Goal: Find contact information: Find contact information

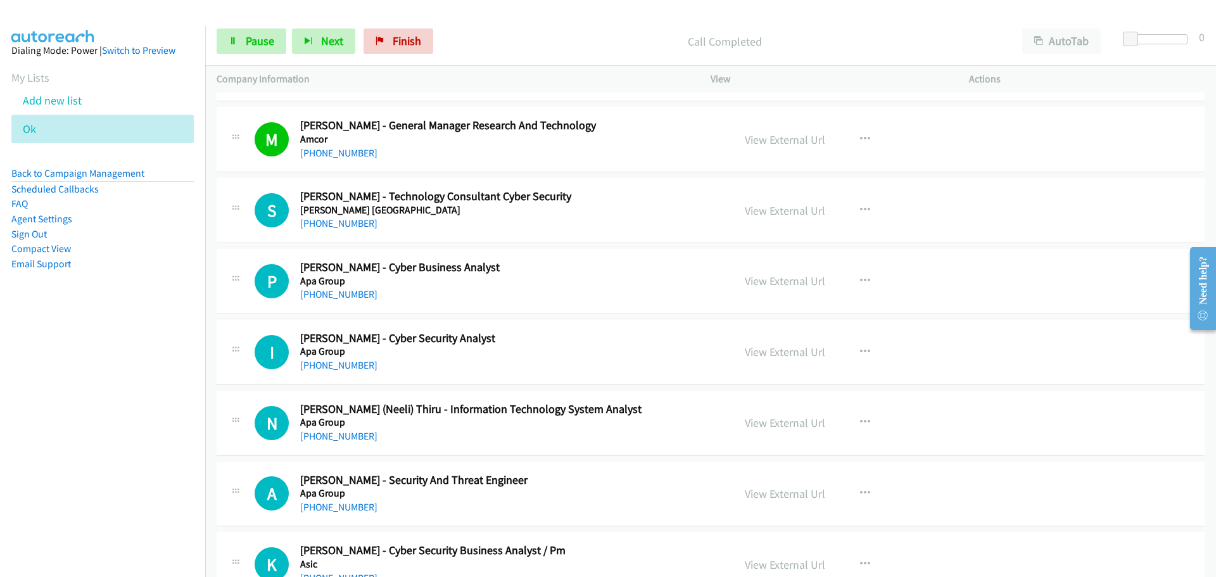
scroll to position [886, 0]
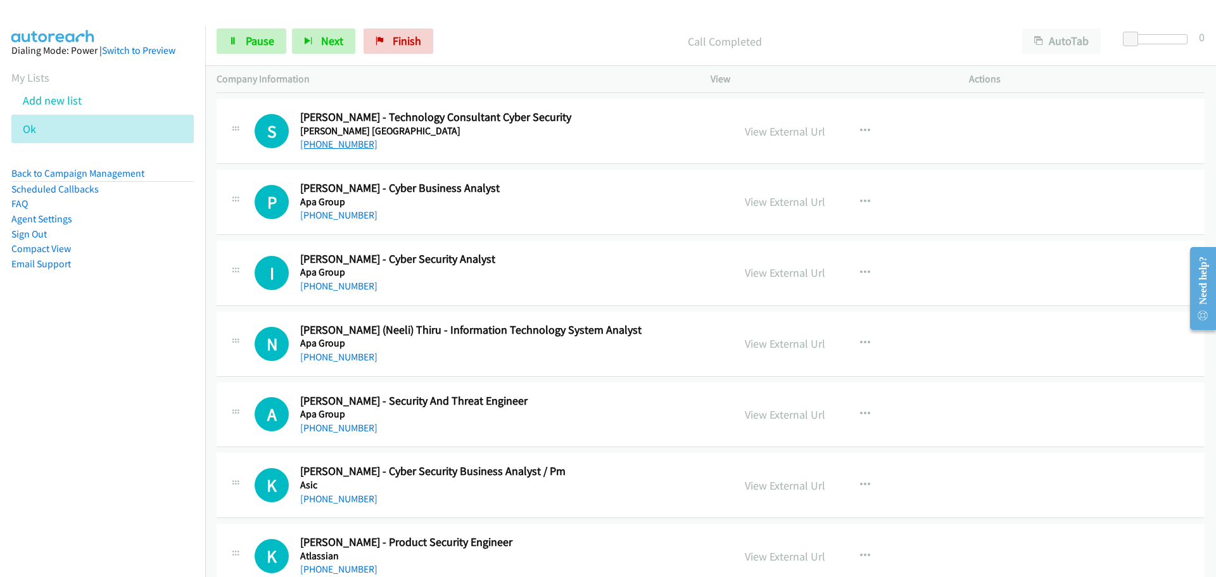
click at [346, 141] on link "[PHONE_NUMBER]" at bounding box center [338, 144] width 77 height 12
click at [324, 213] on link "[PHONE_NUMBER]" at bounding box center [338, 215] width 77 height 12
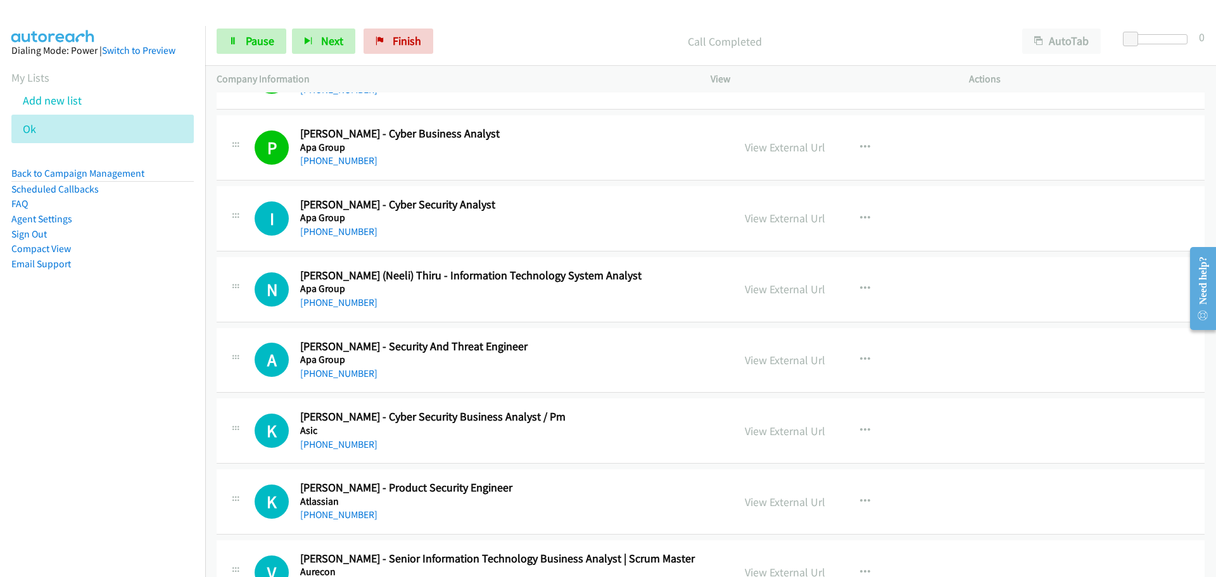
scroll to position [1013, 0]
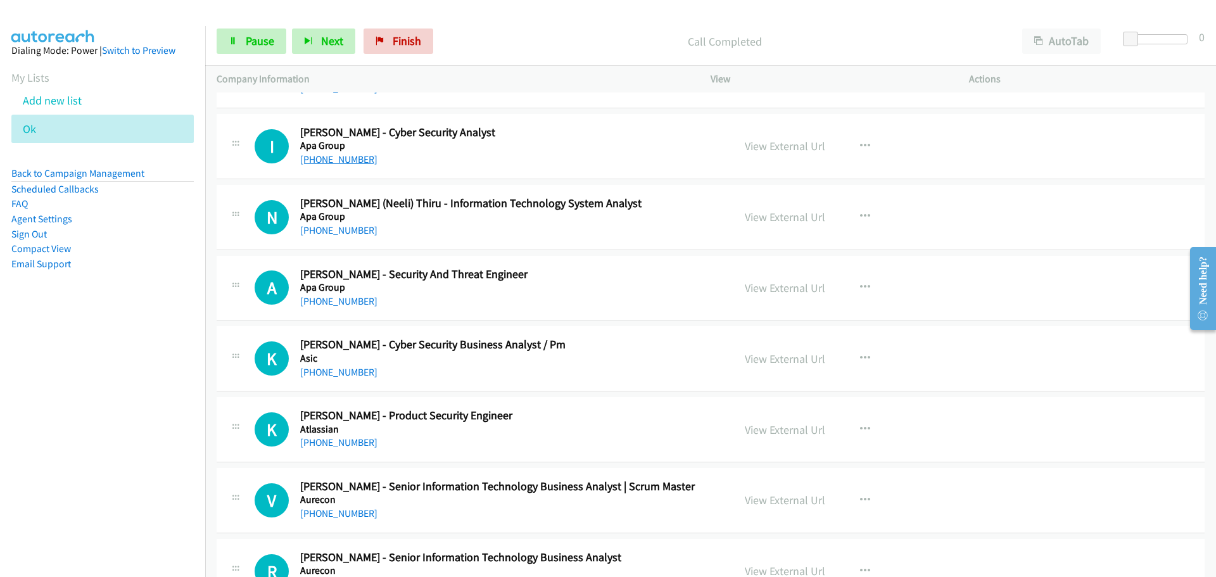
click at [343, 157] on link "[PHONE_NUMBER]" at bounding box center [338, 159] width 77 height 12
click at [338, 230] on link "[PHONE_NUMBER]" at bounding box center [338, 230] width 77 height 12
click at [337, 301] on link "[PHONE_NUMBER]" at bounding box center [338, 301] width 77 height 12
click at [347, 373] on link "[PHONE_NUMBER]" at bounding box center [338, 372] width 77 height 12
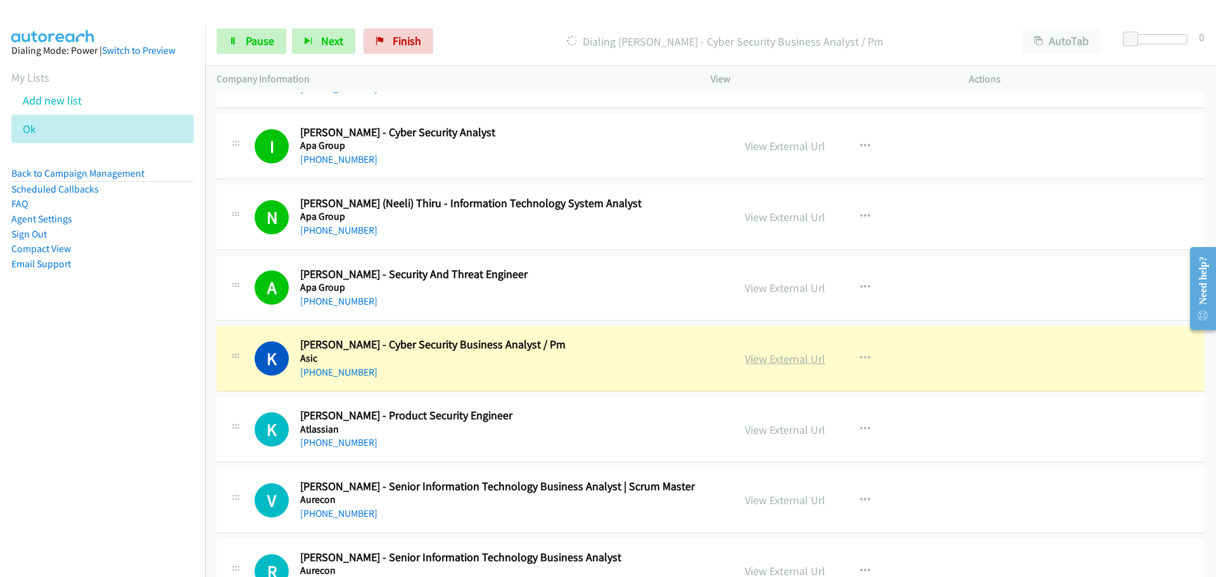
click at [789, 362] on link "View External Url" at bounding box center [785, 358] width 80 height 15
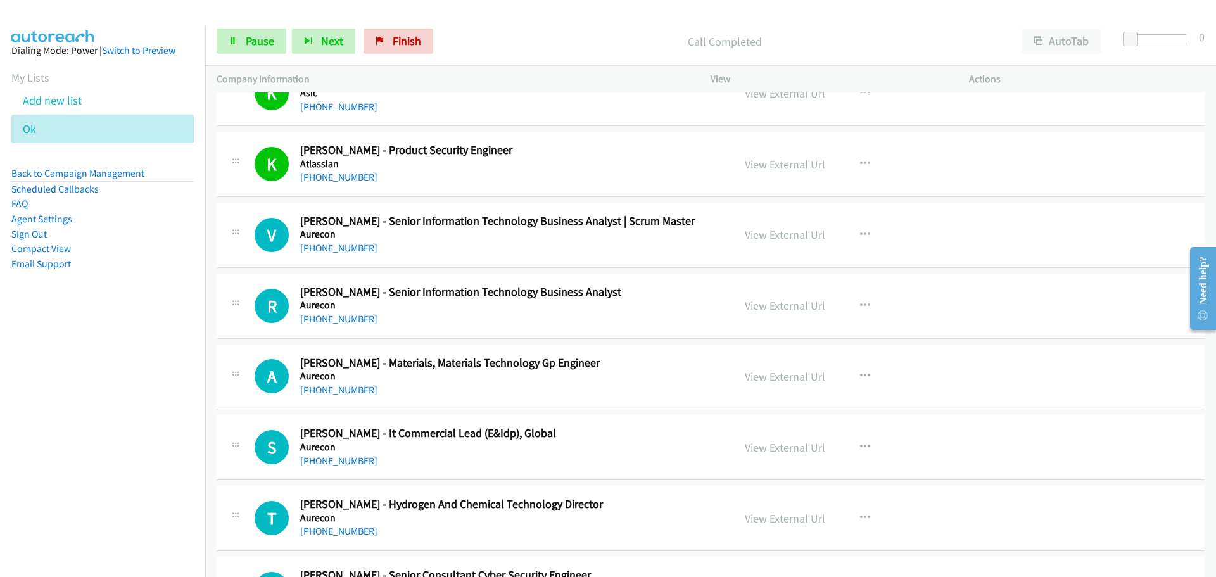
scroll to position [1330, 0]
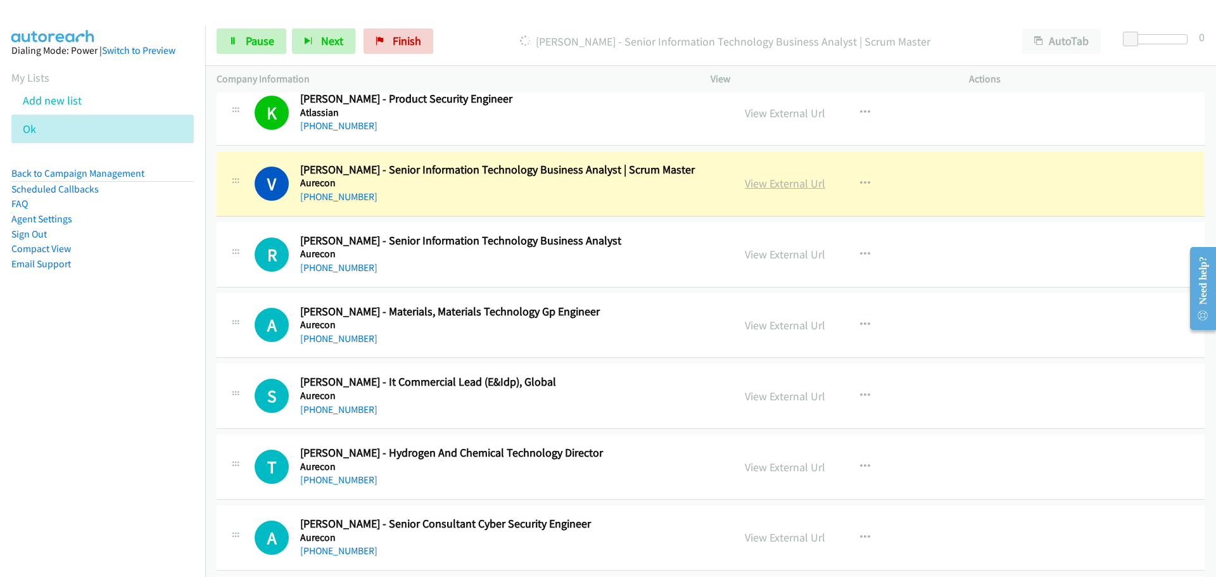
click at [794, 184] on link "View External Url" at bounding box center [785, 183] width 80 height 15
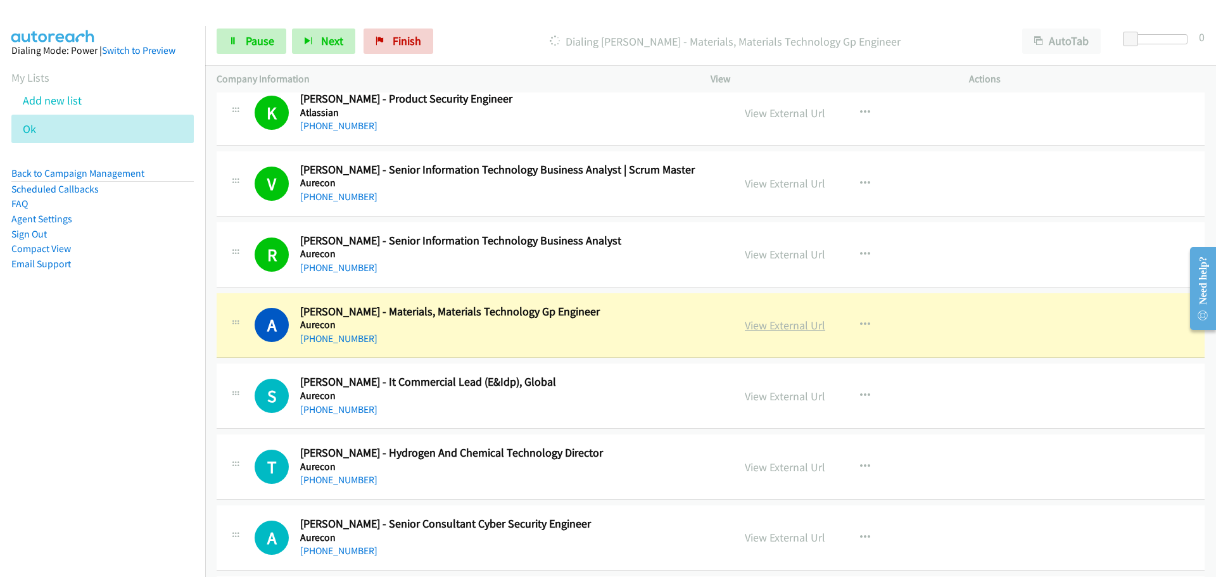
click at [769, 329] on link "View External Url" at bounding box center [785, 325] width 80 height 15
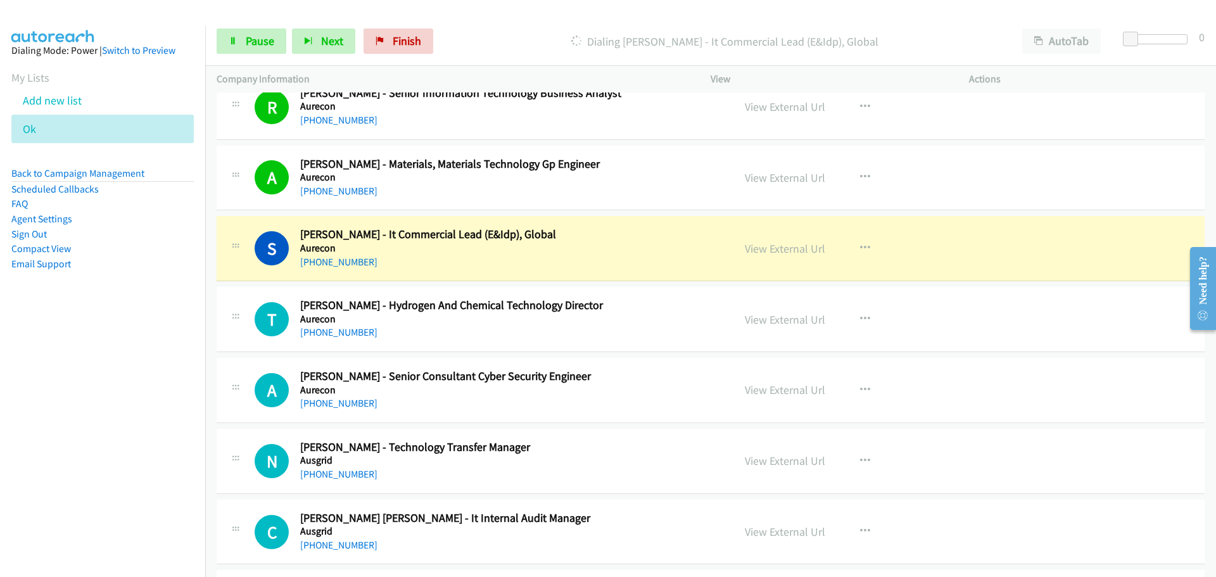
scroll to position [1520, 0]
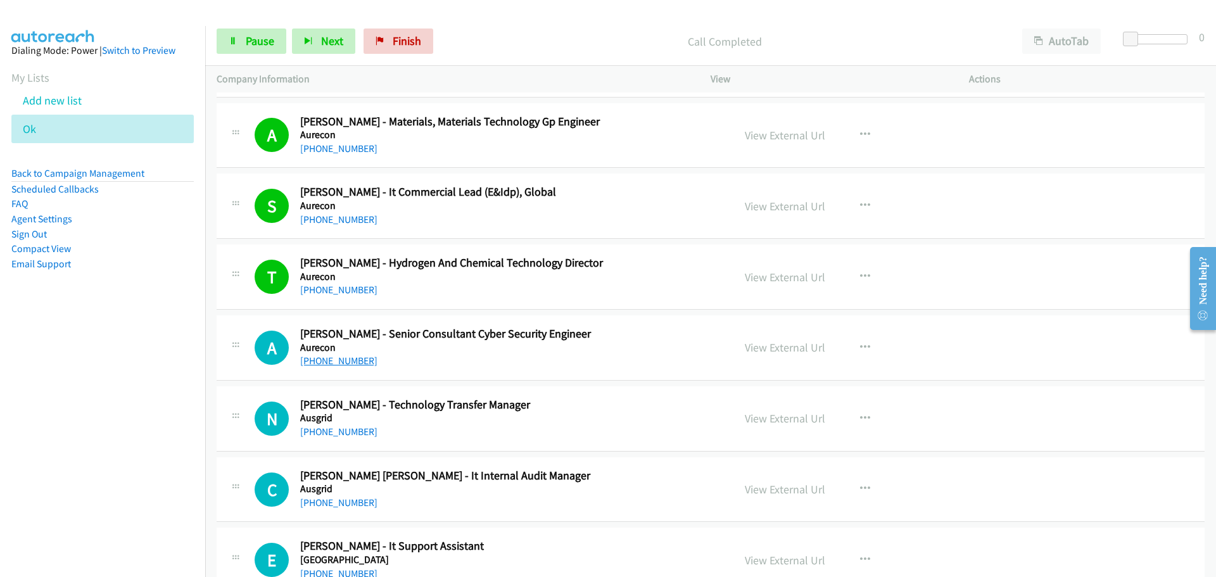
click at [355, 360] on link "[PHONE_NUMBER]" at bounding box center [338, 361] width 77 height 12
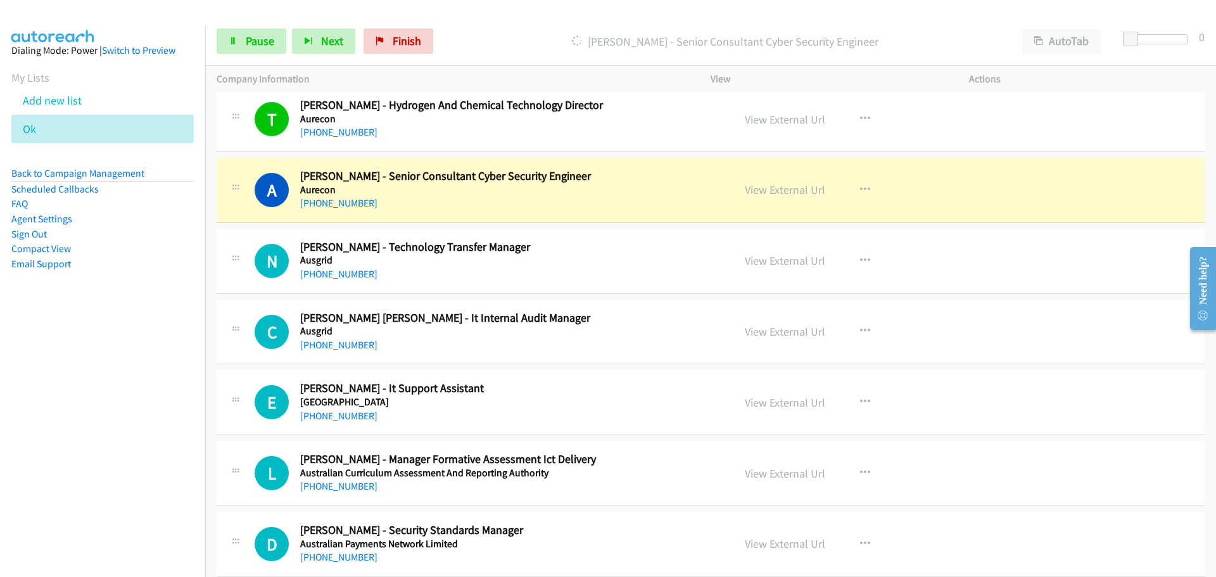
scroll to position [1710, 0]
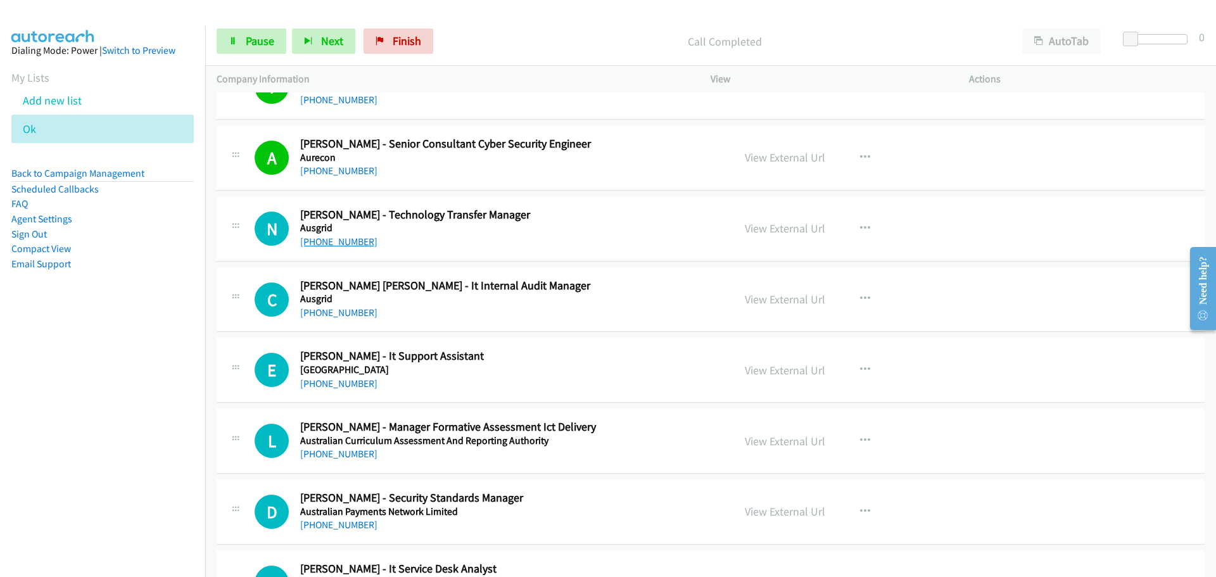
click at [334, 236] on link "[PHONE_NUMBER]" at bounding box center [338, 242] width 77 height 12
click at [328, 308] on link "[PHONE_NUMBER]" at bounding box center [338, 312] width 77 height 12
click at [337, 386] on link "[PHONE_NUMBER]" at bounding box center [338, 383] width 77 height 12
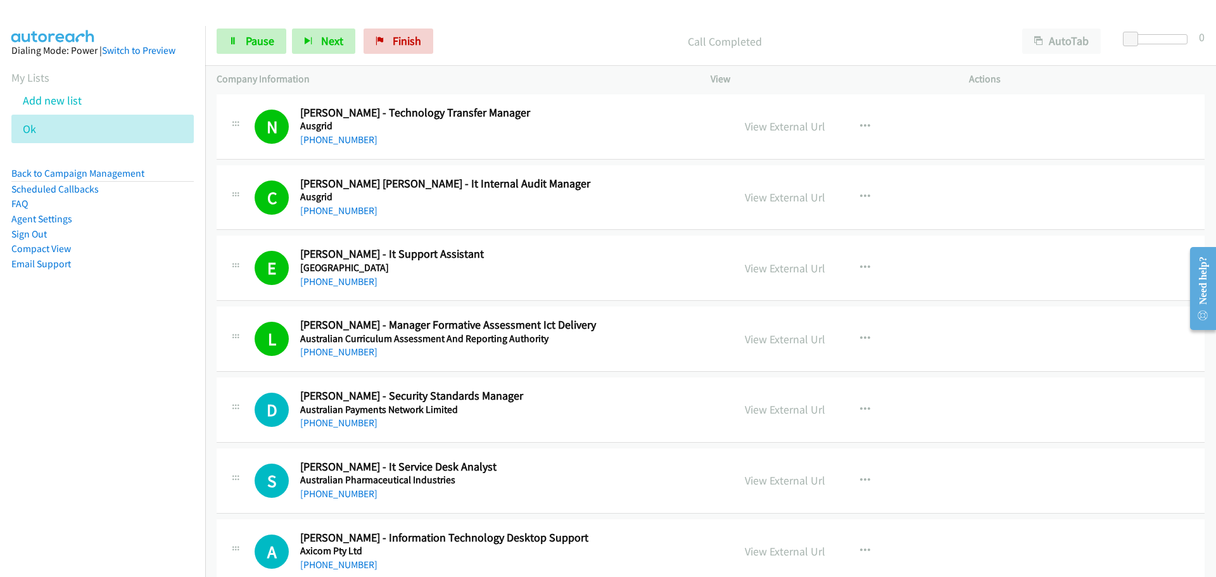
scroll to position [1963, 0]
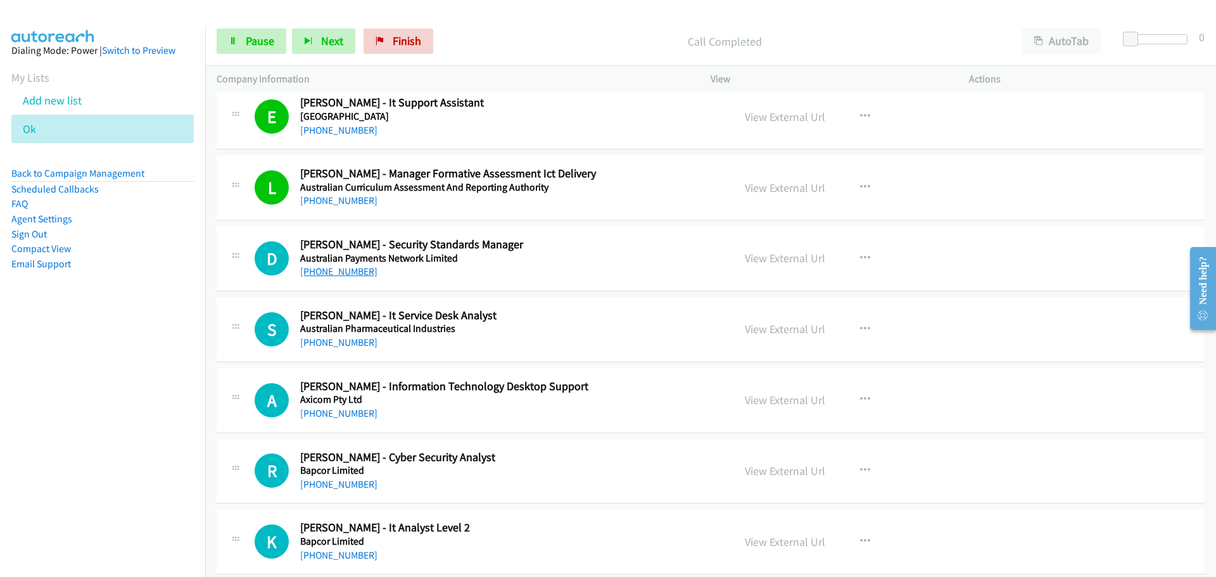
click at [332, 273] on link "[PHONE_NUMBER]" at bounding box center [338, 271] width 77 height 12
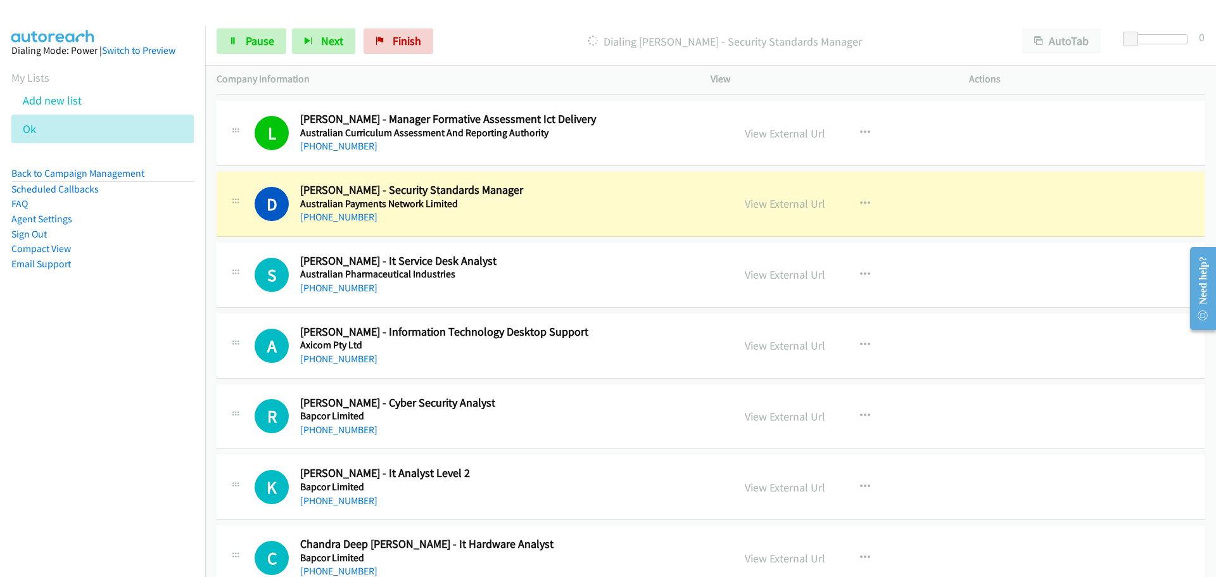
scroll to position [2090, 0]
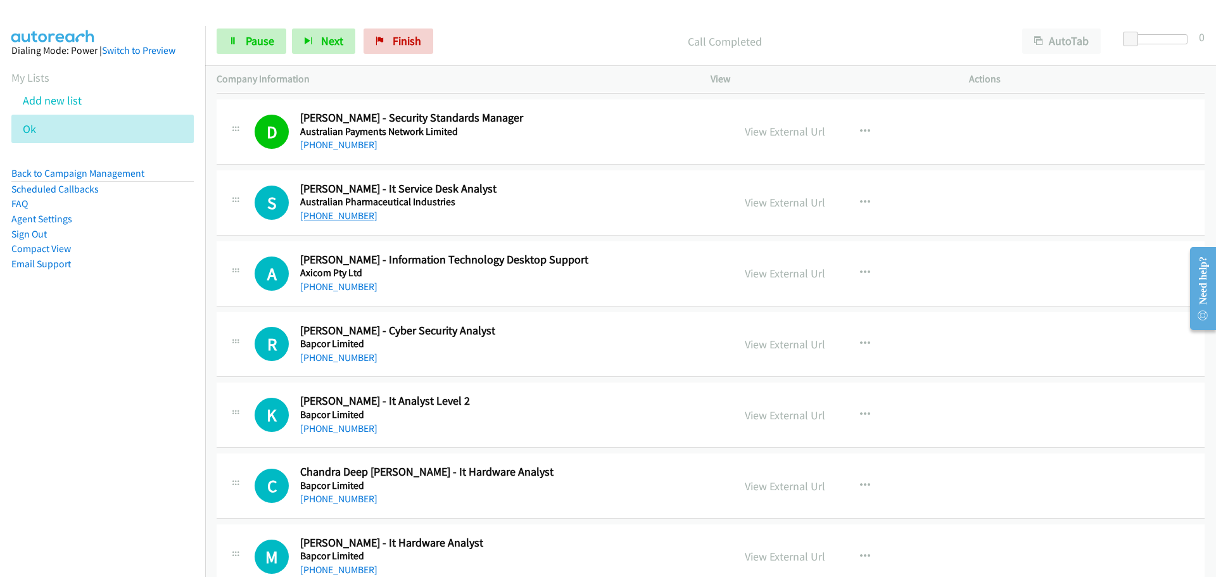
click at [325, 211] on link "[PHONE_NUMBER]" at bounding box center [338, 216] width 77 height 12
click at [341, 287] on link "[PHONE_NUMBER]" at bounding box center [338, 287] width 77 height 12
click at [341, 358] on link "[PHONE_NUMBER]" at bounding box center [338, 357] width 77 height 12
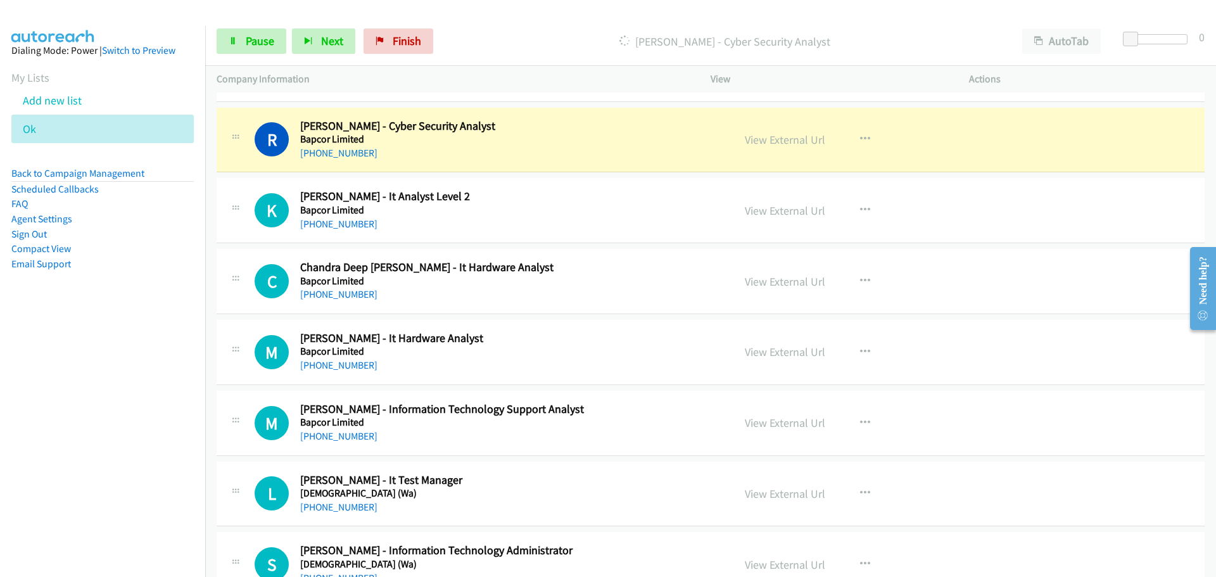
scroll to position [2280, 0]
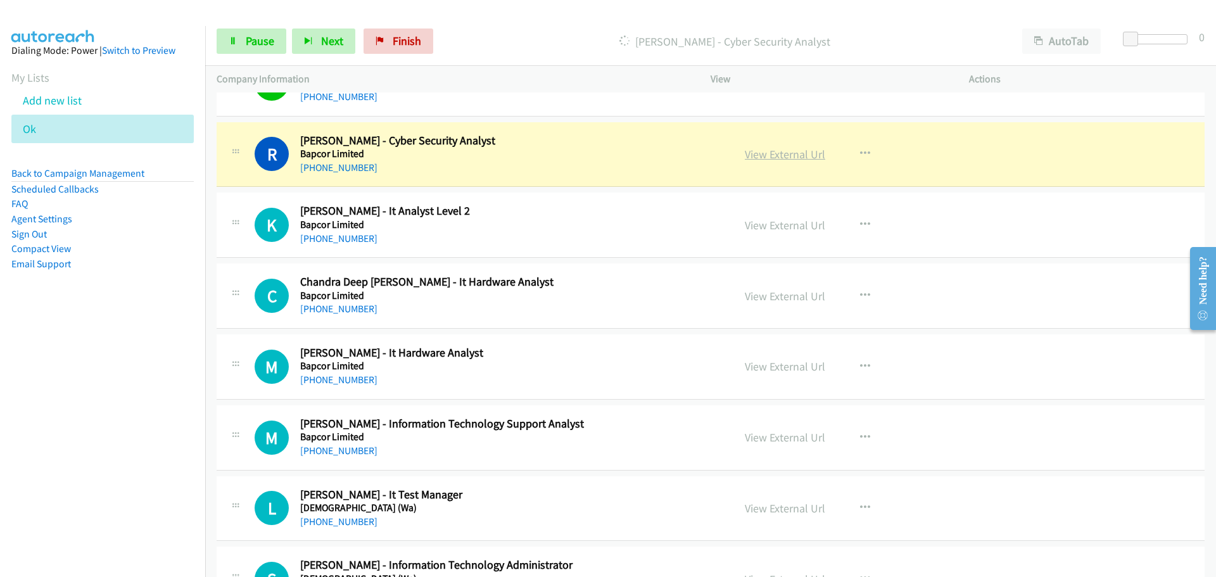
click at [770, 151] on link "View External Url" at bounding box center [785, 154] width 80 height 15
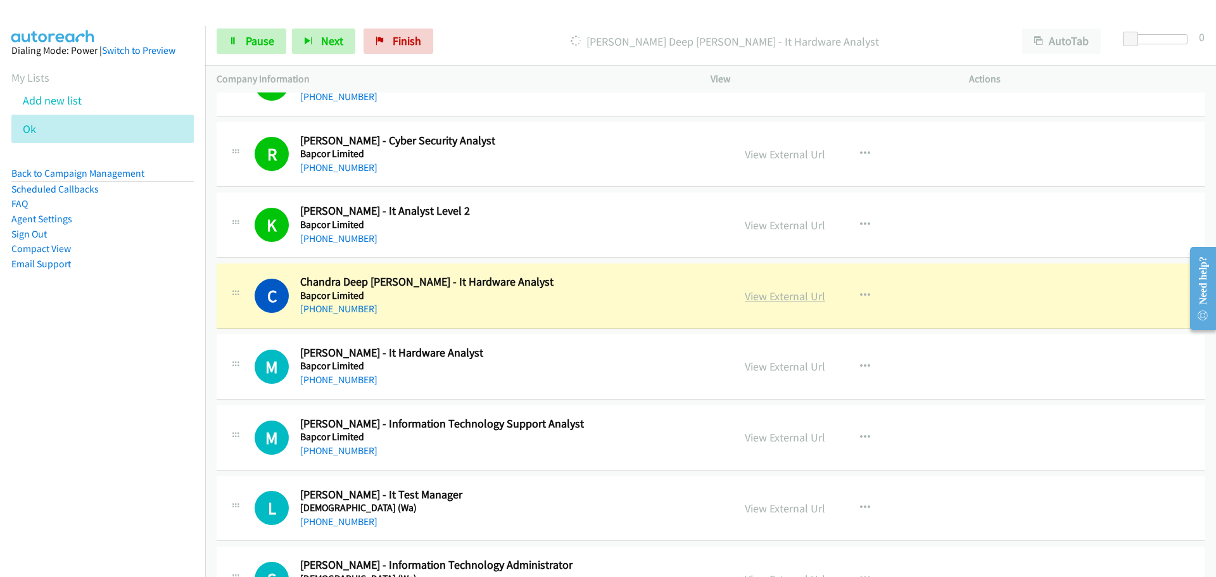
click at [798, 302] on link "View External Url" at bounding box center [785, 296] width 80 height 15
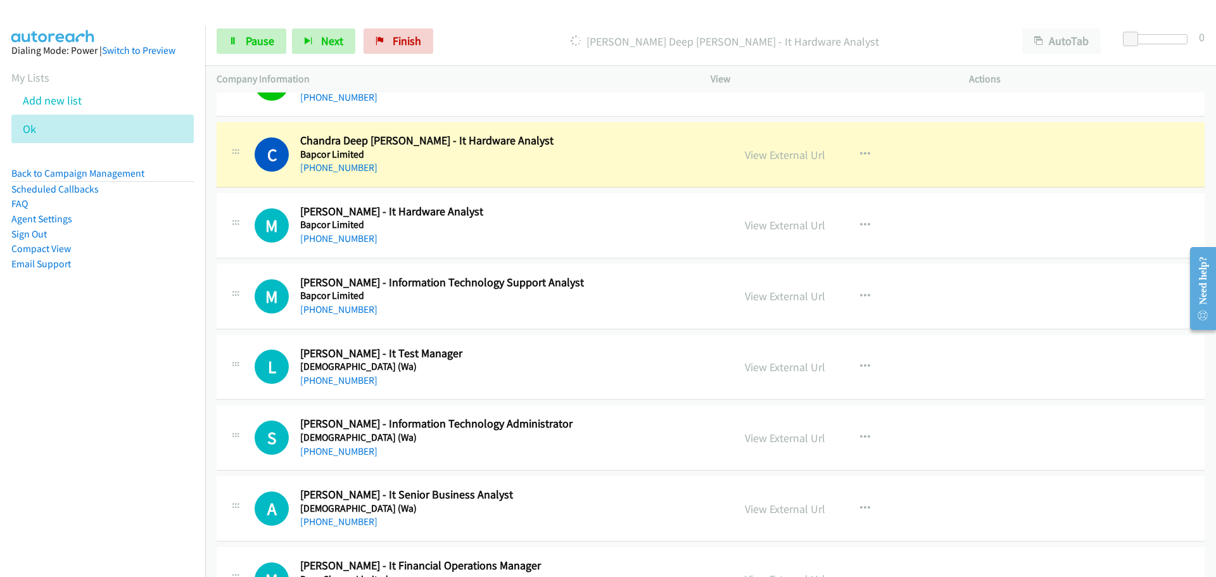
scroll to position [2406, 0]
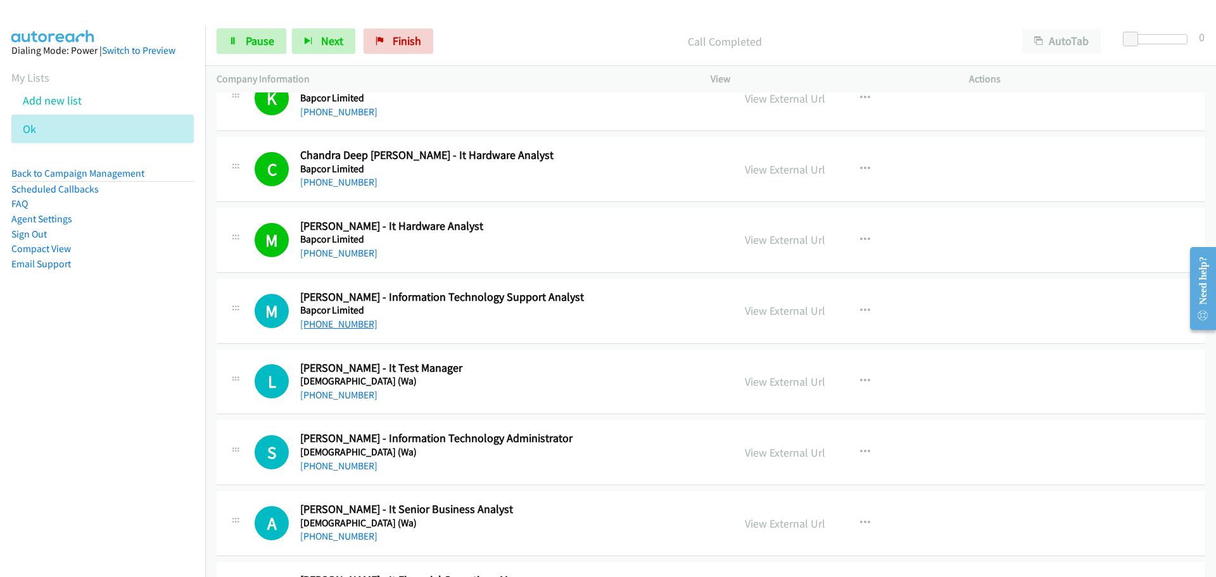
click at [353, 327] on link "[PHONE_NUMBER]" at bounding box center [338, 324] width 77 height 12
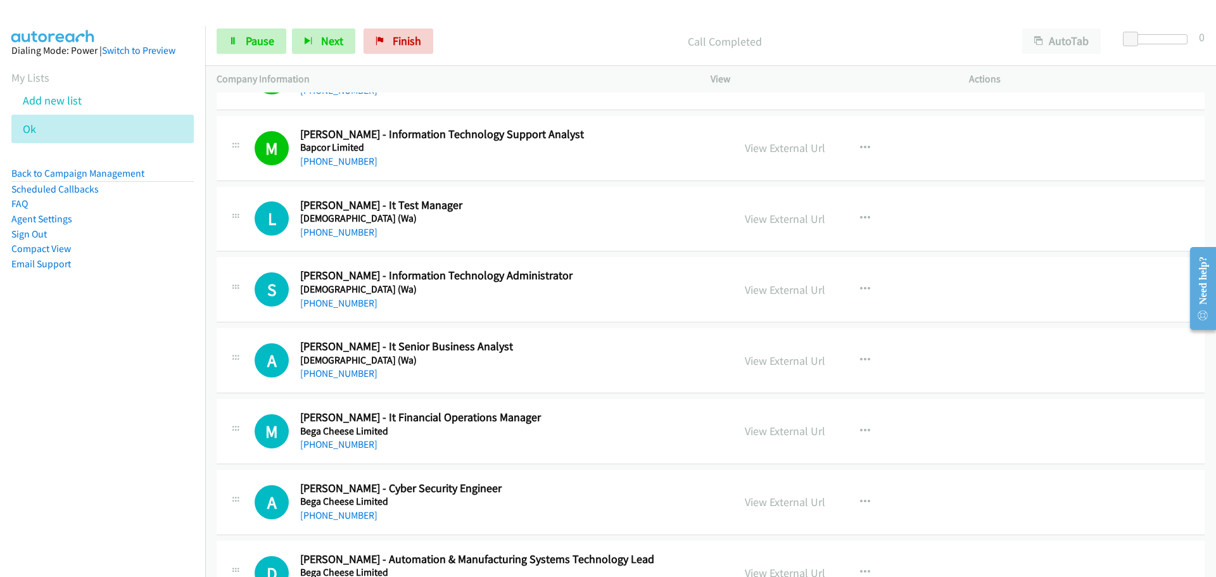
scroll to position [2596, 0]
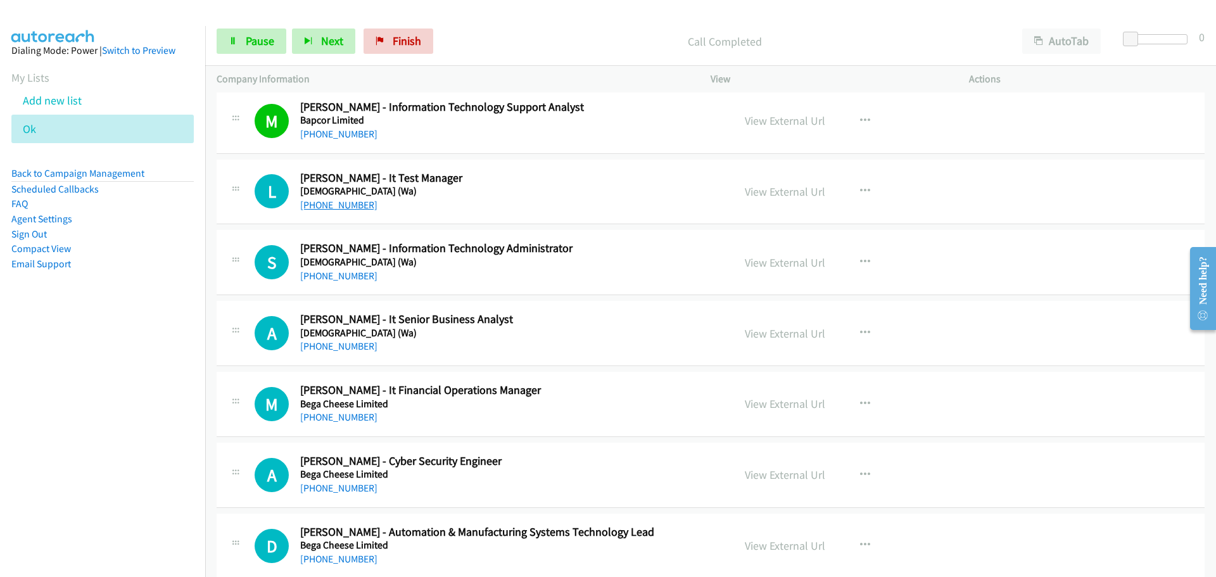
click at [362, 199] on link "[PHONE_NUMBER]" at bounding box center [338, 205] width 77 height 12
click at [351, 272] on link "[PHONE_NUMBER]" at bounding box center [338, 276] width 77 height 12
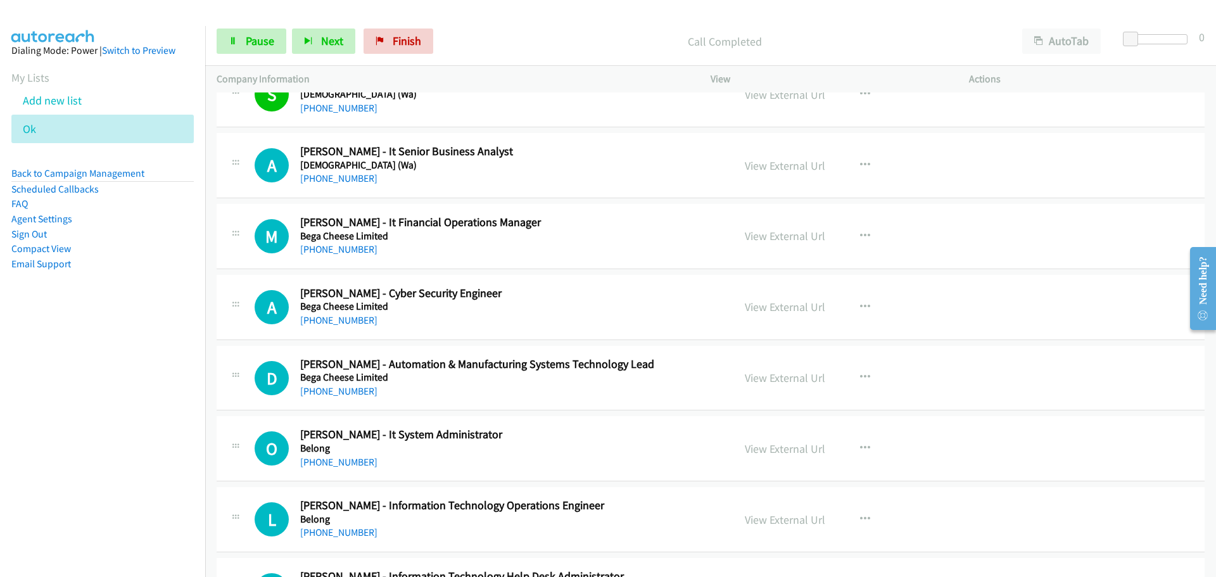
scroll to position [2786, 0]
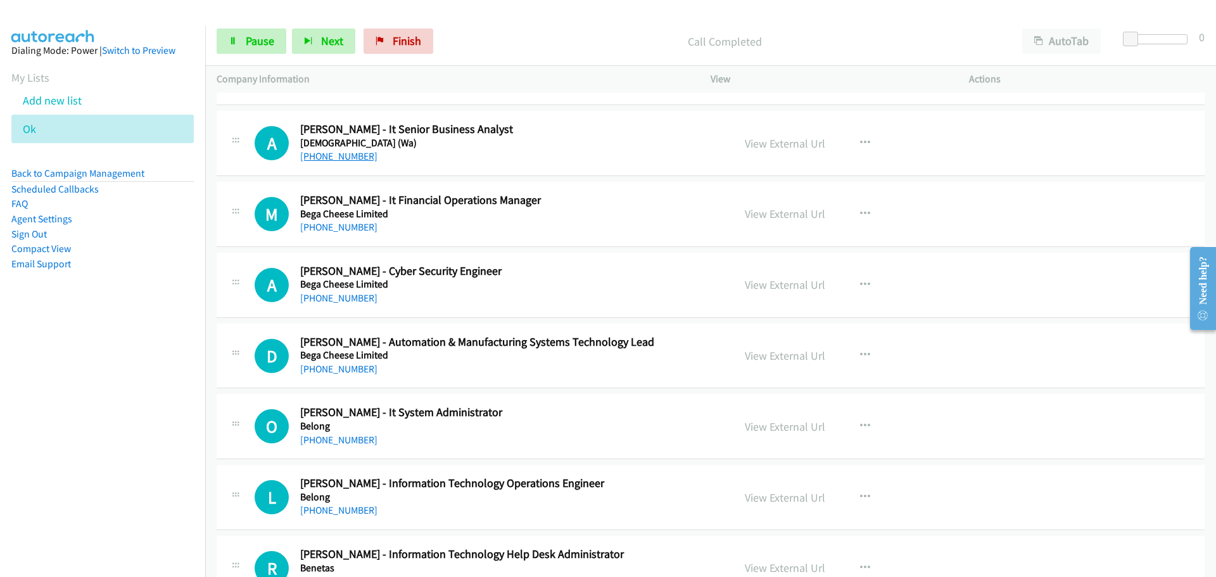
click at [341, 158] on link "[PHONE_NUMBER]" at bounding box center [338, 156] width 77 height 12
click at [344, 222] on link "[PHONE_NUMBER]" at bounding box center [338, 227] width 77 height 12
click at [336, 294] on link "[PHONE_NUMBER]" at bounding box center [338, 298] width 77 height 12
click at [332, 364] on link "[PHONE_NUMBER]" at bounding box center [338, 369] width 77 height 12
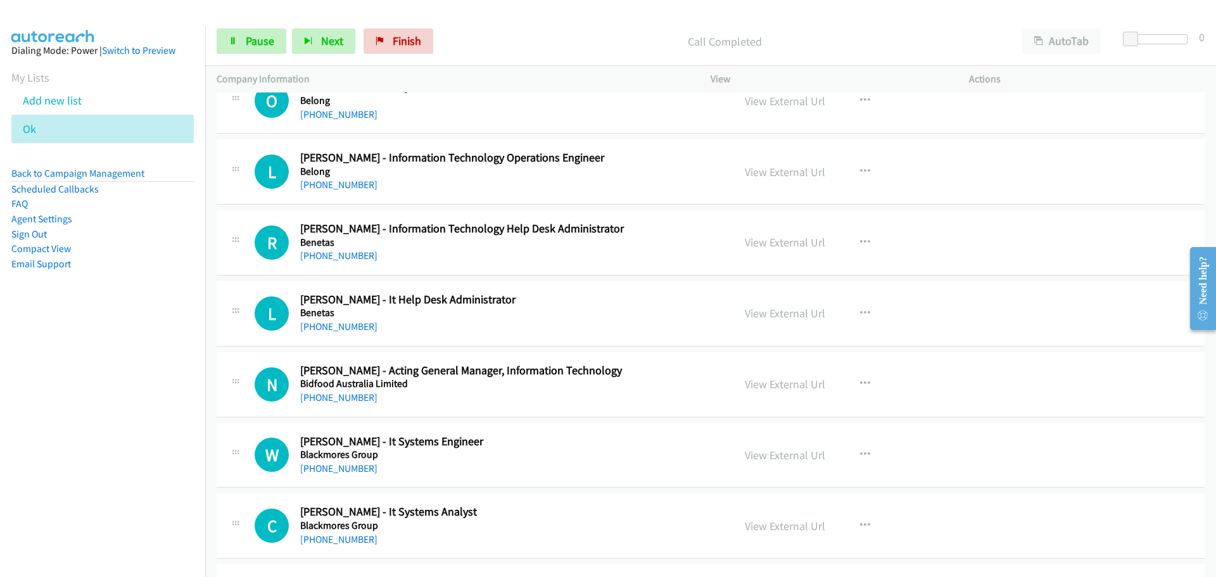
scroll to position [3039, 0]
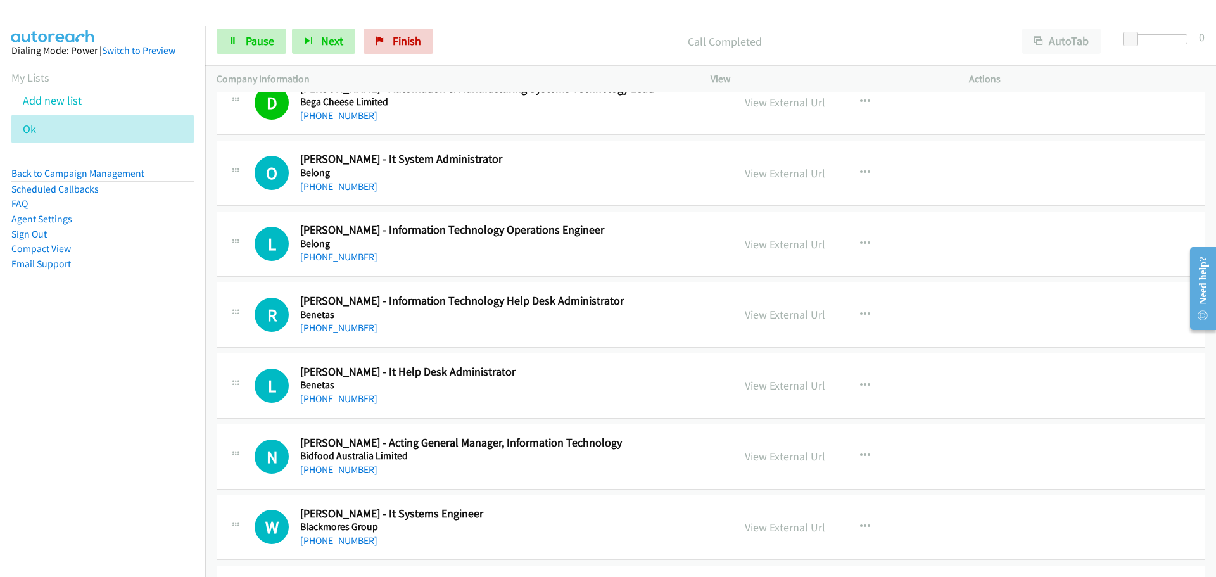
click at [312, 184] on link "[PHONE_NUMBER]" at bounding box center [338, 186] width 77 height 12
drag, startPoint x: 351, startPoint y: 262, endPoint x: 256, endPoint y: 347, distance: 126.9
click at [321, 254] on link "[PHONE_NUMBER]" at bounding box center [338, 257] width 77 height 12
click at [312, 324] on link "[PHONE_NUMBER]" at bounding box center [338, 328] width 77 height 12
click at [340, 397] on link "[PHONE_NUMBER]" at bounding box center [338, 399] width 77 height 12
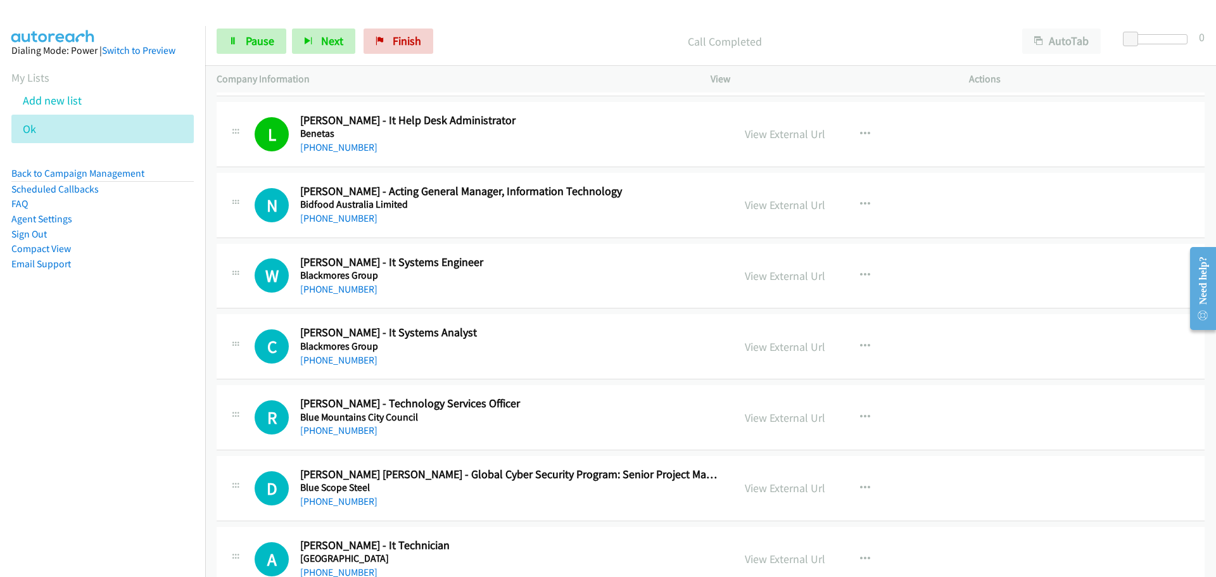
scroll to position [3293, 0]
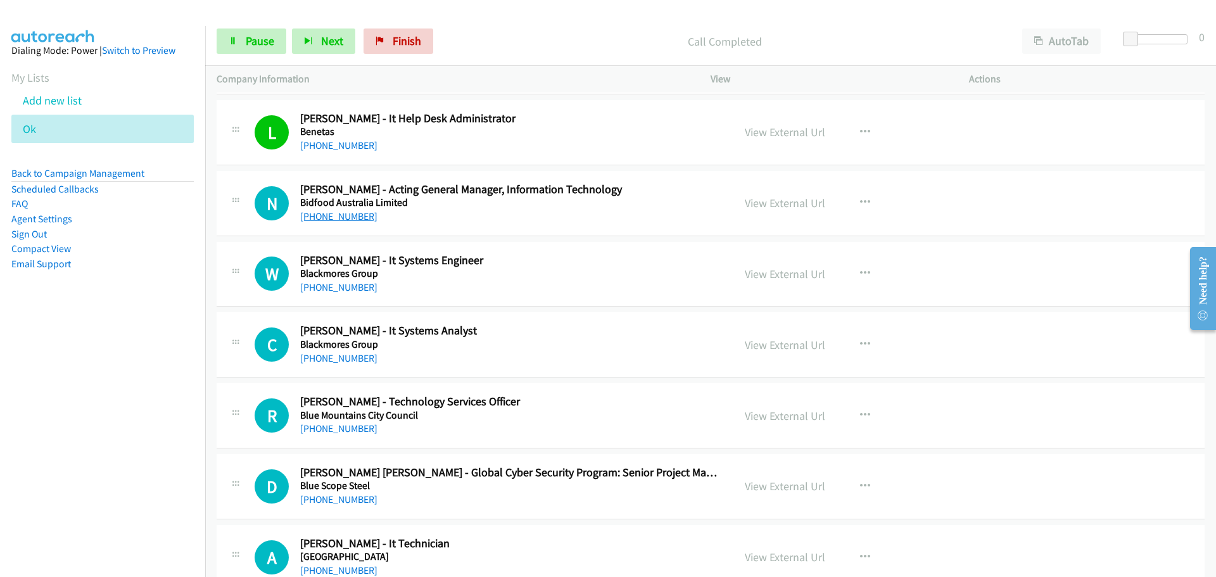
click at [321, 218] on link "[PHONE_NUMBER]" at bounding box center [338, 216] width 77 height 12
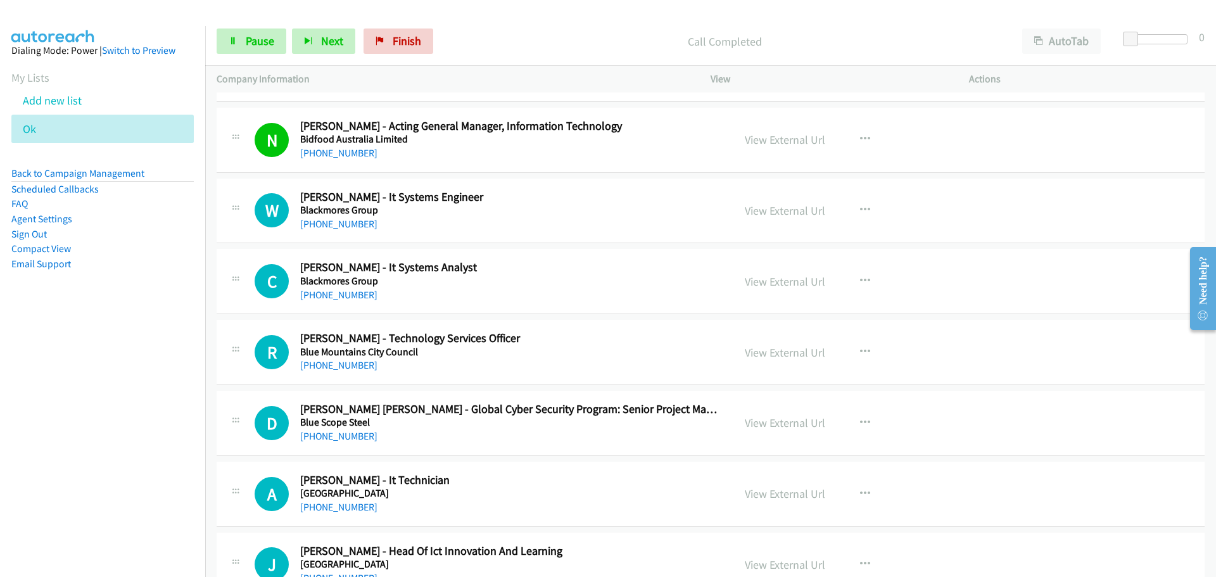
scroll to position [3419, 0]
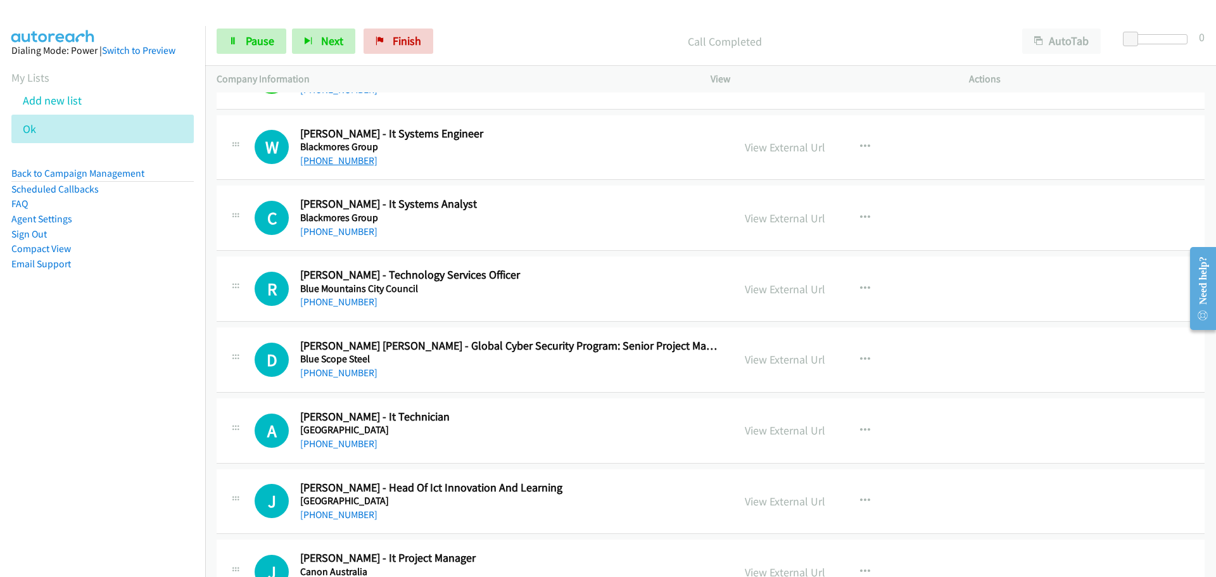
click at [319, 155] on link "[PHONE_NUMBER]" at bounding box center [338, 161] width 77 height 12
click at [344, 230] on link "[PHONE_NUMBER]" at bounding box center [338, 231] width 77 height 12
drag, startPoint x: 353, startPoint y: 303, endPoint x: 414, endPoint y: 299, distance: 60.9
click at [353, 303] on link "[PHONE_NUMBER]" at bounding box center [338, 302] width 77 height 12
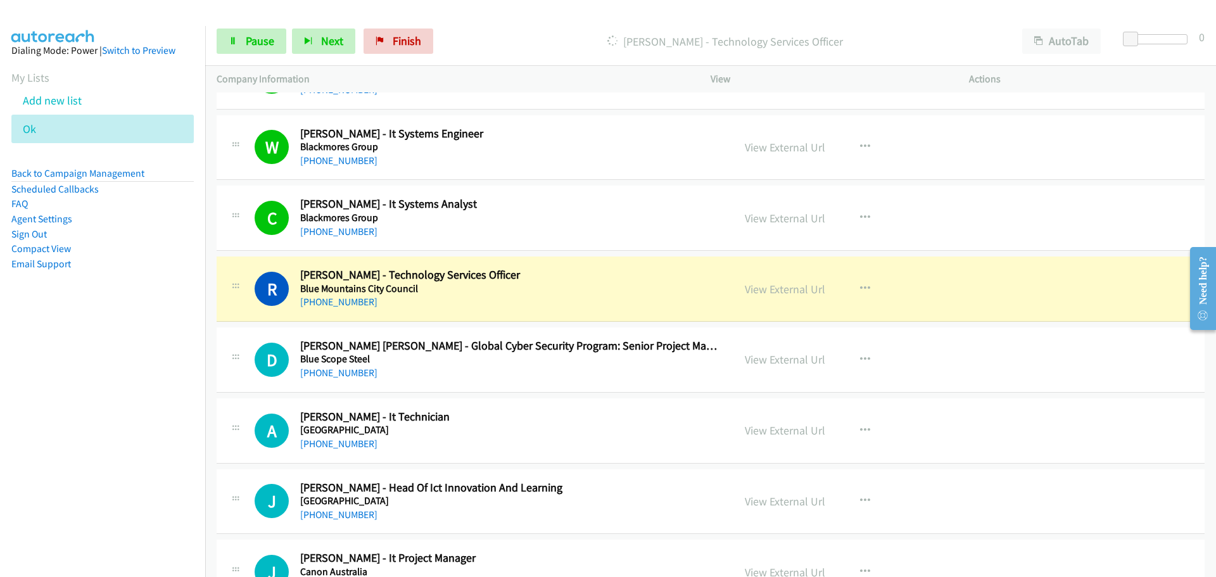
scroll to position [3546, 0]
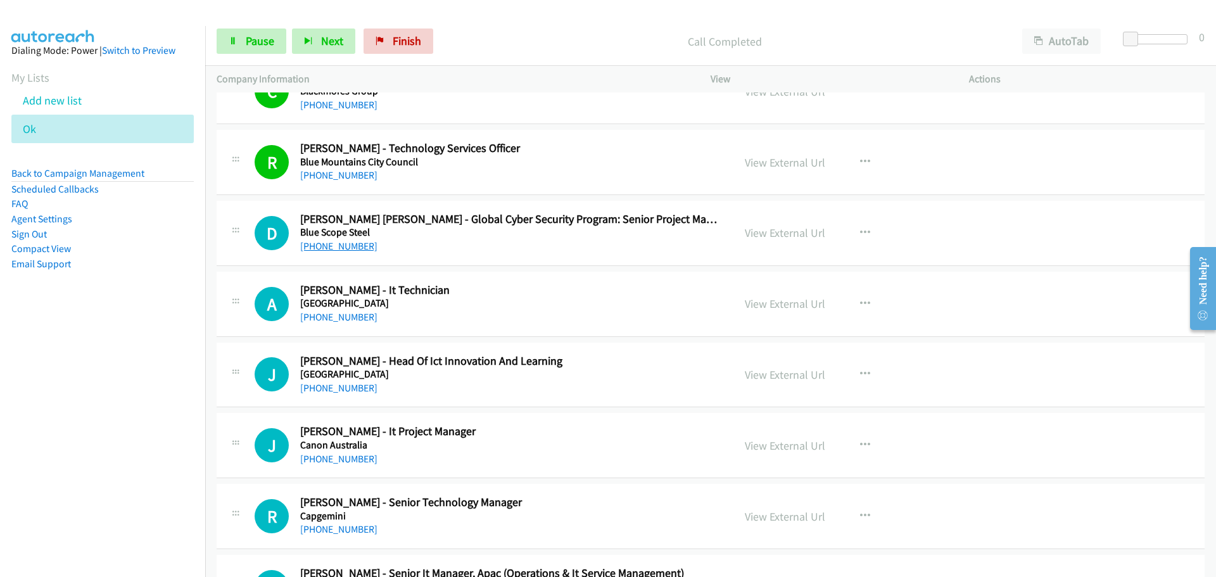
click at [353, 246] on link "[PHONE_NUMBER]" at bounding box center [338, 246] width 77 height 12
click at [334, 320] on link "[PHONE_NUMBER]" at bounding box center [338, 317] width 77 height 12
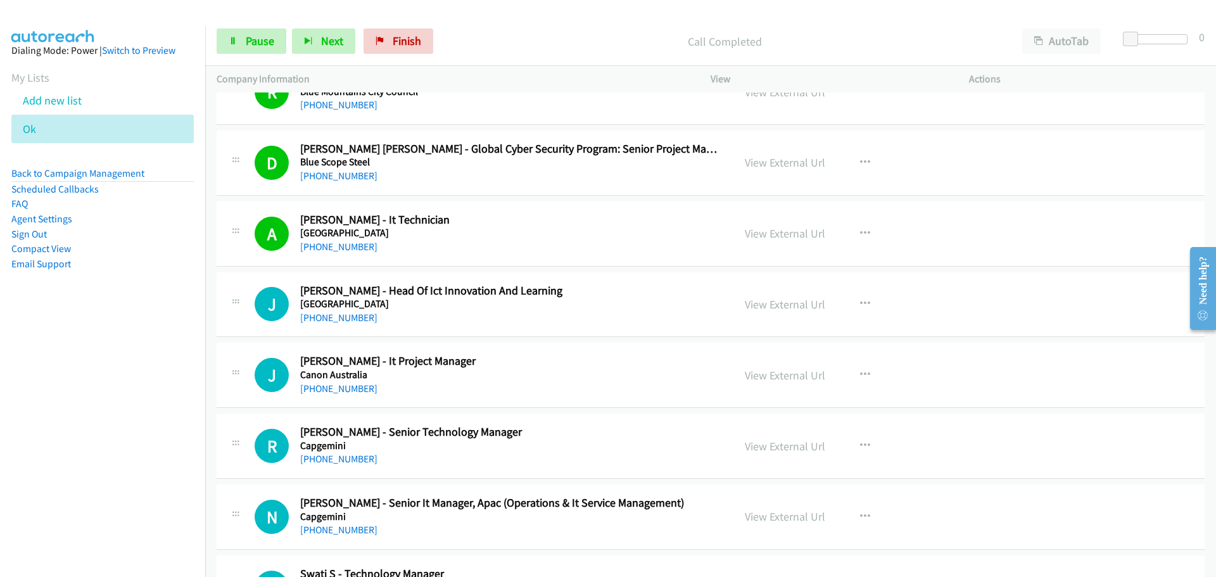
scroll to position [3673, 0]
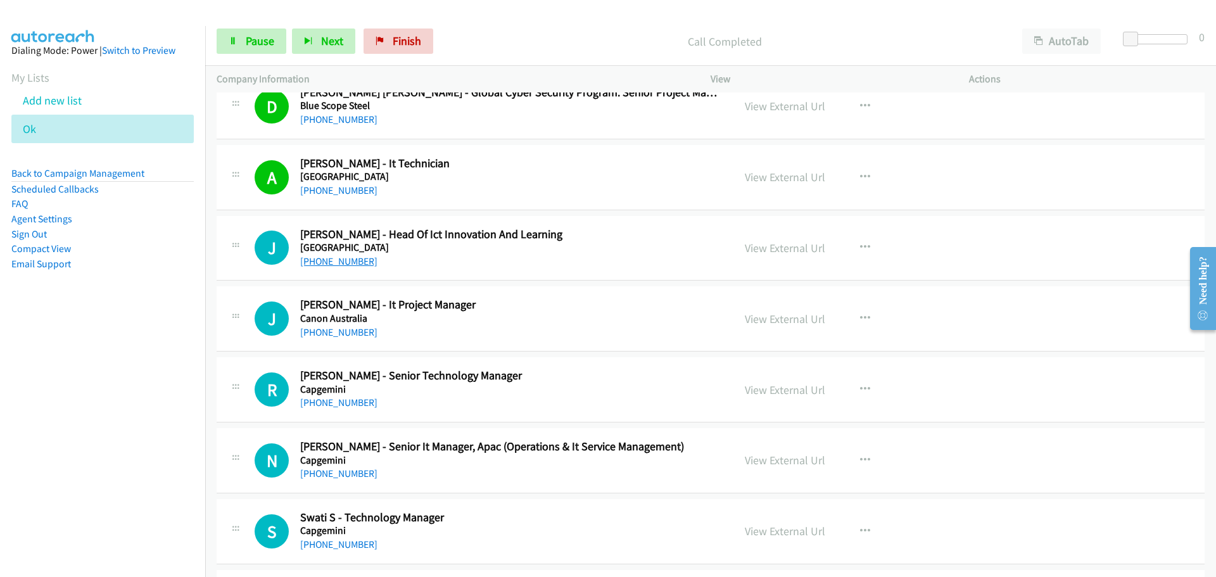
click at [340, 264] on link "[PHONE_NUMBER]" at bounding box center [338, 261] width 77 height 12
drag, startPoint x: 361, startPoint y: 332, endPoint x: 370, endPoint y: 330, distance: 9.1
click at [361, 332] on link "[PHONE_NUMBER]" at bounding box center [338, 332] width 77 height 12
click at [341, 400] on link "[PHONE_NUMBER]" at bounding box center [338, 402] width 77 height 12
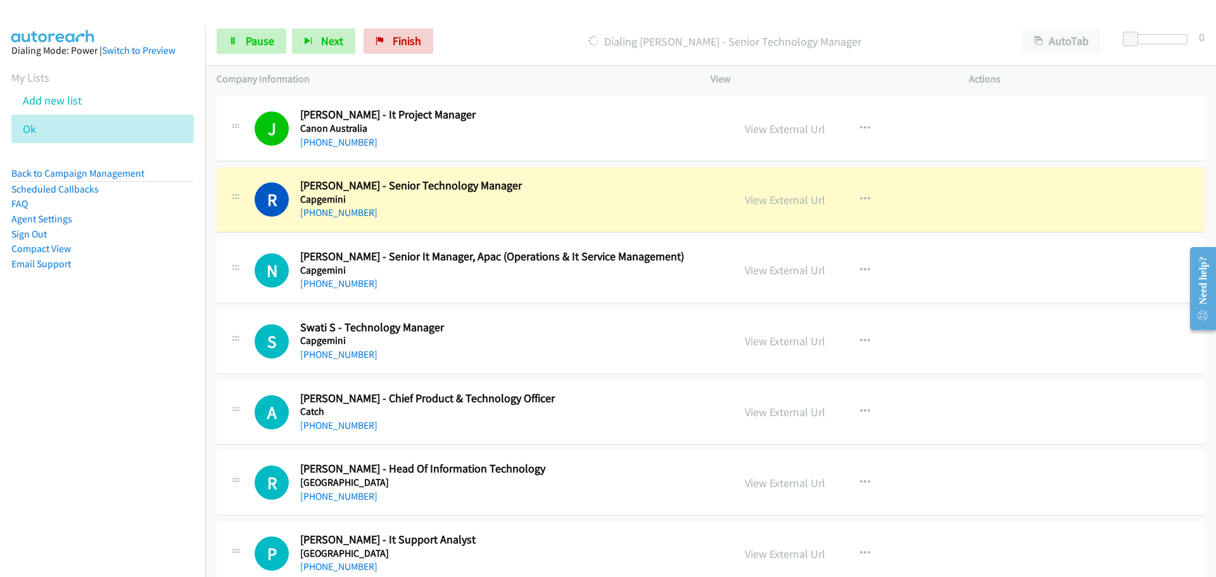
scroll to position [3926, 0]
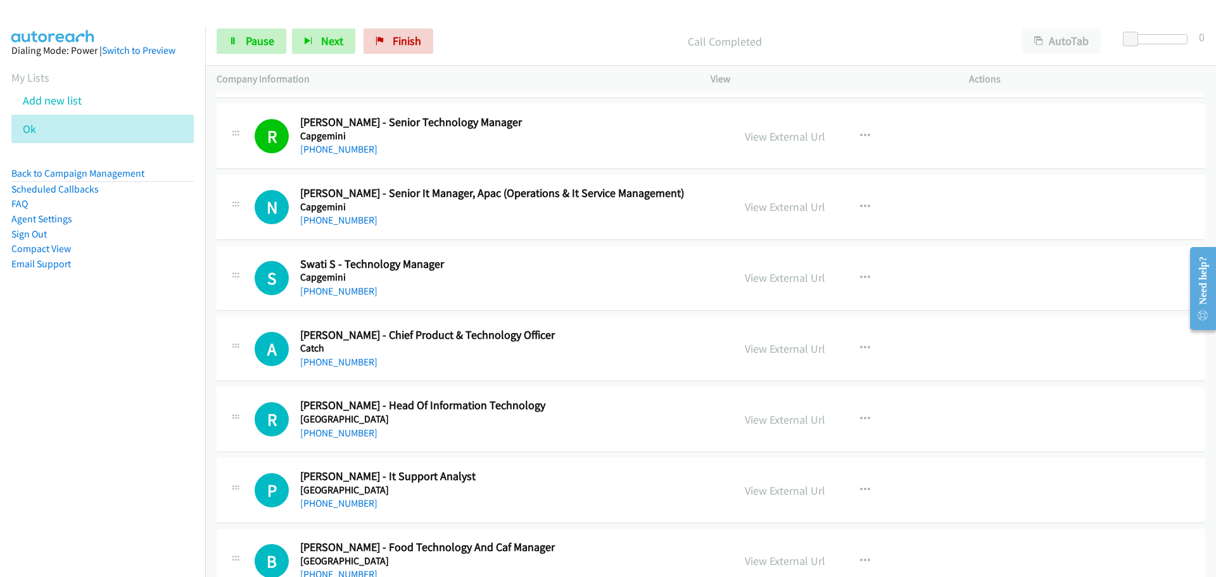
drag, startPoint x: 320, startPoint y: 217, endPoint x: 1155, endPoint y: 256, distance: 835.5
click at [320, 217] on link "[PHONE_NUMBER]" at bounding box center [338, 220] width 77 height 12
click at [116, 294] on aside "Dialing Mode: Power | Switch to Preview My Lists Add new list Ok Back to Campai…" at bounding box center [102, 177] width 205 height 303
drag, startPoint x: 350, startPoint y: 294, endPoint x: 361, endPoint y: 291, distance: 11.8
click at [350, 294] on link "[PHONE_NUMBER]" at bounding box center [338, 291] width 77 height 12
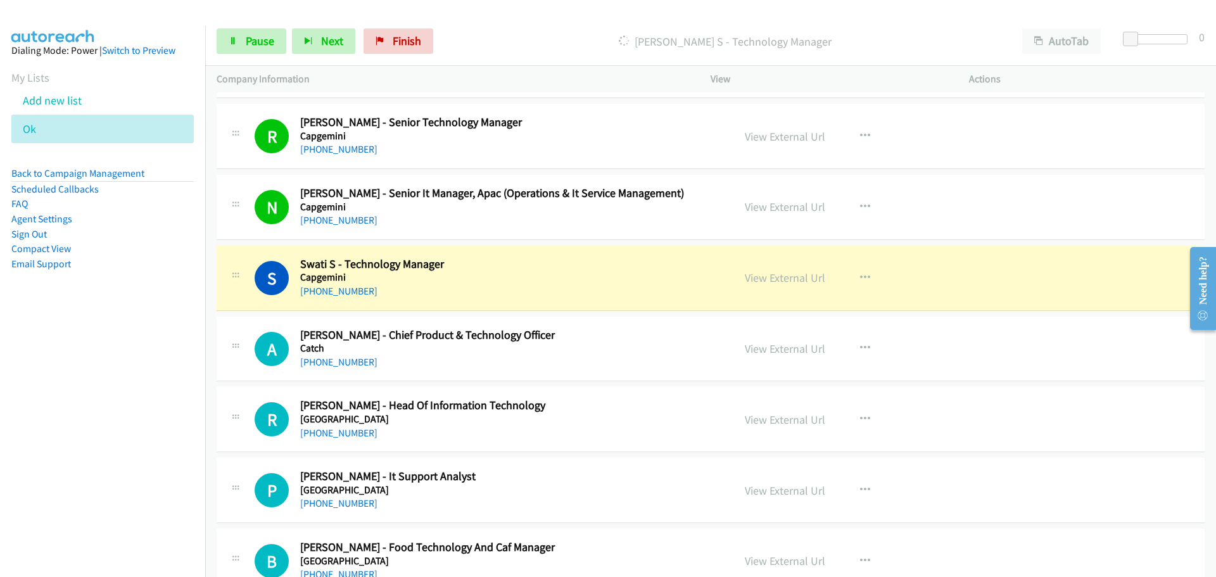
click at [163, 178] on li "Back to Campaign Management" at bounding box center [102, 174] width 182 height 16
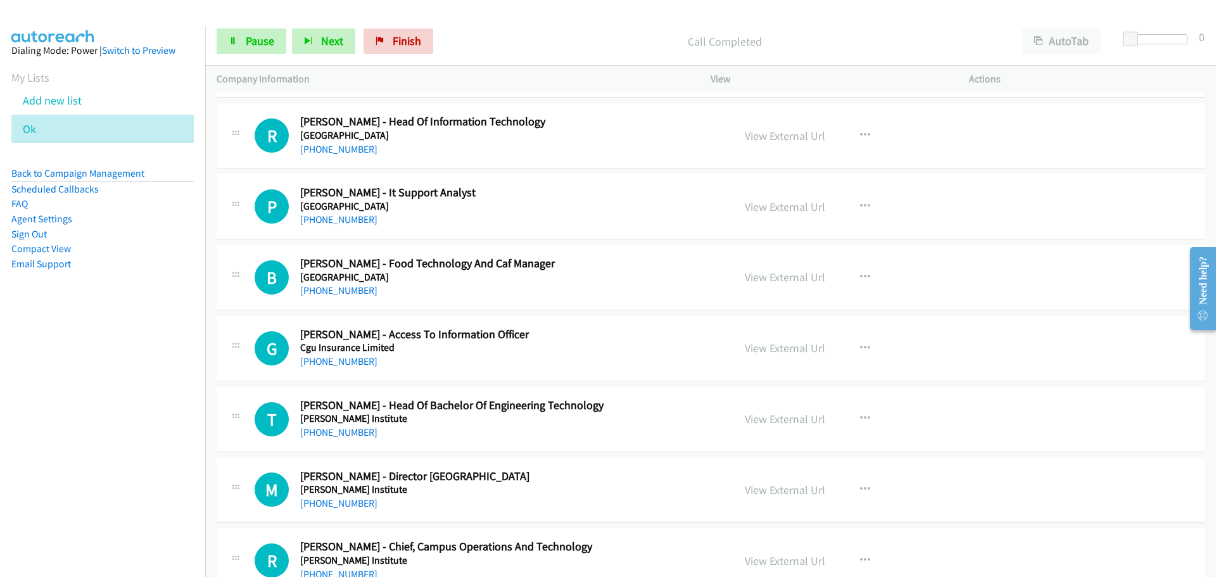
scroll to position [4179, 0]
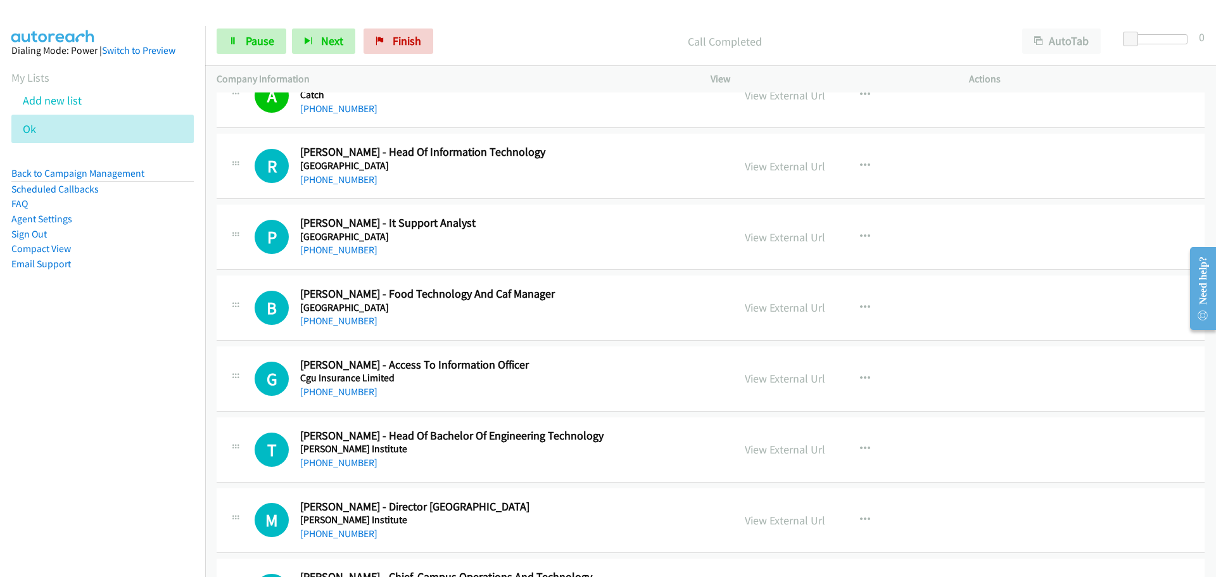
drag, startPoint x: 355, startPoint y: 177, endPoint x: 453, endPoint y: 175, distance: 98.2
click at [355, 177] on link "[PHONE_NUMBER]" at bounding box center [338, 179] width 77 height 12
click at [1045, 510] on div "M Callback Scheduled [PERSON_NAME] - Director [GEOGRAPHIC_DATA] [PERSON_NAME][G…" at bounding box center [711, 520] width 988 height 65
click at [349, 251] on link "[PHONE_NUMBER]" at bounding box center [338, 250] width 77 height 12
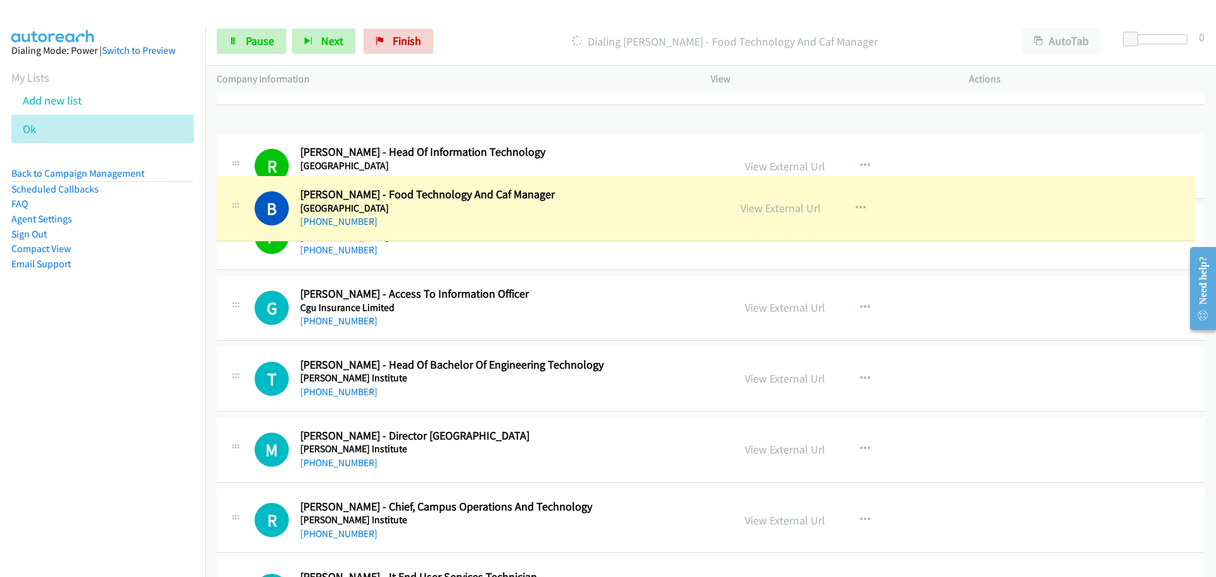
scroll to position [4167, 0]
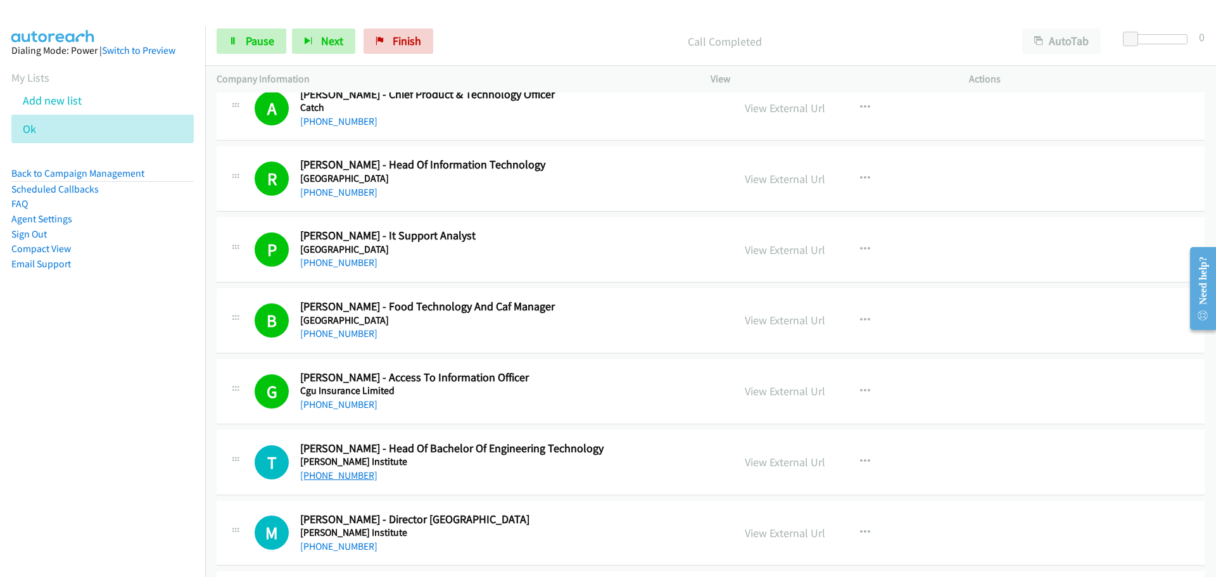
click at [365, 477] on link "[PHONE_NUMBER]" at bounding box center [338, 475] width 77 height 12
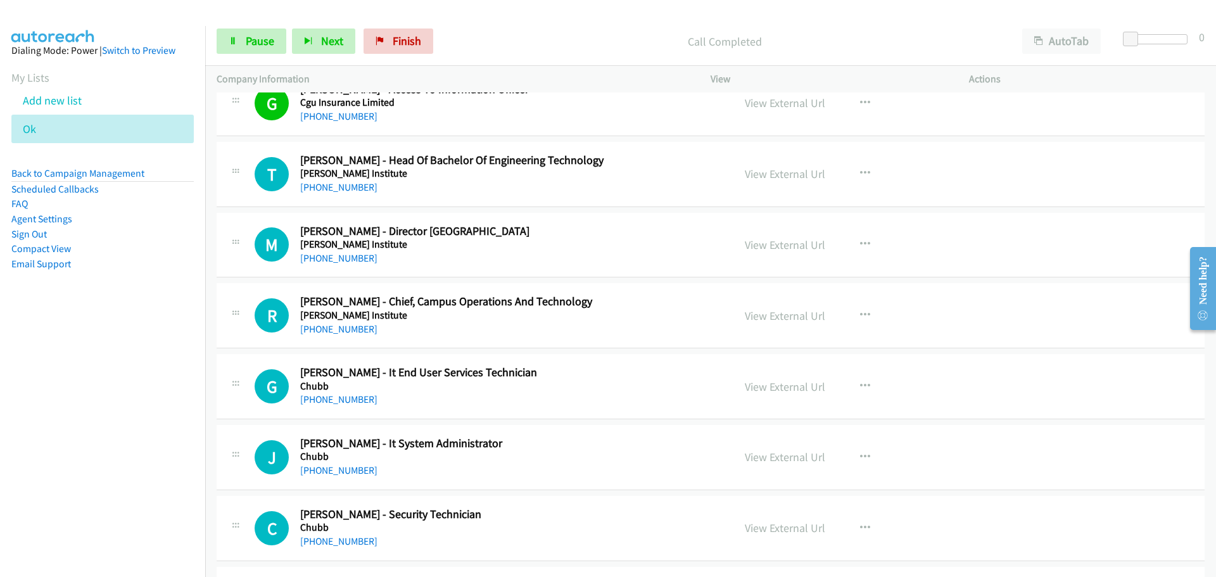
scroll to position [4483, 0]
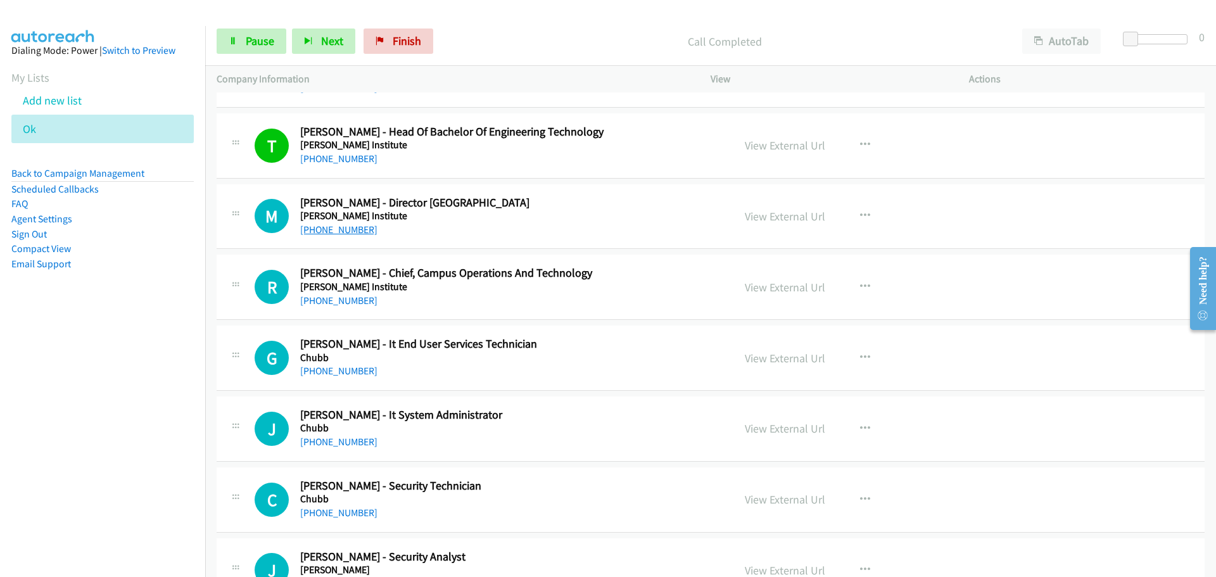
click at [332, 229] on link "[PHONE_NUMBER]" at bounding box center [338, 230] width 77 height 12
click at [363, 302] on link "[PHONE_NUMBER]" at bounding box center [338, 300] width 77 height 12
click at [353, 364] on div "[PHONE_NUMBER]" at bounding box center [508, 370] width 417 height 15
click at [326, 446] on link "[PHONE_NUMBER]" at bounding box center [338, 442] width 77 height 12
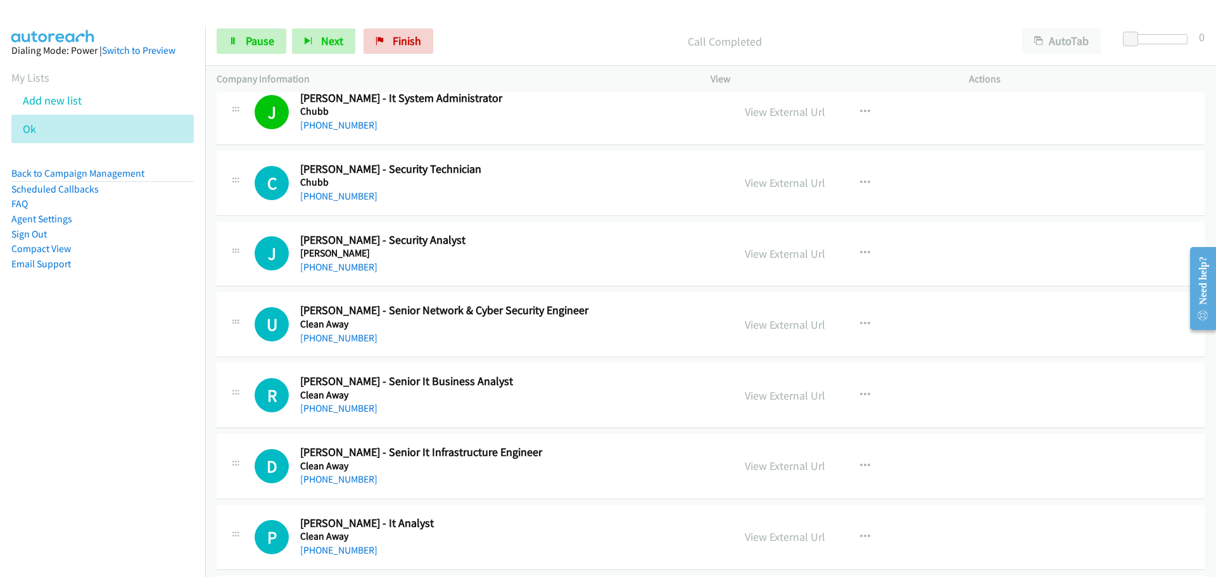
click at [316, 194] on link "[PHONE_NUMBER]" at bounding box center [338, 196] width 77 height 12
click at [350, 336] on link "[PHONE_NUMBER]" at bounding box center [338, 338] width 77 height 12
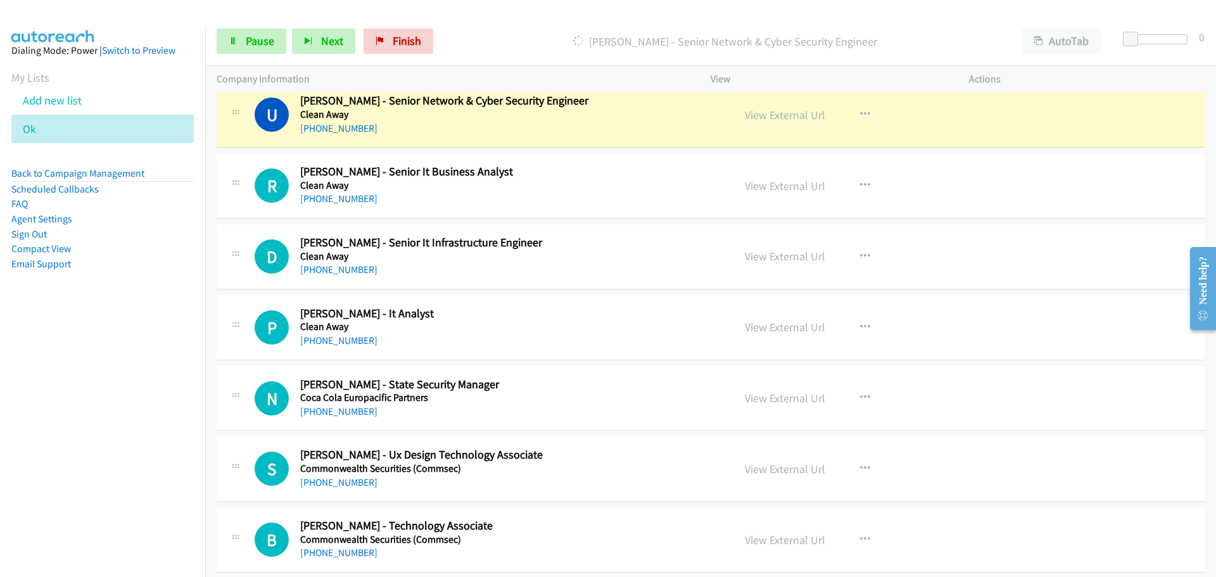
scroll to position [4990, 0]
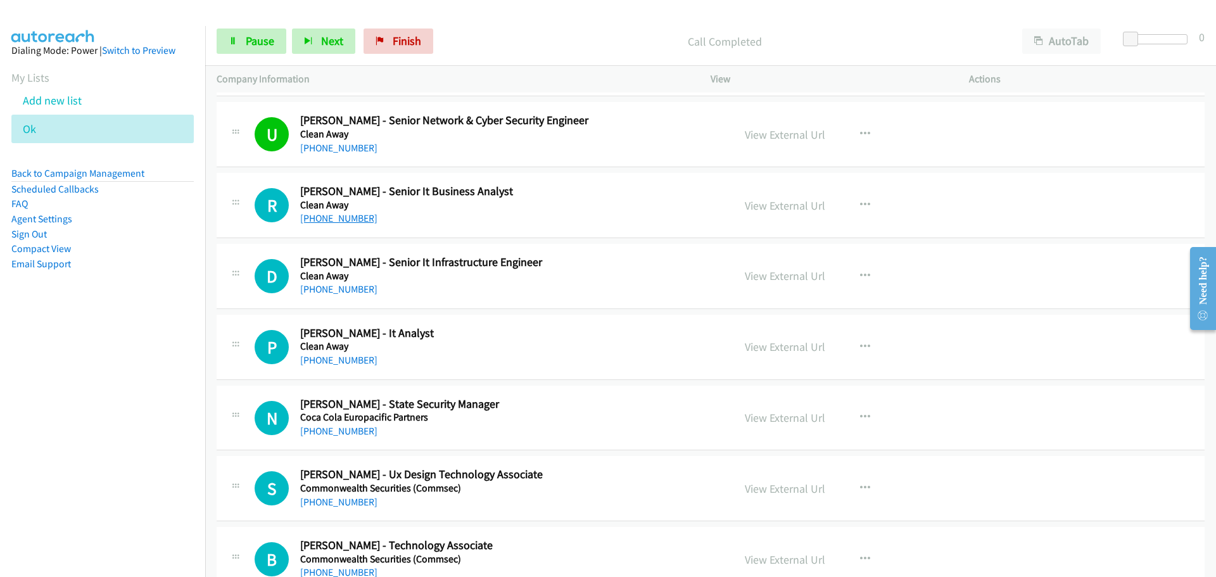
click at [363, 217] on link "[PHONE_NUMBER]" at bounding box center [338, 218] width 77 height 12
click at [319, 287] on link "[PHONE_NUMBER]" at bounding box center [338, 289] width 77 height 12
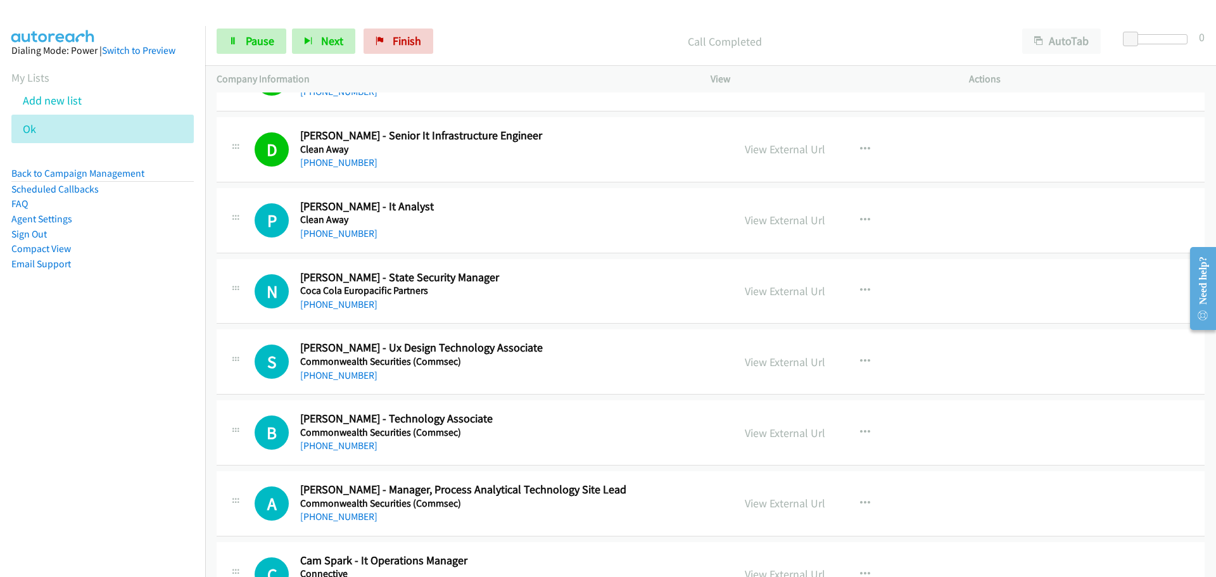
click at [346, 229] on link "[PHONE_NUMBER]" at bounding box center [338, 233] width 77 height 12
click at [346, 298] on link "[PHONE_NUMBER]" at bounding box center [338, 304] width 77 height 12
click at [329, 379] on link "[PHONE_NUMBER]" at bounding box center [338, 375] width 77 height 12
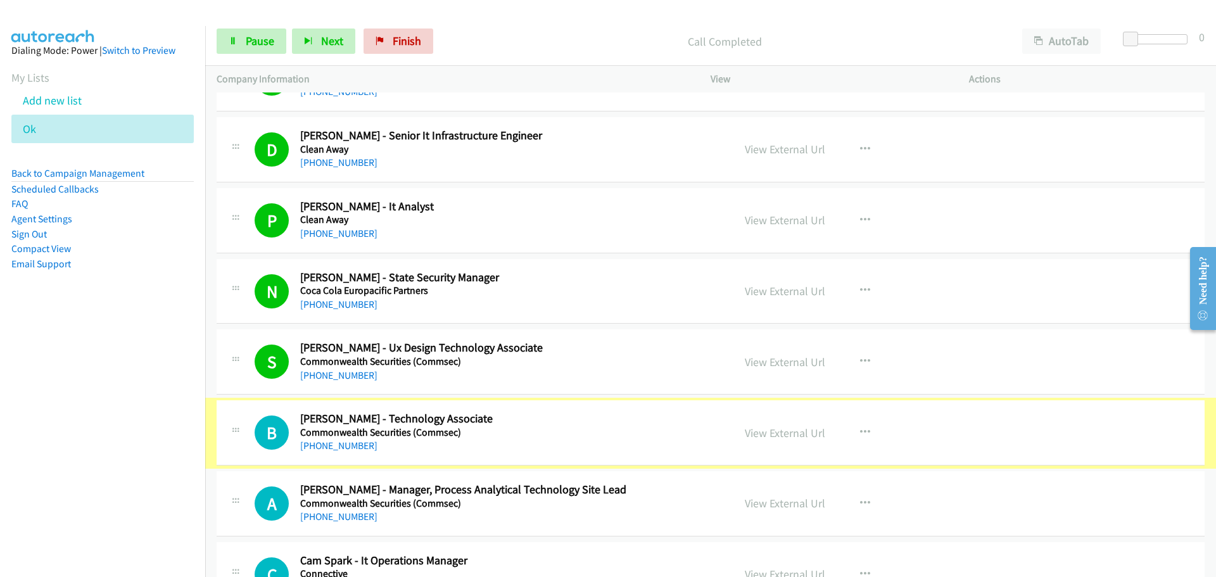
click at [352, 447] on link "[PHONE_NUMBER]" at bounding box center [338, 445] width 77 height 12
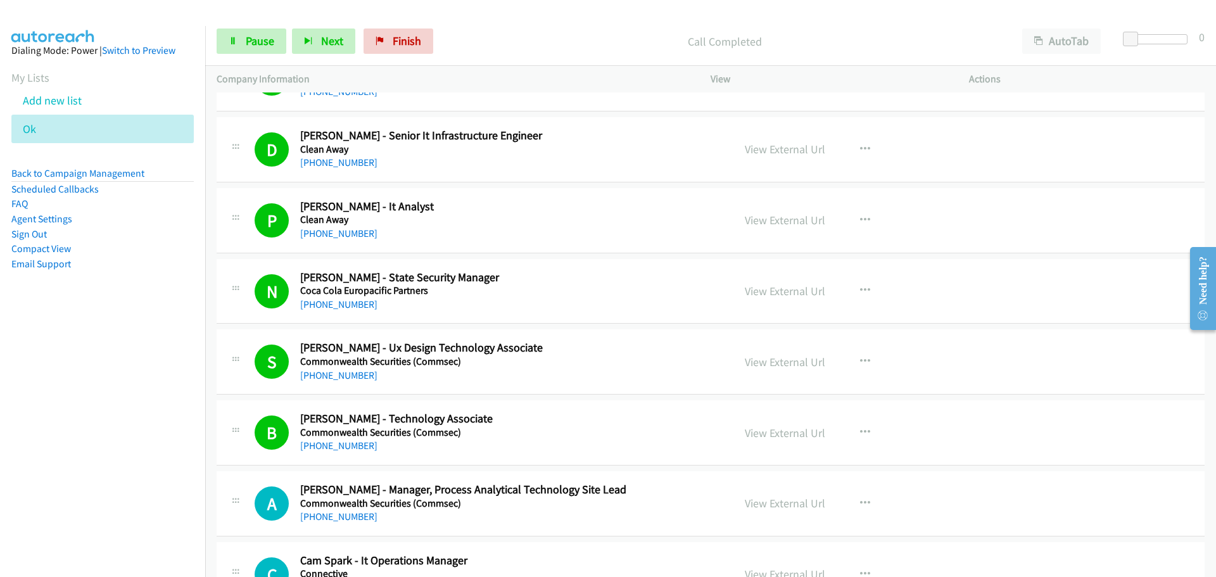
click at [317, 515] on link "[PHONE_NUMBER]" at bounding box center [338, 516] width 77 height 12
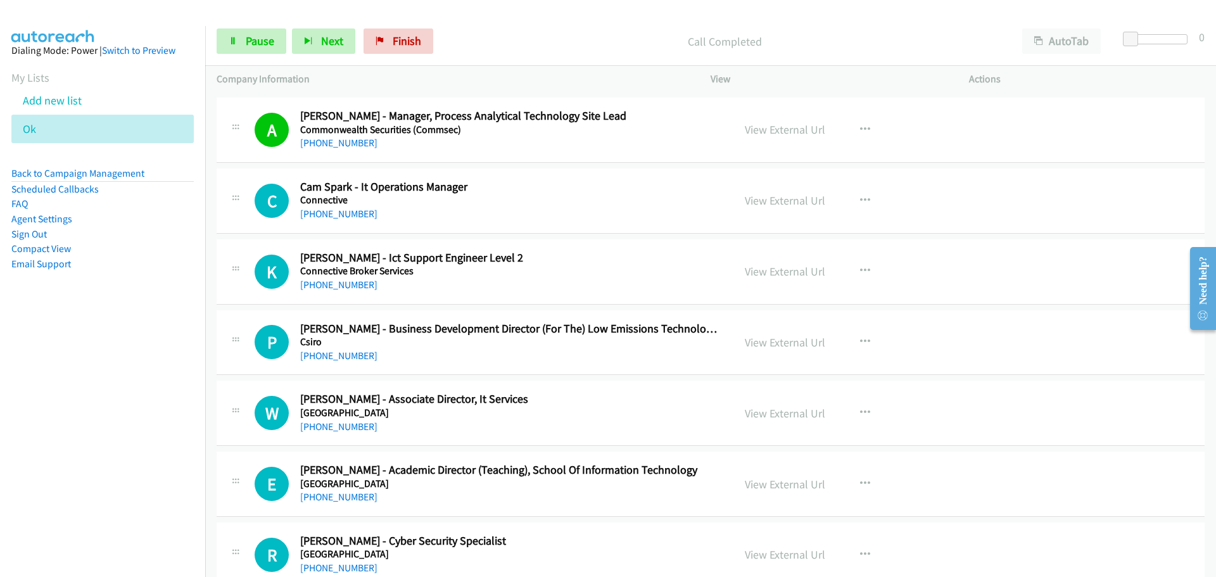
scroll to position [5496, 0]
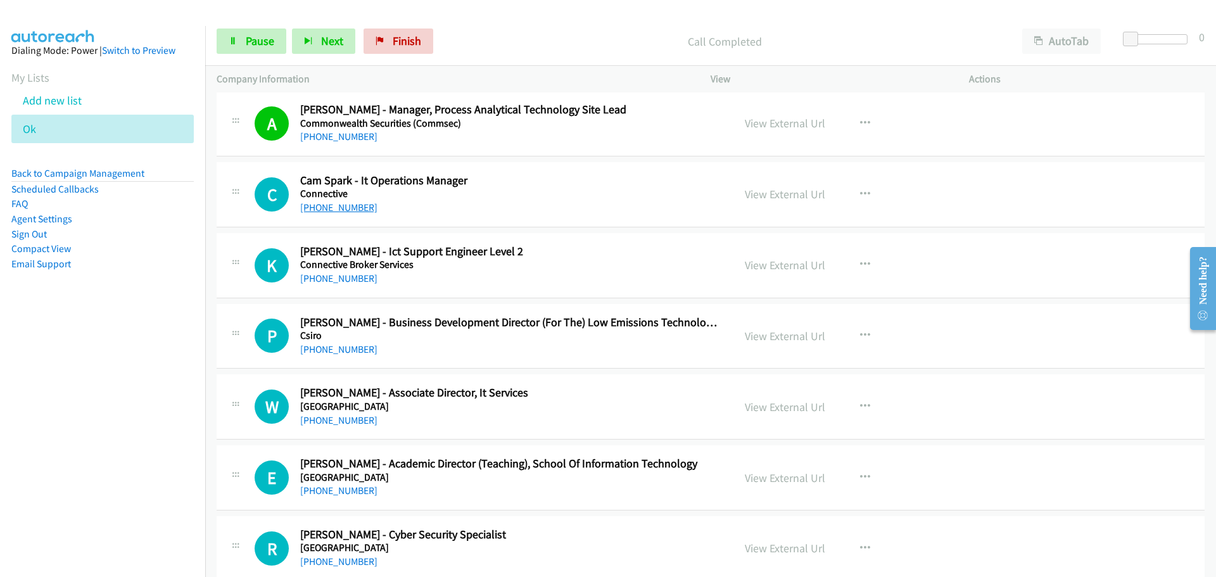
click at [348, 206] on link "[PHONE_NUMBER]" at bounding box center [338, 207] width 77 height 12
click at [338, 276] on link "[PHONE_NUMBER]" at bounding box center [338, 278] width 77 height 12
click at [334, 348] on link "[PHONE_NUMBER]" at bounding box center [338, 349] width 77 height 12
click at [326, 411] on h5 "[GEOGRAPHIC_DATA]" at bounding box center [508, 406] width 417 height 13
click at [330, 417] on link "[PHONE_NUMBER]" at bounding box center [338, 420] width 77 height 12
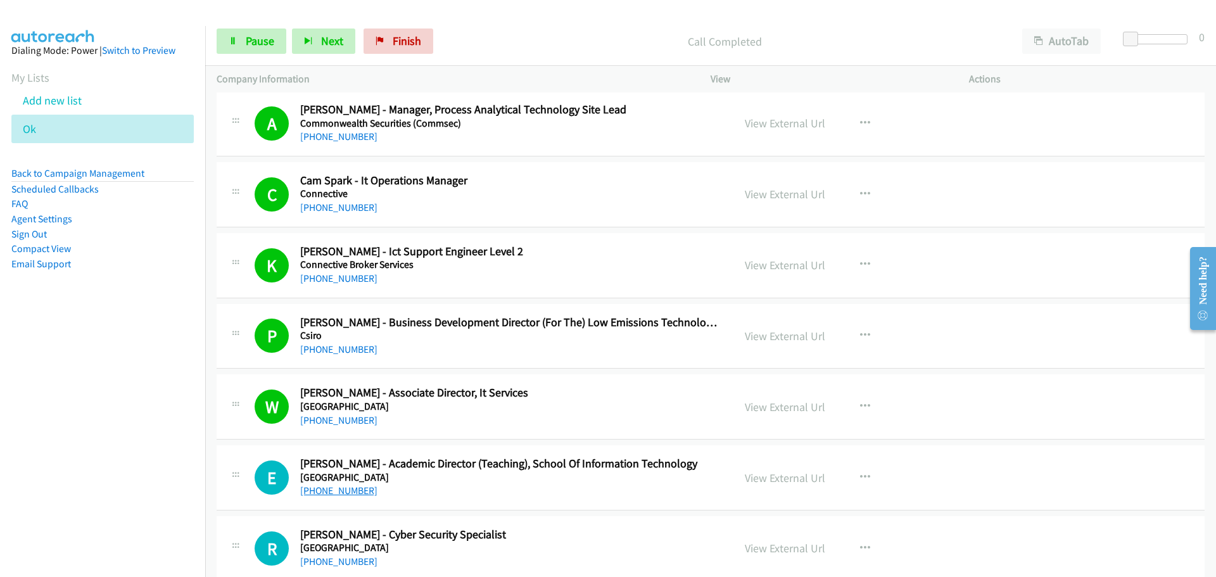
click at [339, 496] on link "[PHONE_NUMBER]" at bounding box center [338, 490] width 77 height 12
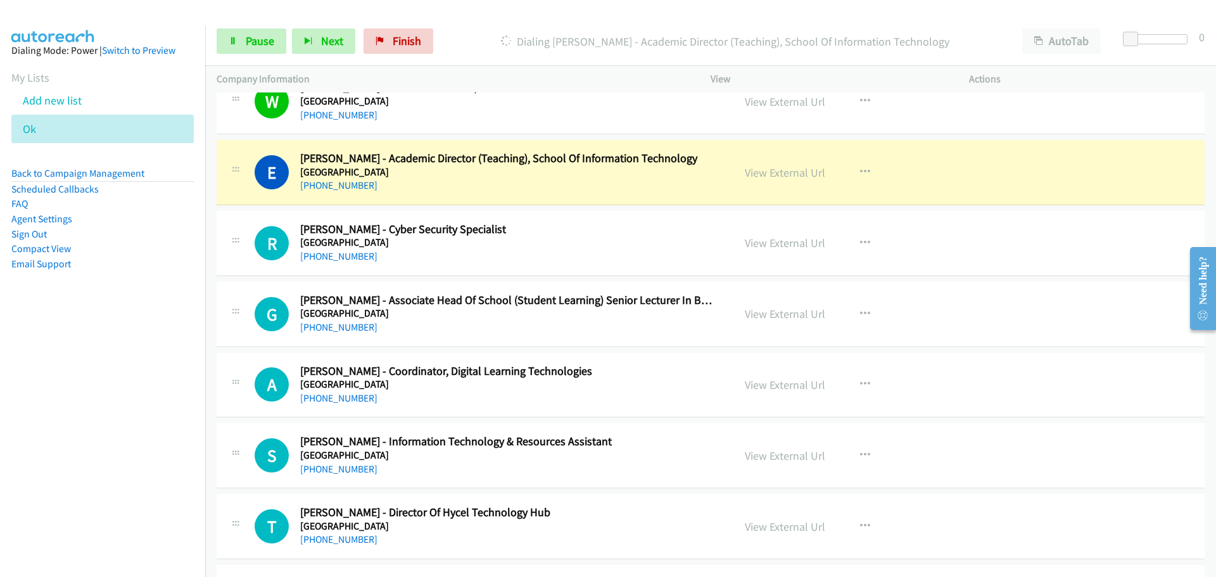
scroll to position [5813, 0]
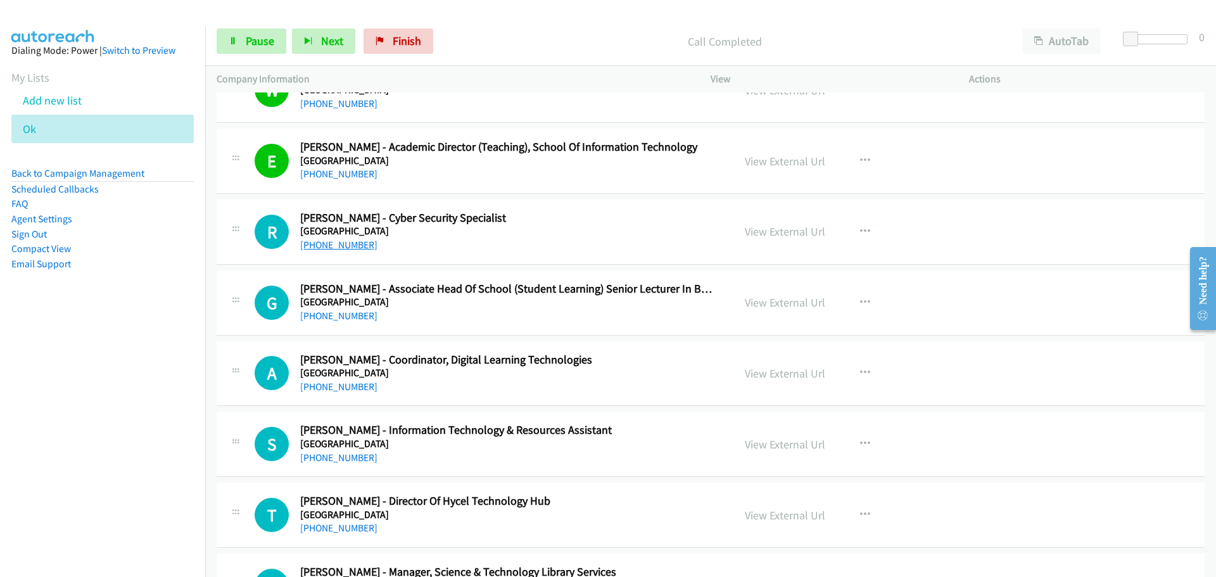
click at [363, 239] on link "[PHONE_NUMBER]" at bounding box center [338, 245] width 77 height 12
click at [363, 312] on link "[PHONE_NUMBER]" at bounding box center [338, 316] width 77 height 12
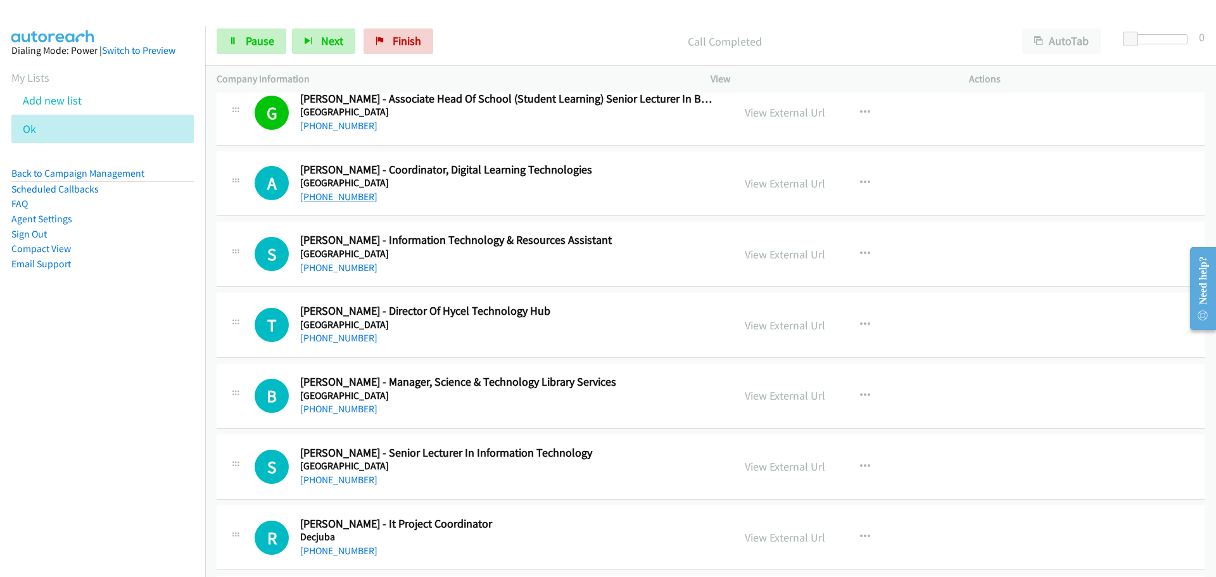
click at [358, 195] on link "[PHONE_NUMBER]" at bounding box center [338, 197] width 77 height 12
click at [319, 270] on link "[PHONE_NUMBER]" at bounding box center [338, 268] width 77 height 12
click at [325, 339] on link "[PHONE_NUMBER]" at bounding box center [338, 338] width 77 height 12
click at [349, 408] on link "[PHONE_NUMBER]" at bounding box center [338, 409] width 77 height 12
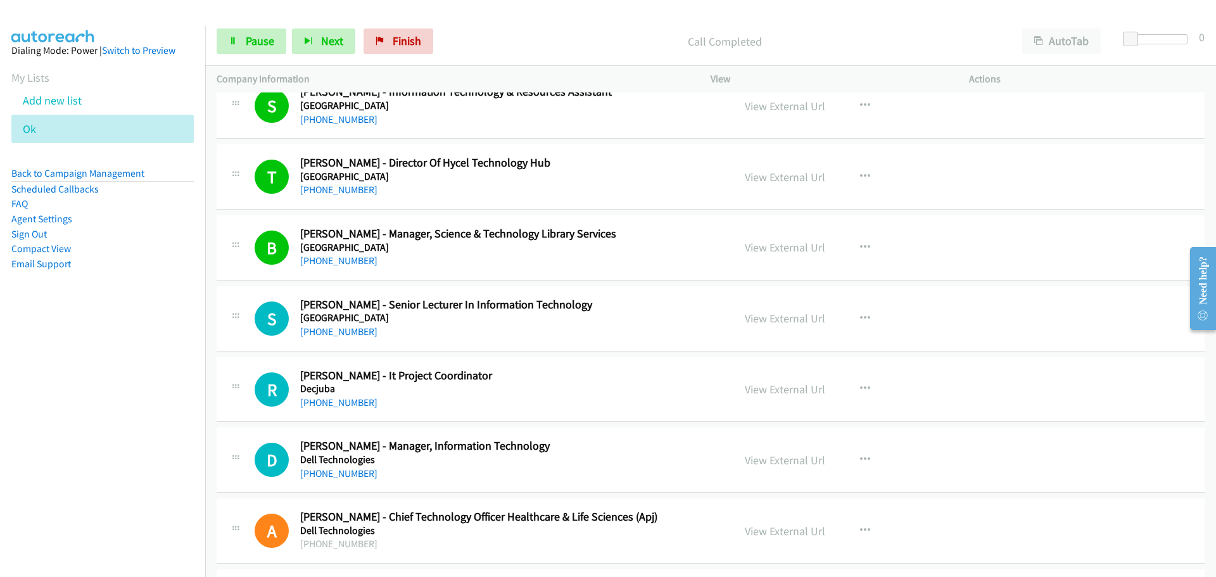
scroll to position [6256, 0]
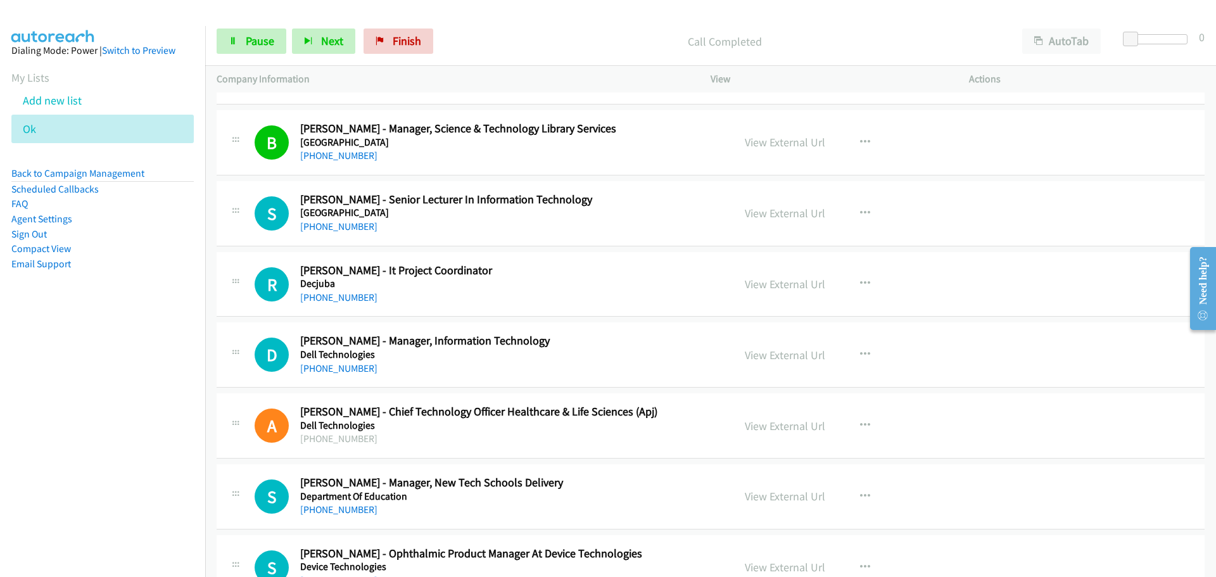
click at [319, 233] on div "[PHONE_NUMBER]" at bounding box center [508, 226] width 417 height 15
click at [324, 293] on link "[PHONE_NUMBER]" at bounding box center [338, 297] width 77 height 12
click at [345, 368] on link "[PHONE_NUMBER]" at bounding box center [338, 368] width 77 height 12
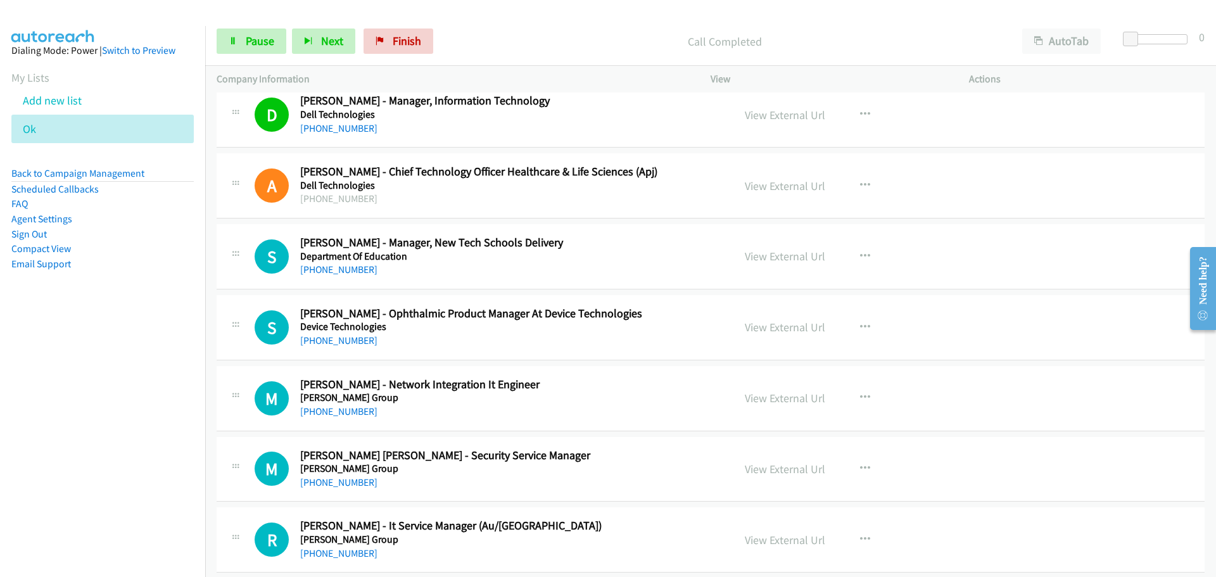
scroll to position [6509, 0]
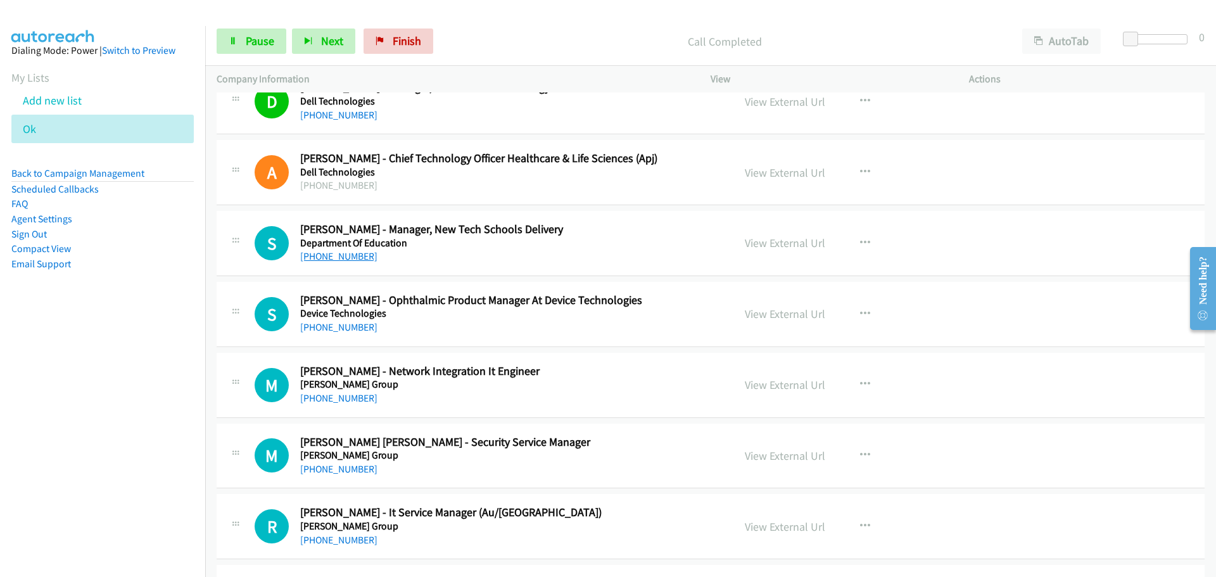
click at [315, 258] on link "[PHONE_NUMBER]" at bounding box center [338, 256] width 77 height 12
click at [346, 323] on link "[PHONE_NUMBER]" at bounding box center [338, 327] width 77 height 12
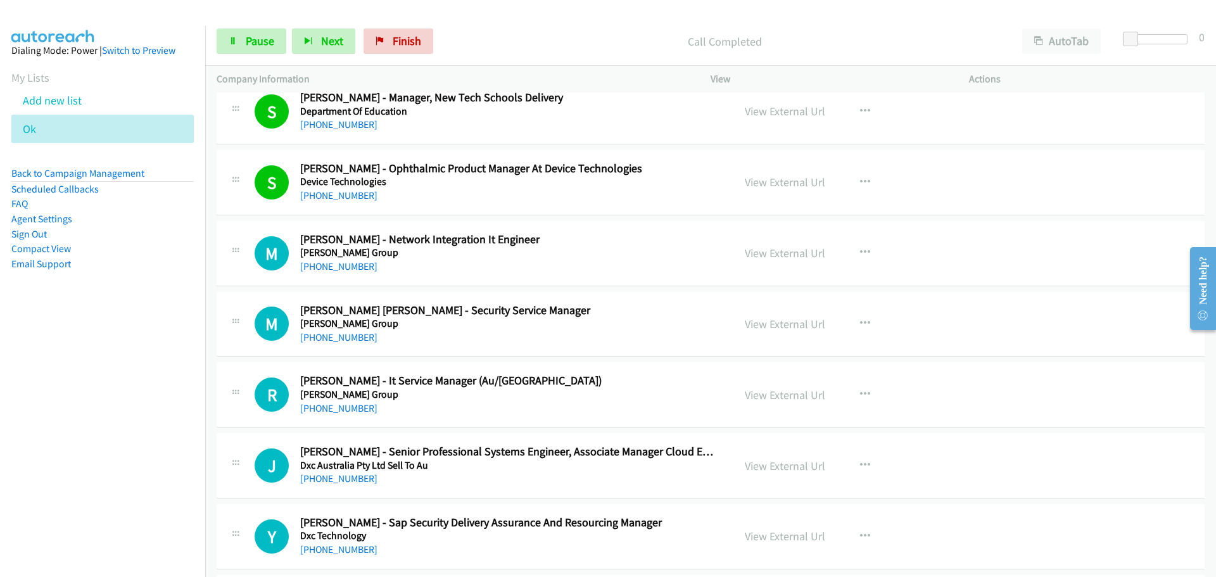
scroll to position [6699, 0]
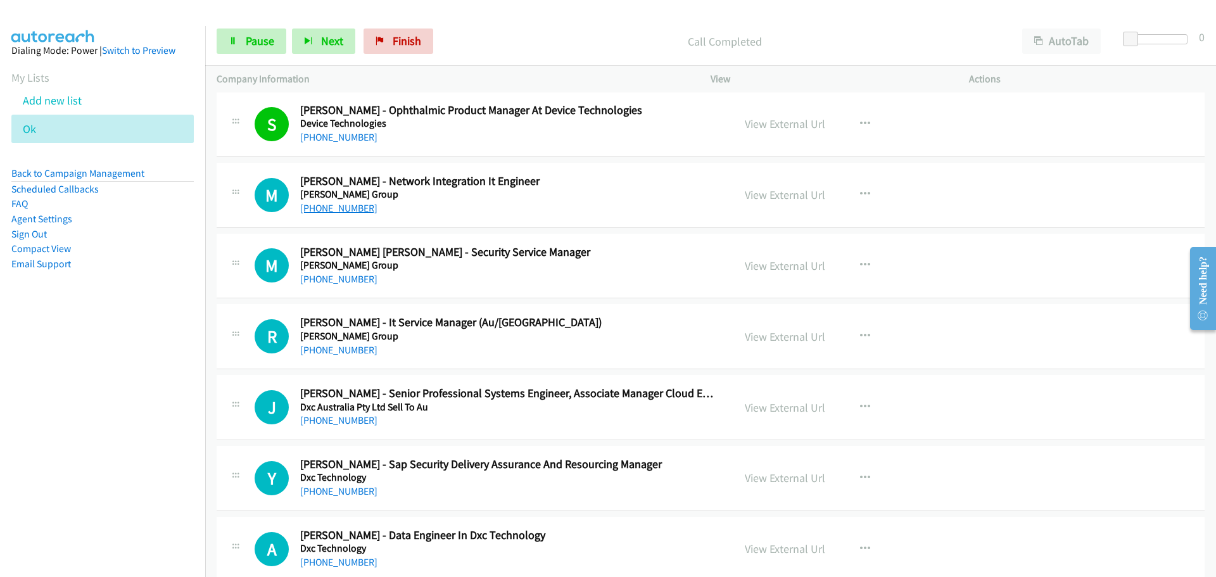
click at [340, 210] on link "[PHONE_NUMBER]" at bounding box center [338, 208] width 77 height 12
click at [337, 207] on link "[PHONE_NUMBER]" at bounding box center [338, 208] width 77 height 12
click at [355, 287] on div "M Callback Scheduled [PERSON_NAME] [PERSON_NAME] - Security Service Manager [PE…" at bounding box center [711, 266] width 988 height 65
click at [350, 279] on link "[PHONE_NUMBER]" at bounding box center [338, 279] width 77 height 12
drag, startPoint x: 351, startPoint y: 344, endPoint x: 358, endPoint y: 334, distance: 12.3
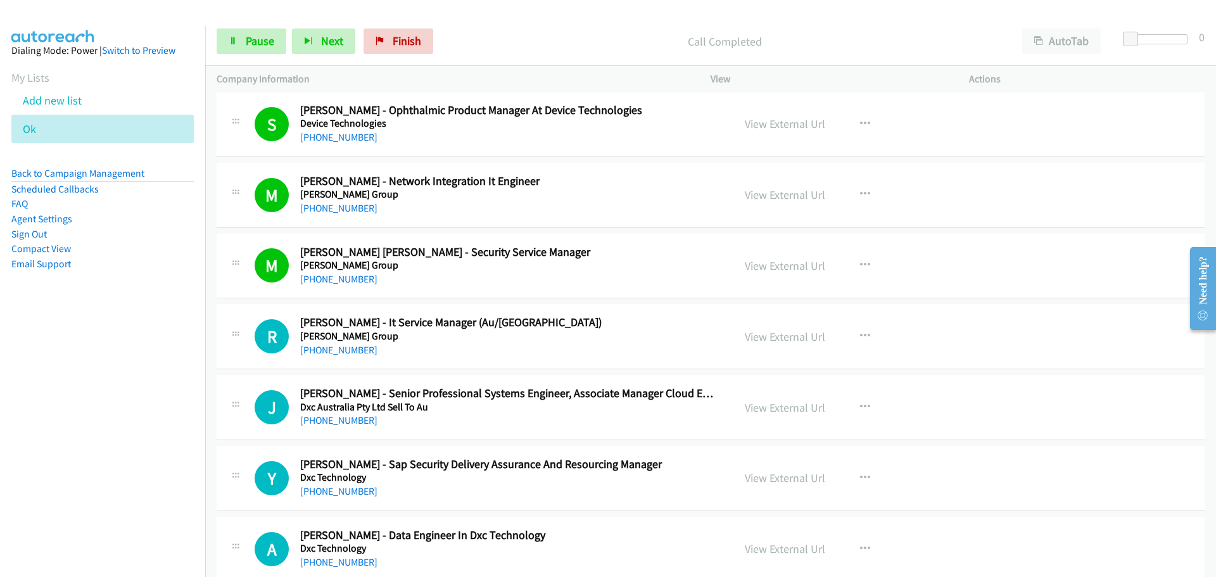
click at [351, 344] on link "[PHONE_NUMBER]" at bounding box center [338, 350] width 77 height 12
click at [323, 426] on link "[PHONE_NUMBER]" at bounding box center [338, 420] width 77 height 12
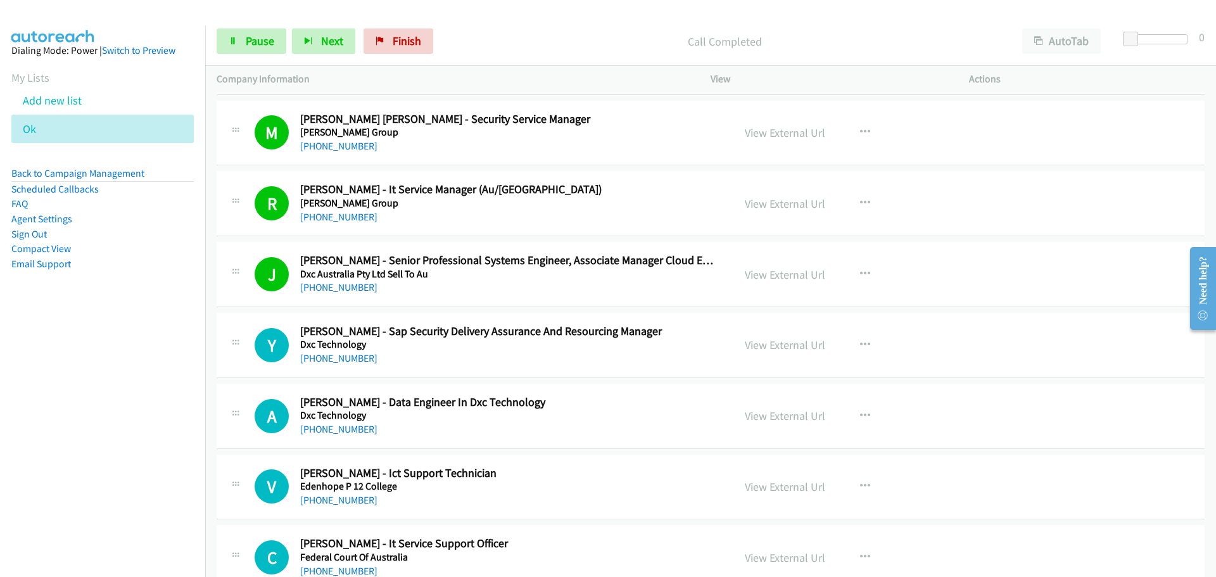
scroll to position [6953, 0]
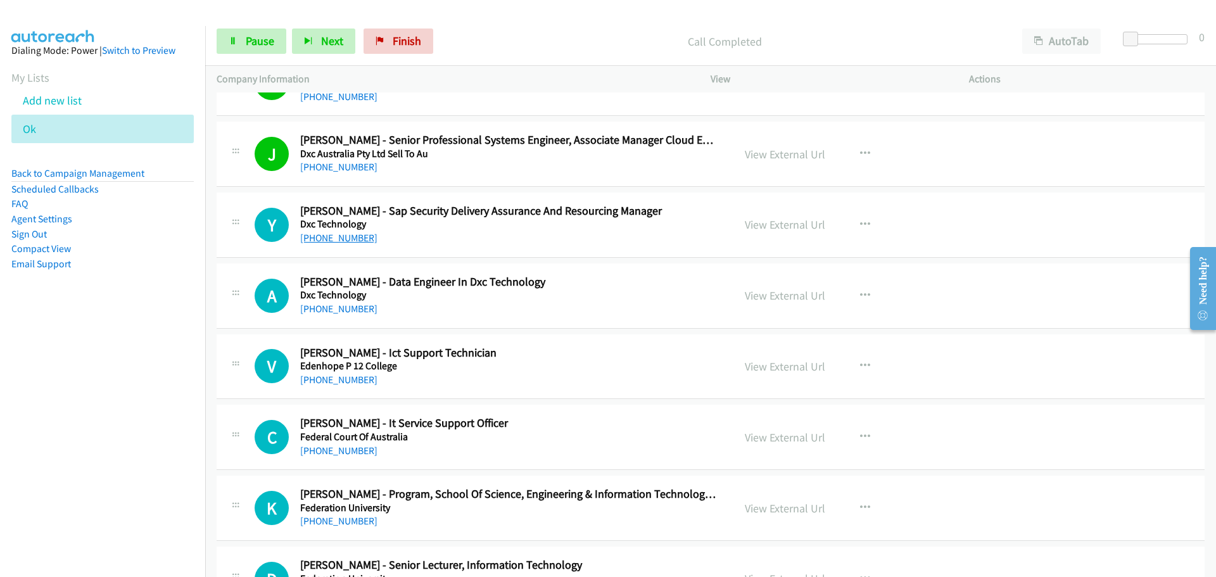
click at [355, 241] on link "[PHONE_NUMBER]" at bounding box center [338, 238] width 77 height 12
drag, startPoint x: 322, startPoint y: 316, endPoint x: 327, endPoint y: 308, distance: 9.7
click at [332, 306] on link "[PHONE_NUMBER]" at bounding box center [338, 309] width 77 height 12
click at [356, 386] on div "[PHONE_NUMBER]" at bounding box center [508, 379] width 417 height 15
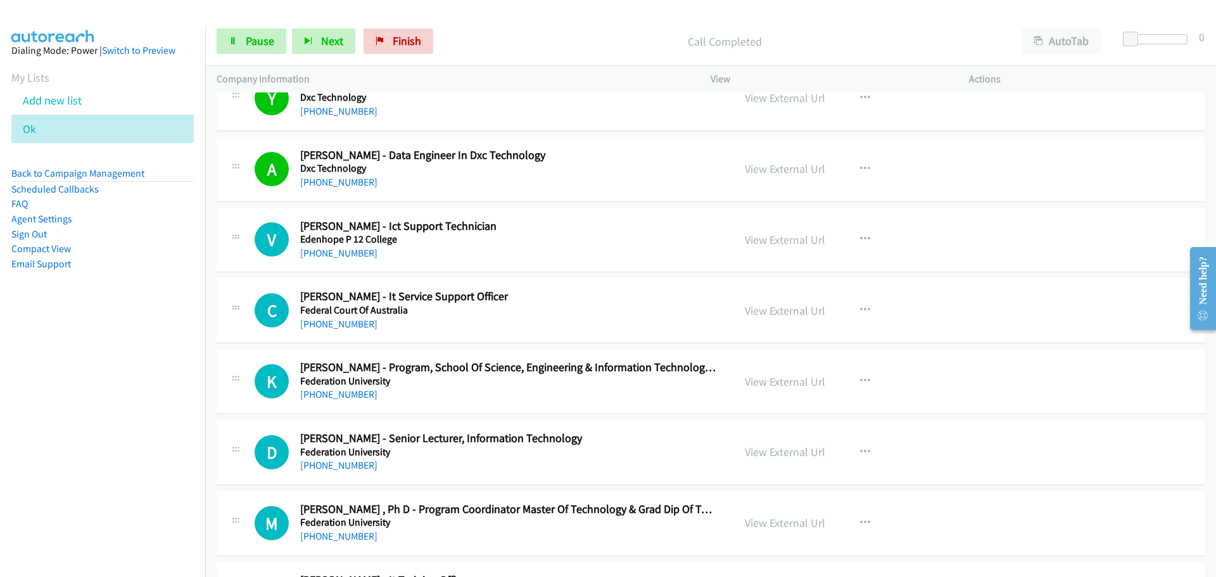
scroll to position [7206, 0]
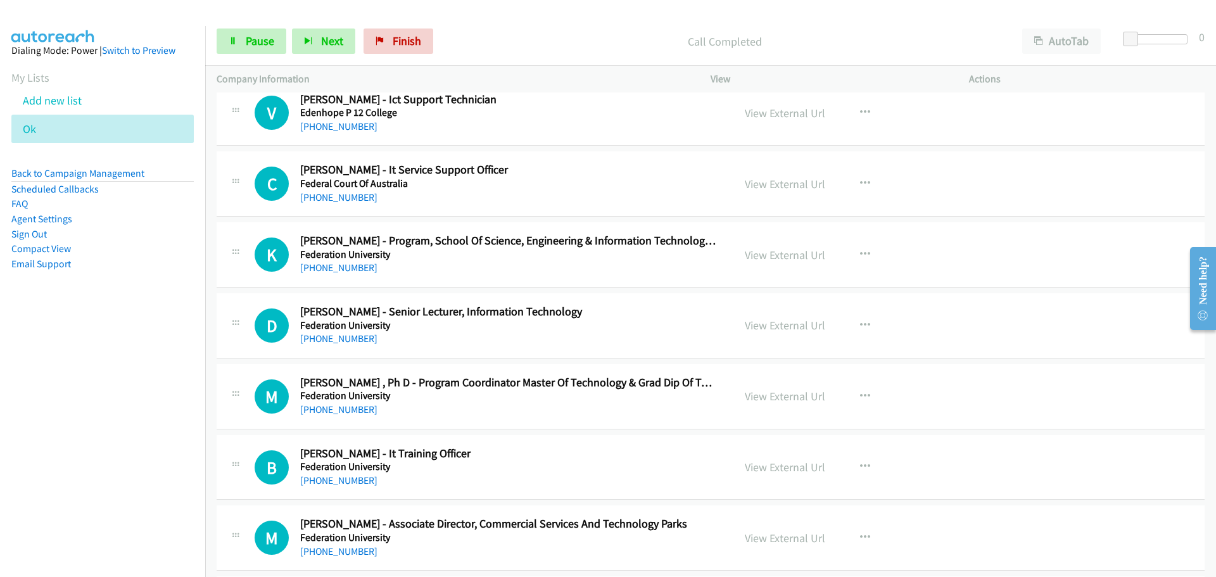
drag, startPoint x: 325, startPoint y: 125, endPoint x: 1165, endPoint y: 202, distance: 843.2
click at [324, 127] on link "[PHONE_NUMBER]" at bounding box center [338, 126] width 77 height 12
drag, startPoint x: 336, startPoint y: 196, endPoint x: 348, endPoint y: 198, distance: 11.6
click at [336, 196] on link "[PHONE_NUMBER]" at bounding box center [338, 197] width 77 height 12
click at [334, 268] on link "[PHONE_NUMBER]" at bounding box center [338, 268] width 77 height 12
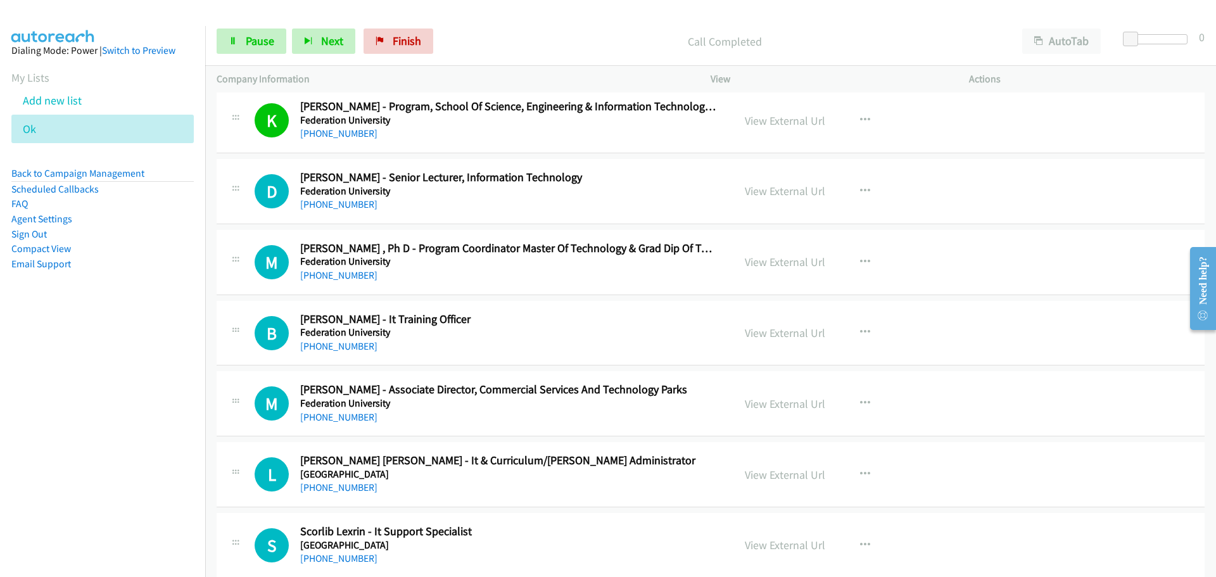
scroll to position [7333, 0]
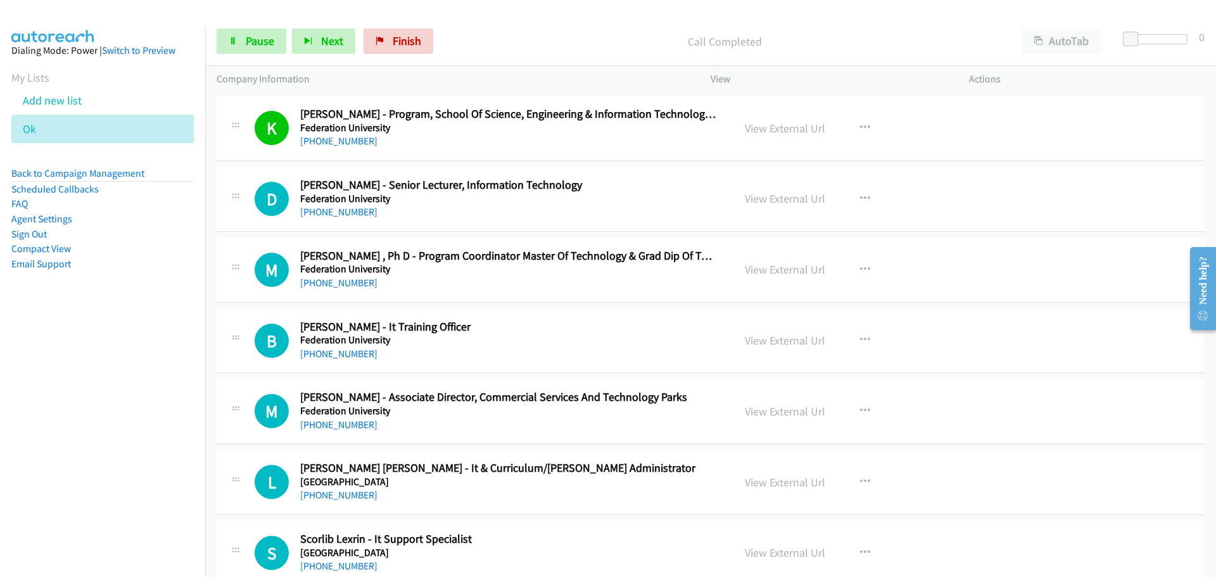
drag, startPoint x: 321, startPoint y: 211, endPoint x: 1176, endPoint y: 200, distance: 855.5
click at [339, 215] on link "[PHONE_NUMBER]" at bounding box center [338, 212] width 77 height 12
drag, startPoint x: 341, startPoint y: 281, endPoint x: 1180, endPoint y: 353, distance: 842.7
click at [341, 281] on link "[PHONE_NUMBER]" at bounding box center [338, 283] width 77 height 12
click at [327, 355] on link "[PHONE_NUMBER]" at bounding box center [338, 354] width 77 height 12
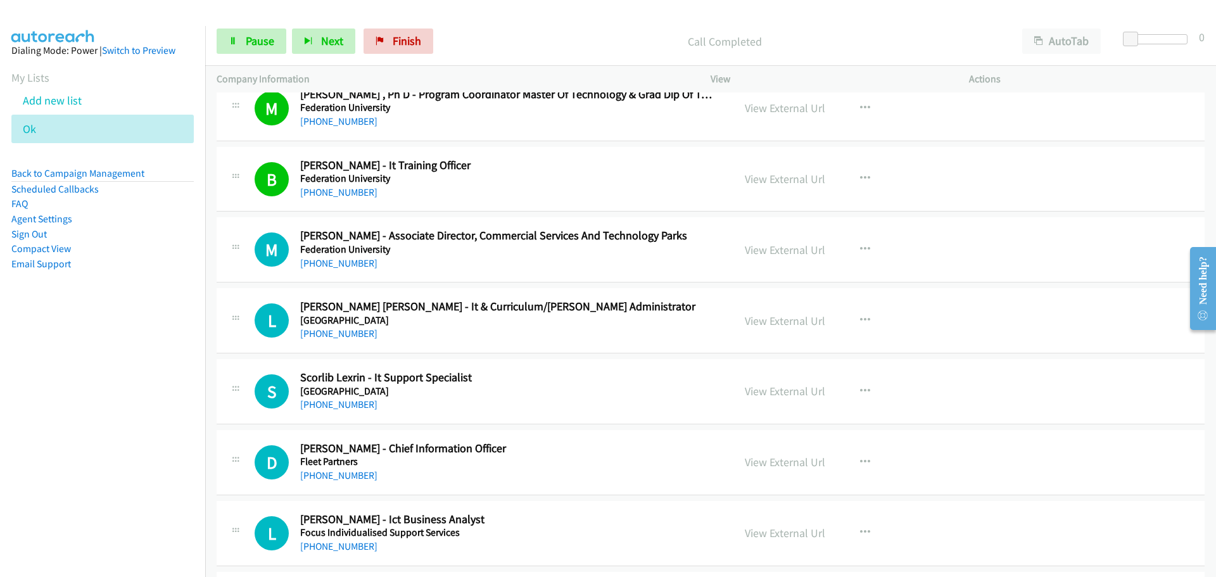
scroll to position [7586, 0]
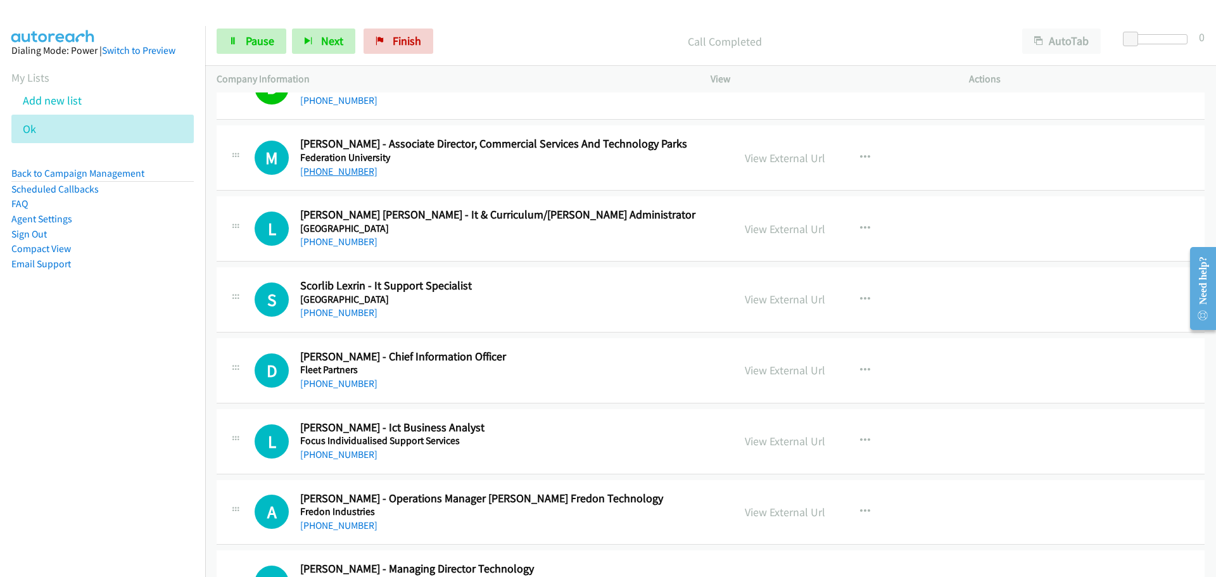
click at [334, 172] on link "[PHONE_NUMBER]" at bounding box center [338, 171] width 77 height 12
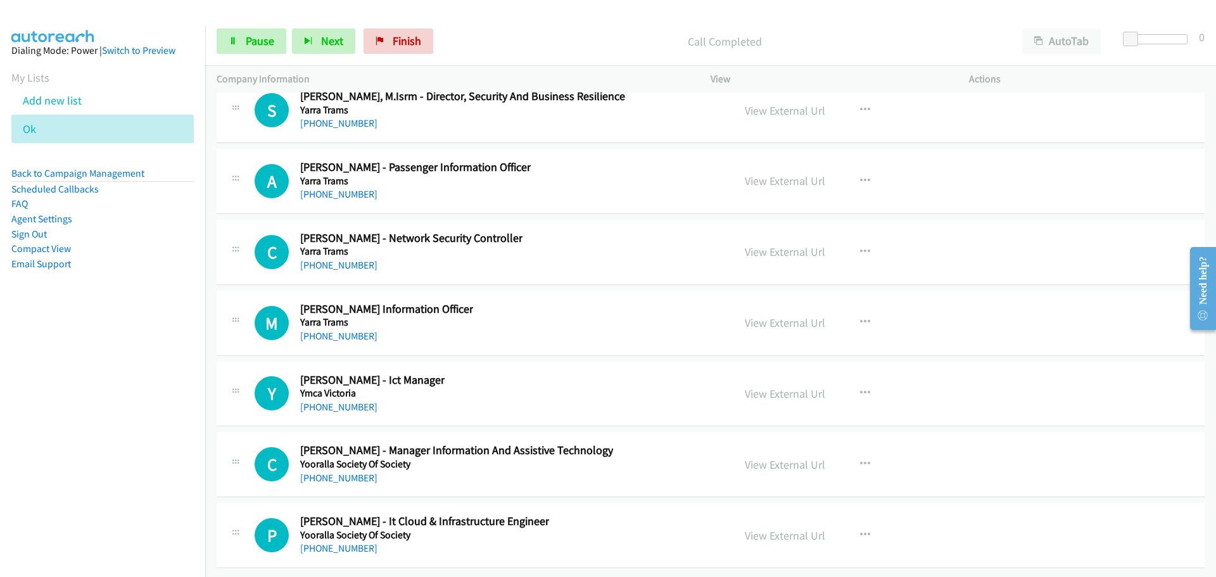
scroll to position [34901, 0]
click at [326, 542] on link "[PHONE_NUMBER]" at bounding box center [338, 548] width 77 height 12
drag, startPoint x: 309, startPoint y: 468, endPoint x: 407, endPoint y: 486, distance: 99.9
click at [309, 472] on link "[PHONE_NUMBER]" at bounding box center [338, 478] width 77 height 12
click at [324, 401] on link "[PHONE_NUMBER]" at bounding box center [338, 407] width 77 height 12
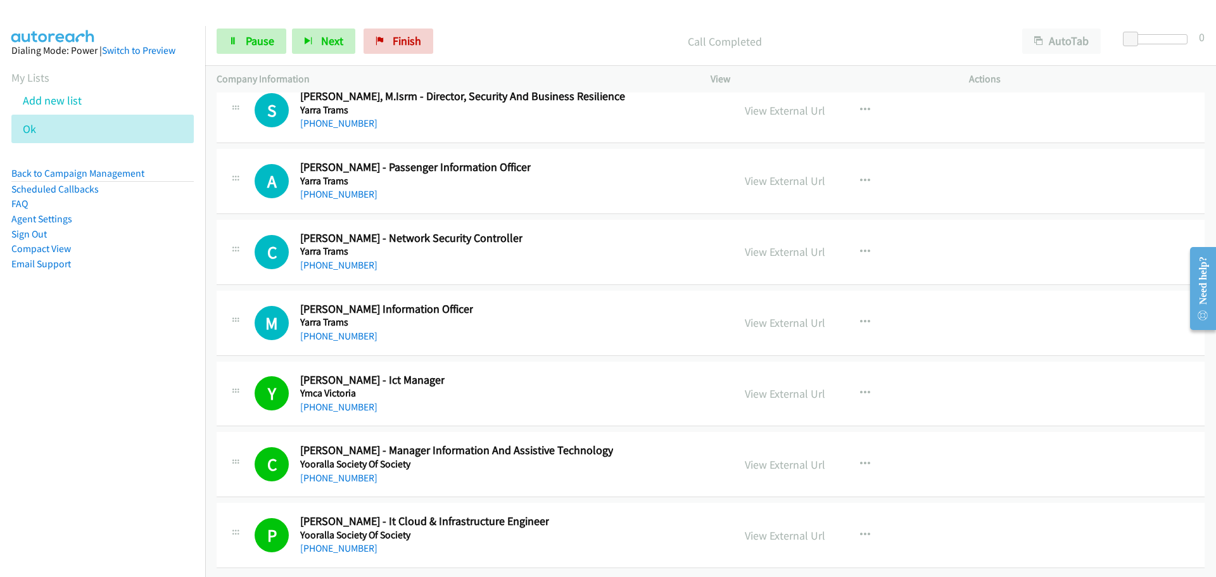
click at [320, 333] on div "[PHONE_NUMBER]" at bounding box center [386, 336] width 173 height 15
click at [324, 330] on link "[PHONE_NUMBER]" at bounding box center [338, 336] width 77 height 12
click at [339, 259] on link "[PHONE_NUMBER]" at bounding box center [338, 265] width 77 height 12
drag, startPoint x: 334, startPoint y: 186, endPoint x: 337, endPoint y: 176, distance: 10.6
click at [334, 188] on link "[PHONE_NUMBER]" at bounding box center [338, 194] width 77 height 12
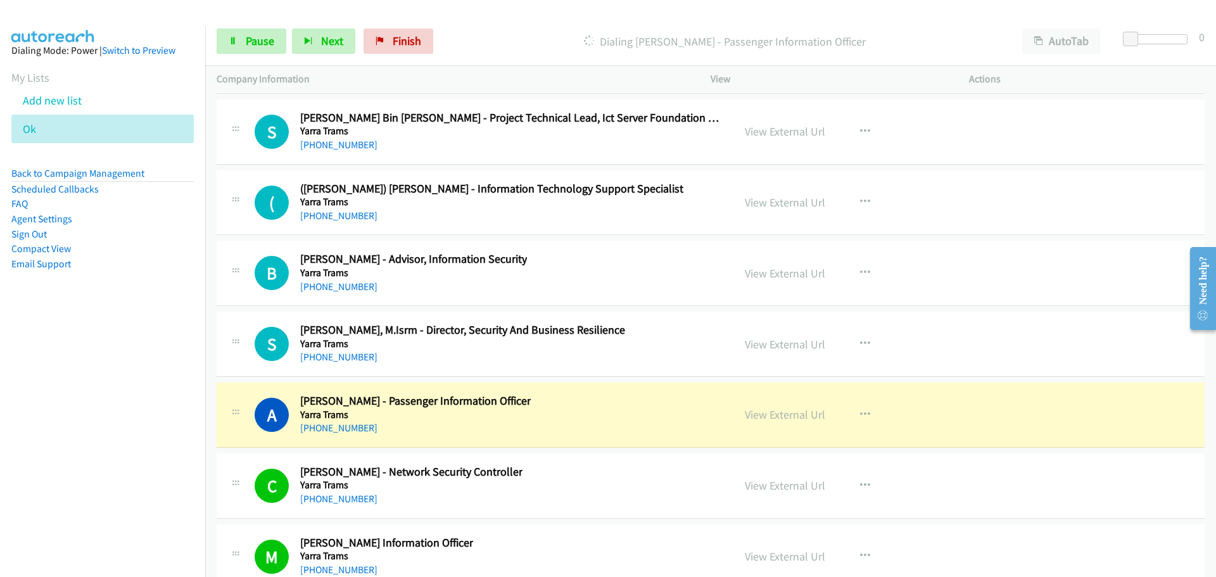
scroll to position [34648, 0]
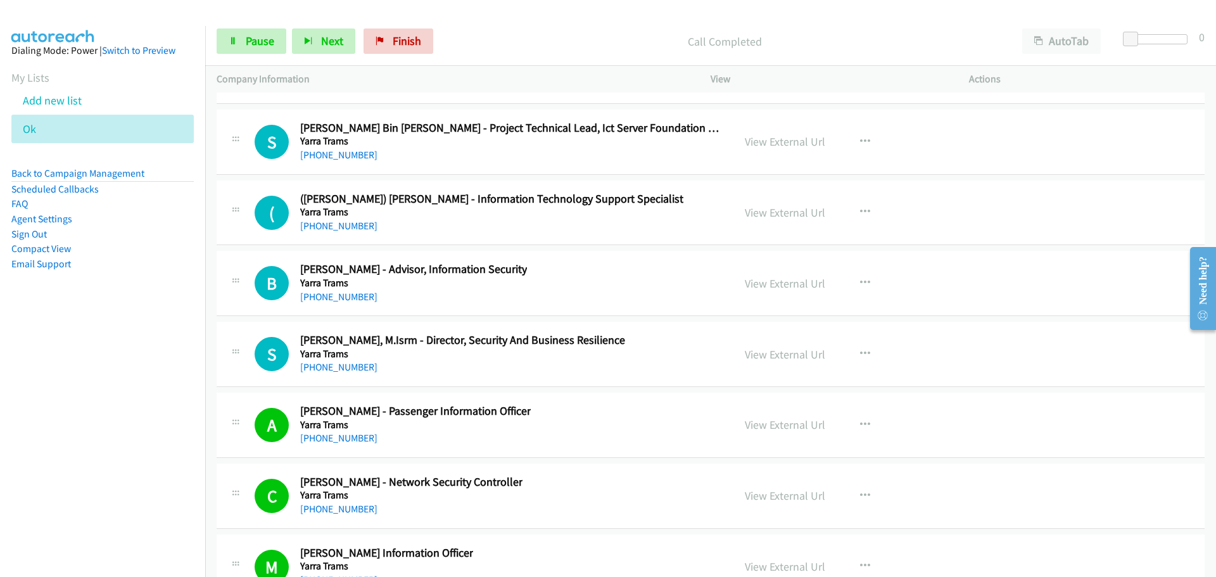
click at [334, 360] on div "[PHONE_NUMBER]" at bounding box center [462, 367] width 325 height 15
click at [336, 362] on link "[PHONE_NUMBER]" at bounding box center [338, 367] width 77 height 12
click at [806, 352] on link "View External Url" at bounding box center [785, 354] width 80 height 15
click at [355, 298] on link "[PHONE_NUMBER]" at bounding box center [338, 297] width 77 height 12
click at [327, 224] on link "[PHONE_NUMBER]" at bounding box center [338, 226] width 77 height 12
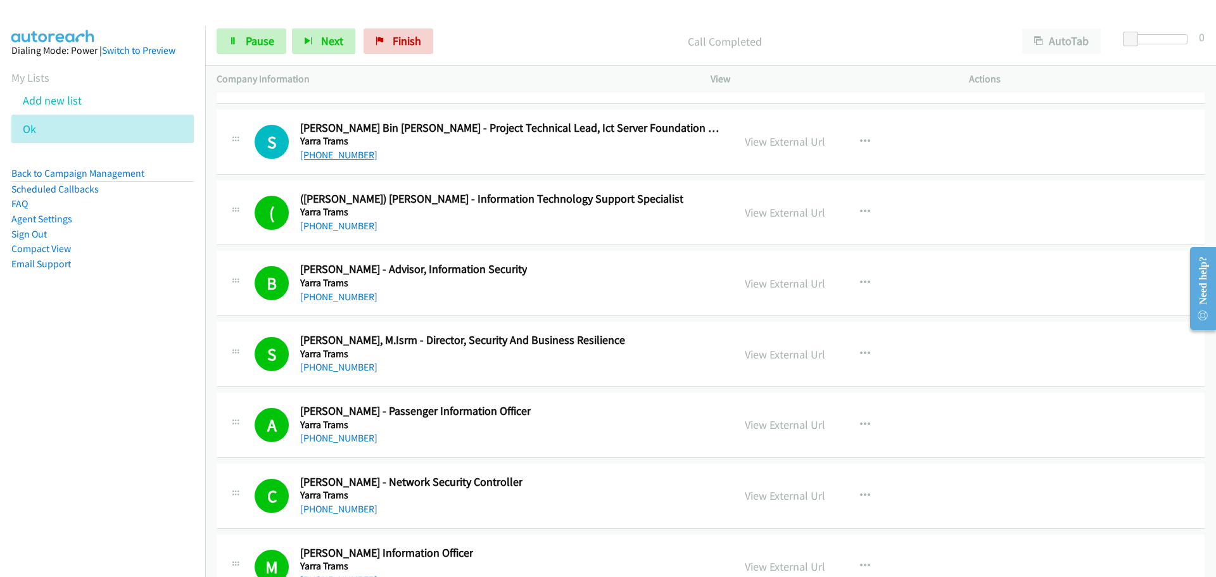
click at [343, 155] on link "[PHONE_NUMBER]" at bounding box center [338, 155] width 77 height 12
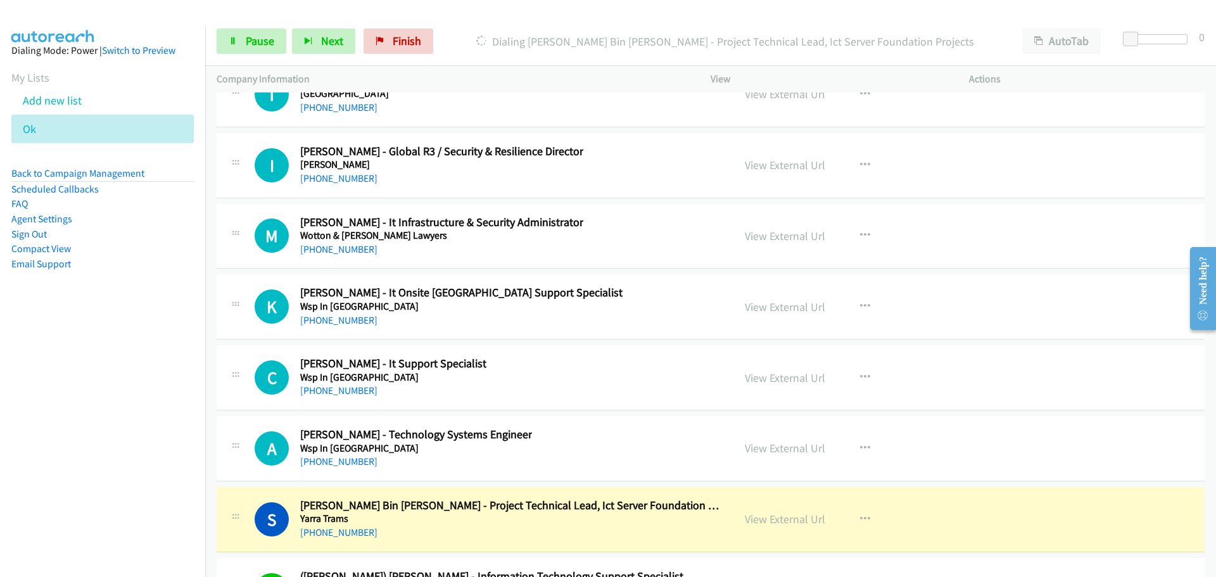
scroll to position [34268, 0]
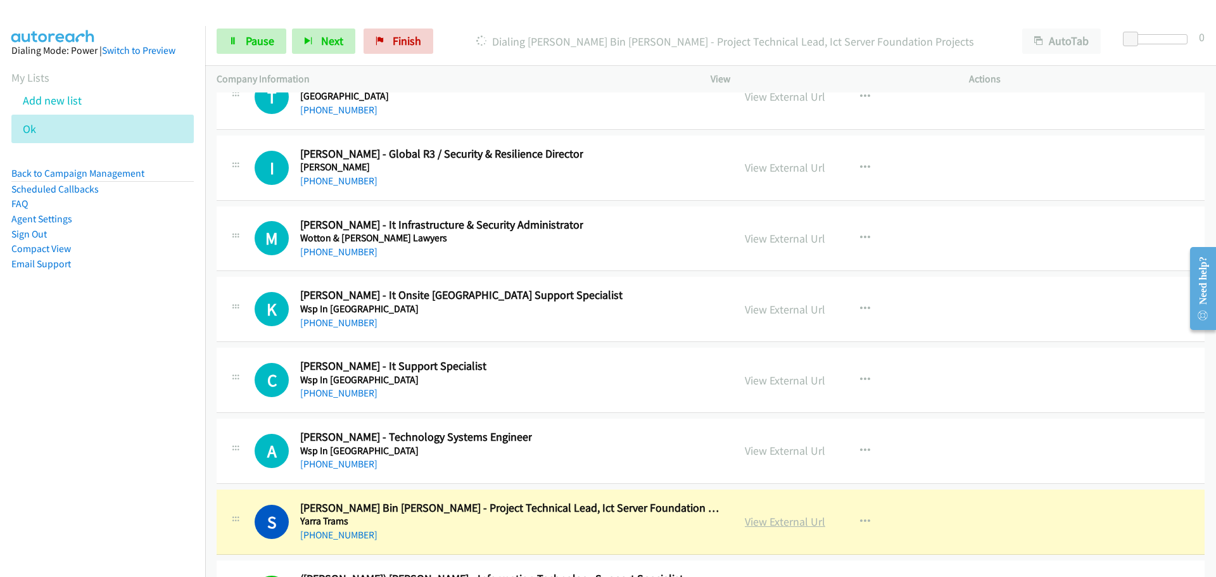
click at [790, 519] on link "View External Url" at bounding box center [785, 521] width 80 height 15
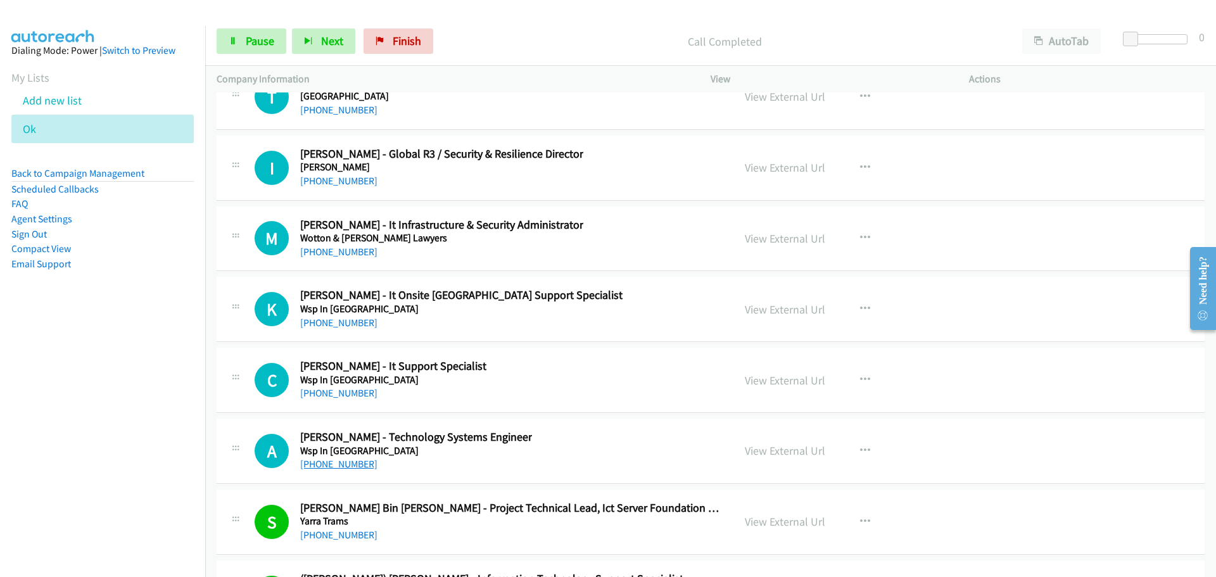
click at [331, 467] on link "[PHONE_NUMBER]" at bounding box center [338, 464] width 77 height 12
click at [341, 390] on link "[PHONE_NUMBER]" at bounding box center [338, 393] width 77 height 12
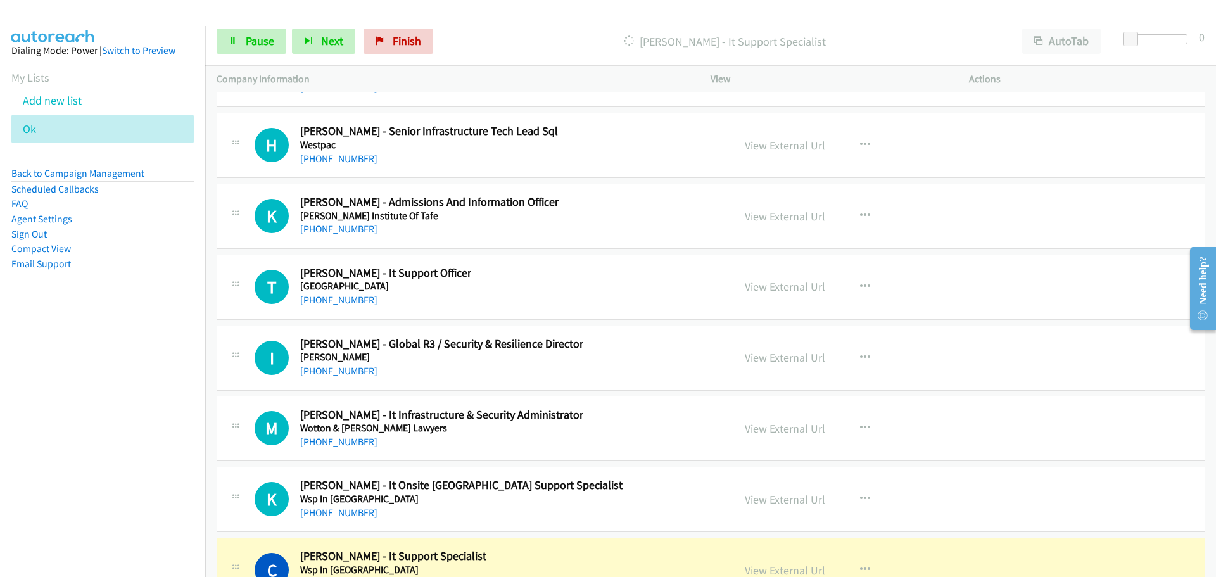
scroll to position [34141, 0]
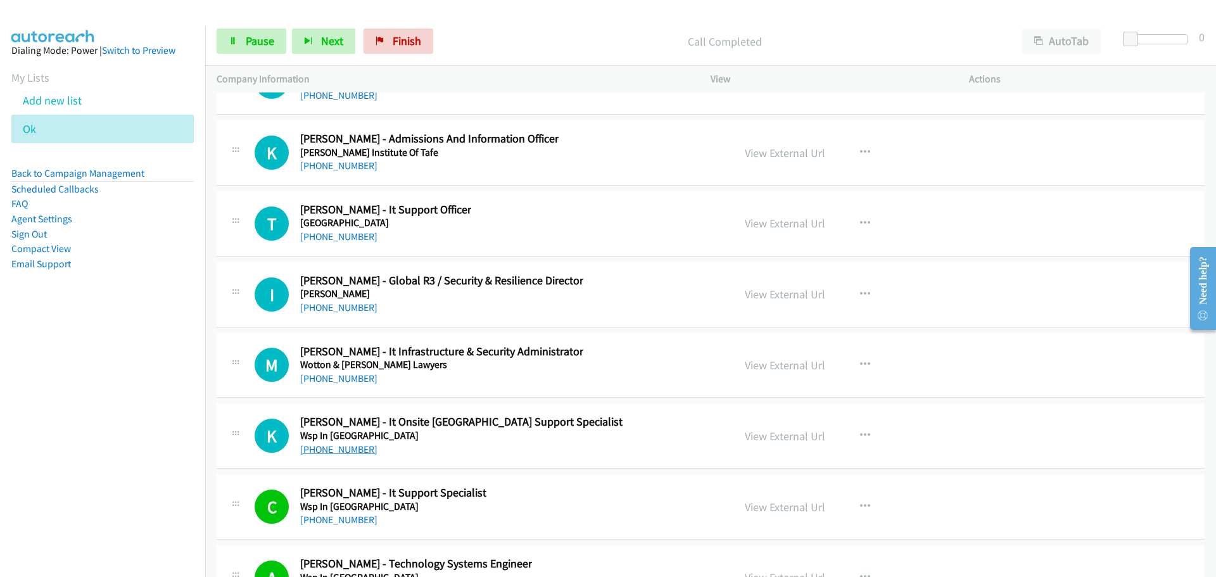
click at [356, 444] on link "[PHONE_NUMBER]" at bounding box center [338, 449] width 77 height 12
click at [348, 379] on link "[PHONE_NUMBER]" at bounding box center [338, 378] width 77 height 12
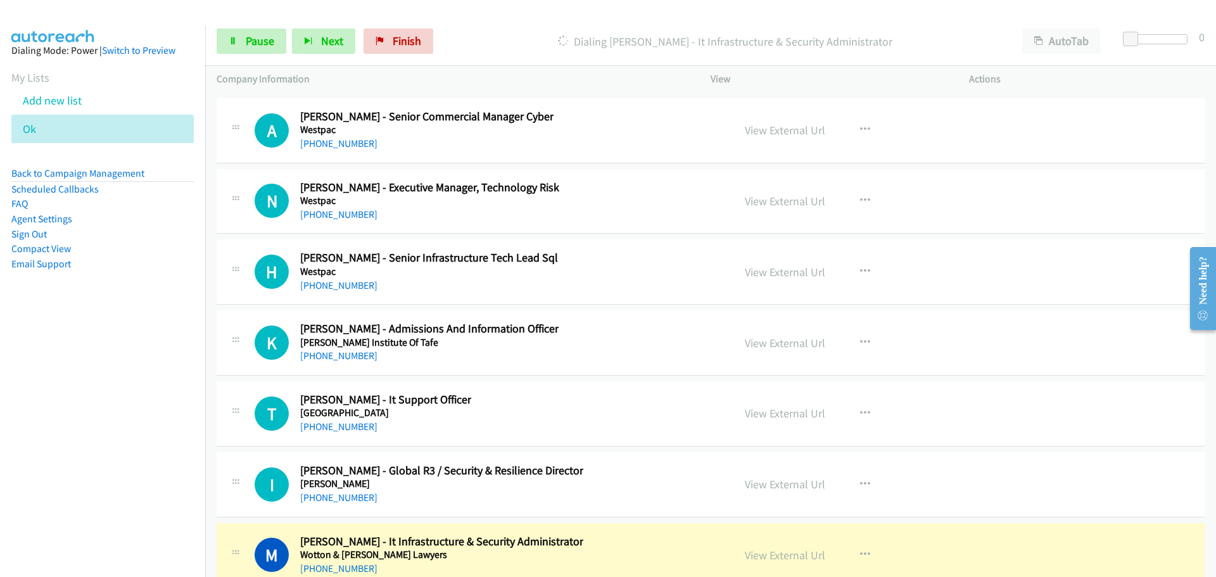
scroll to position [34078, 0]
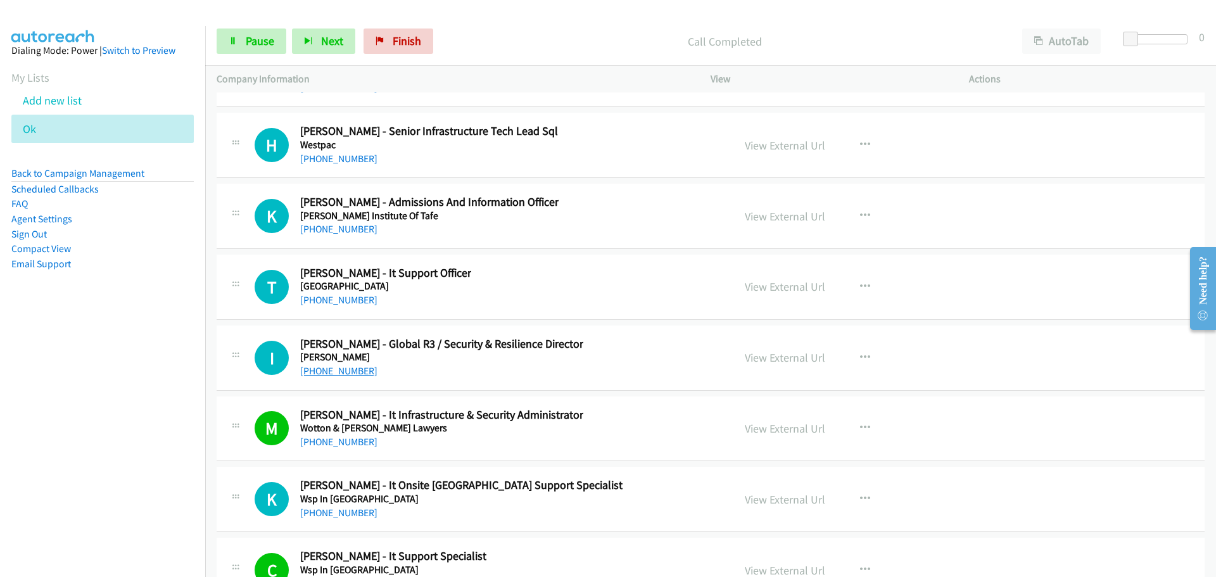
drag, startPoint x: 322, startPoint y: 369, endPoint x: 327, endPoint y: 365, distance: 7.2
click at [322, 369] on link "[PHONE_NUMBER]" at bounding box center [338, 371] width 77 height 12
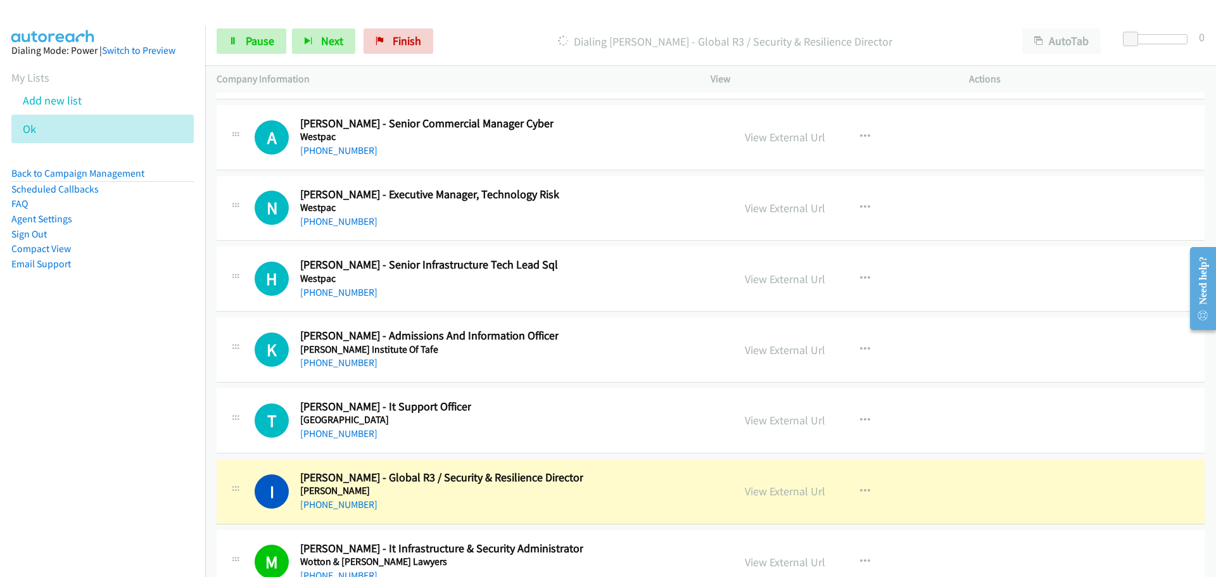
scroll to position [33888, 0]
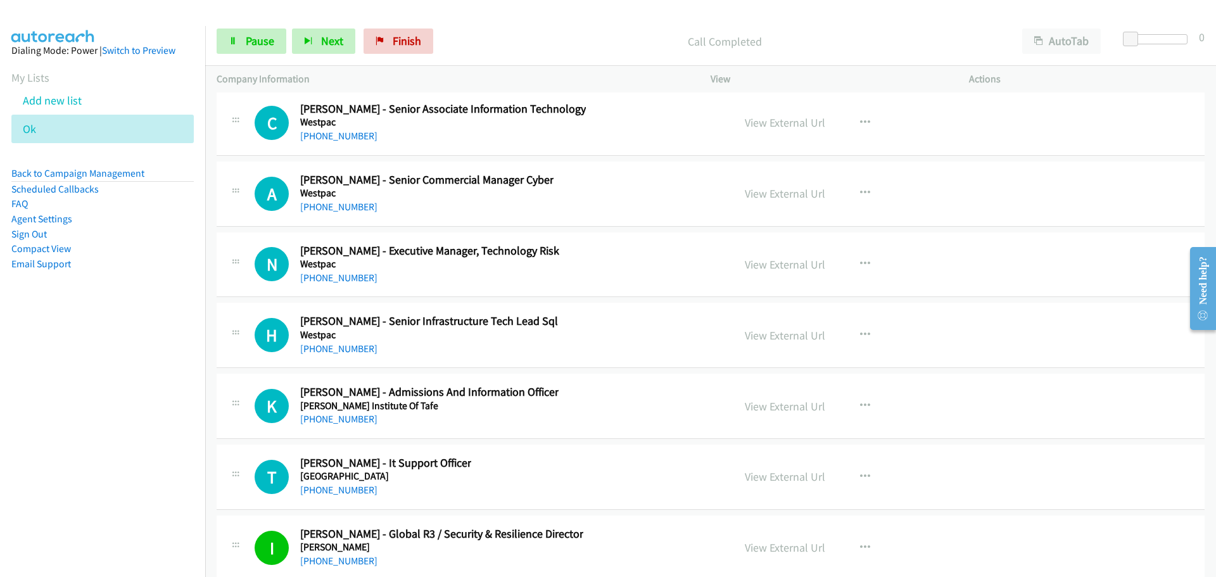
drag, startPoint x: 130, startPoint y: 240, endPoint x: 158, endPoint y: 232, distance: 28.4
click at [135, 239] on li "Sign Out" at bounding box center [102, 234] width 182 height 15
click at [348, 485] on link "[PHONE_NUMBER]" at bounding box center [338, 490] width 77 height 12
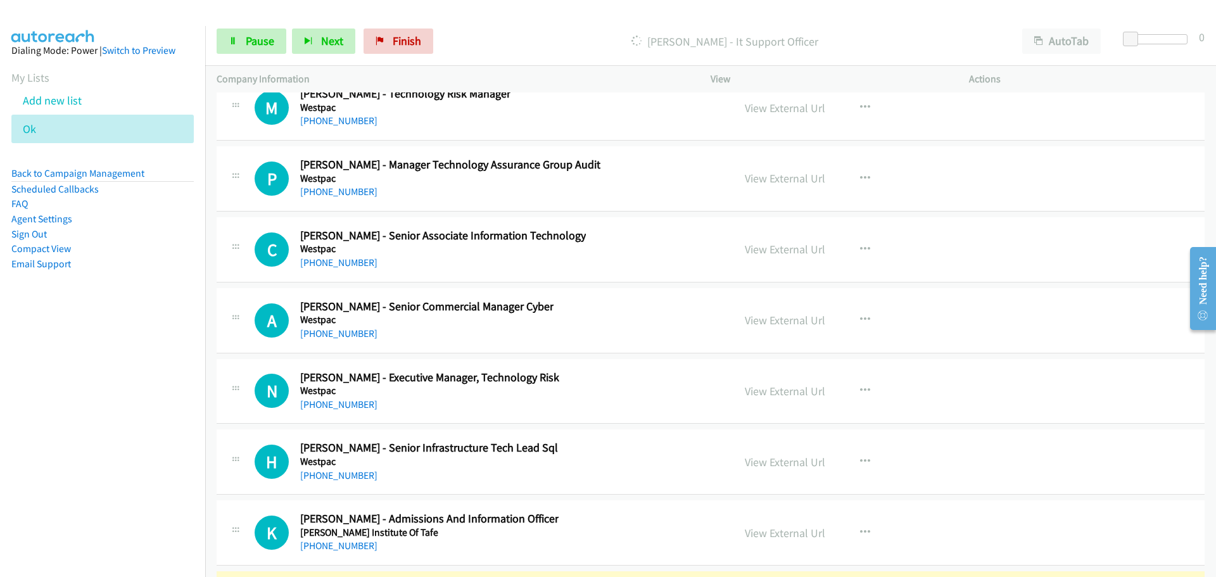
scroll to position [33825, 0]
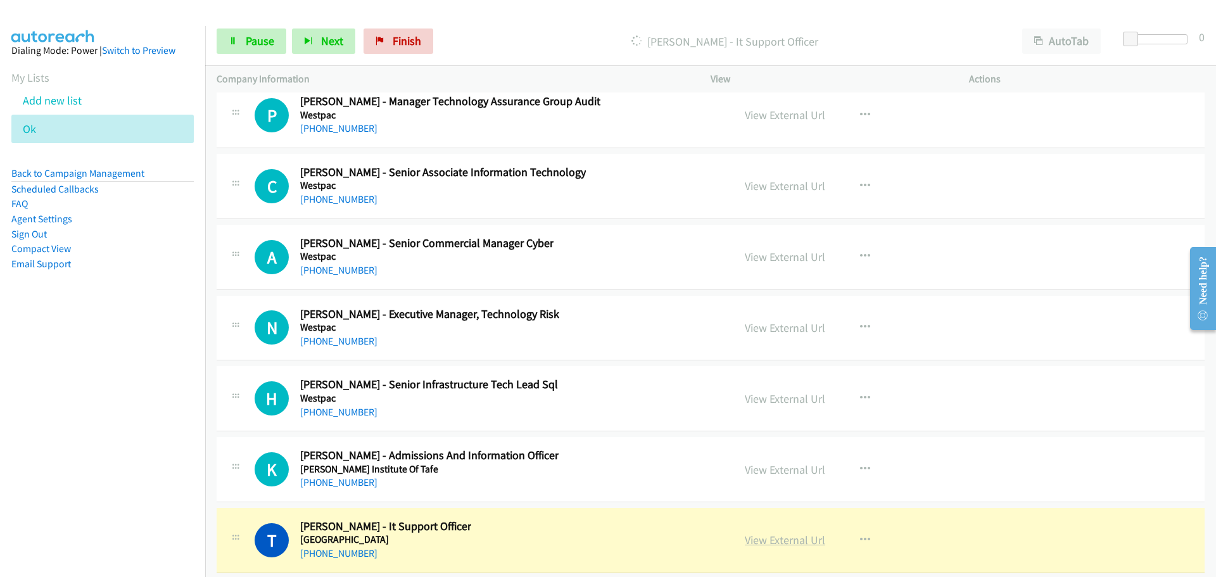
click at [790, 544] on link "View External Url" at bounding box center [785, 540] width 80 height 15
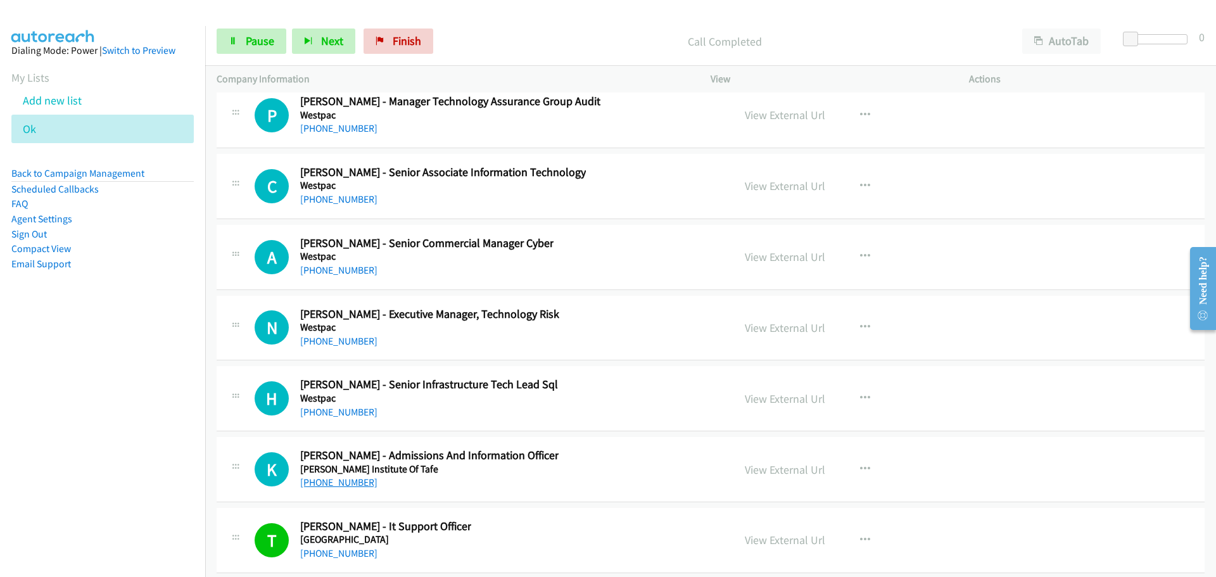
click at [323, 479] on link "[PHONE_NUMBER]" at bounding box center [338, 482] width 77 height 12
click at [322, 411] on link "[PHONE_NUMBER]" at bounding box center [338, 412] width 77 height 12
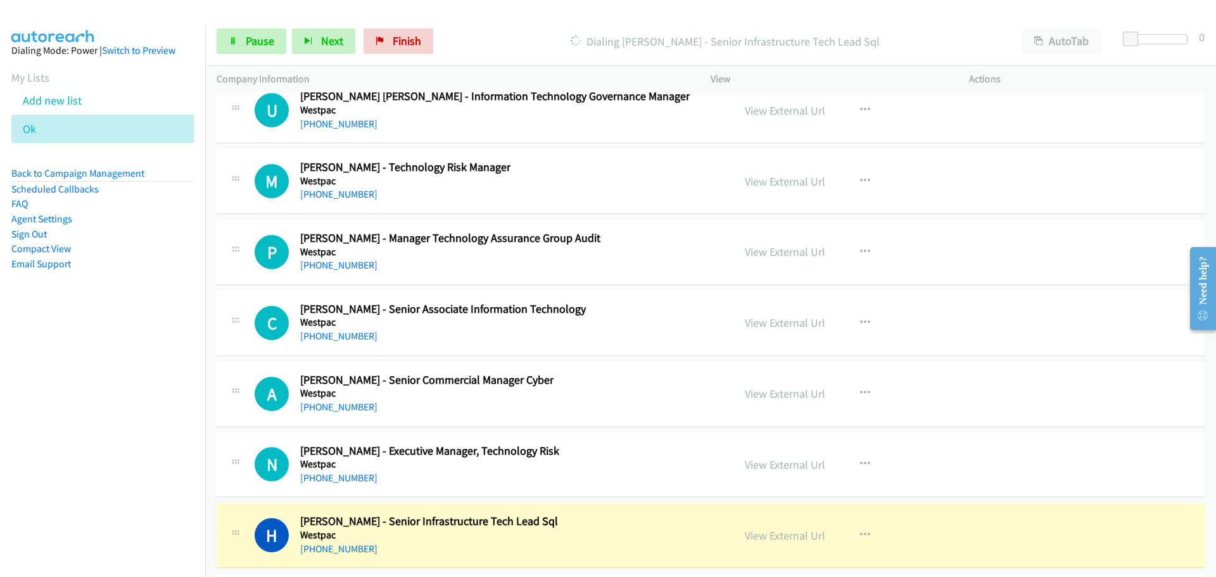
scroll to position [33761, 0]
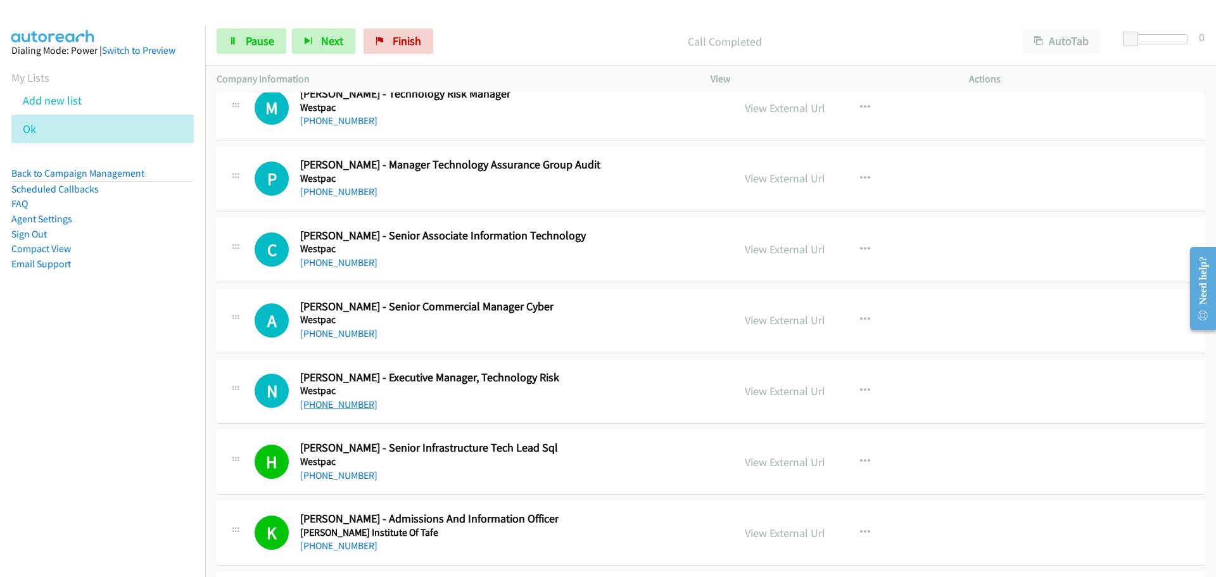
click at [361, 408] on link "[PHONE_NUMBER]" at bounding box center [338, 404] width 77 height 12
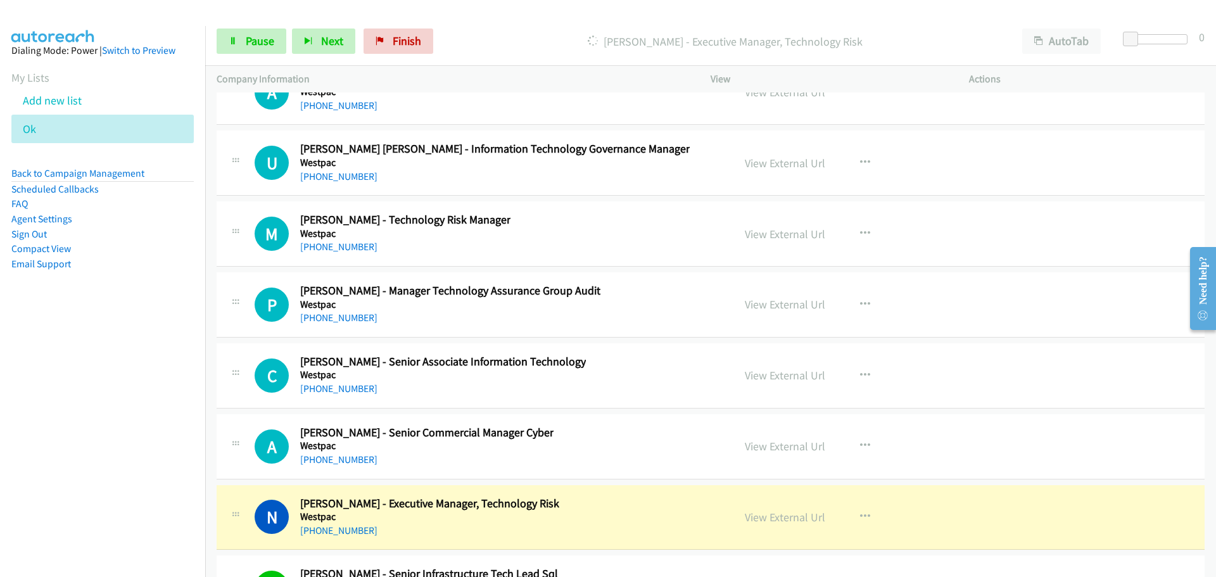
scroll to position [33635, 0]
click at [355, 456] on link "[PHONE_NUMBER]" at bounding box center [338, 460] width 77 height 12
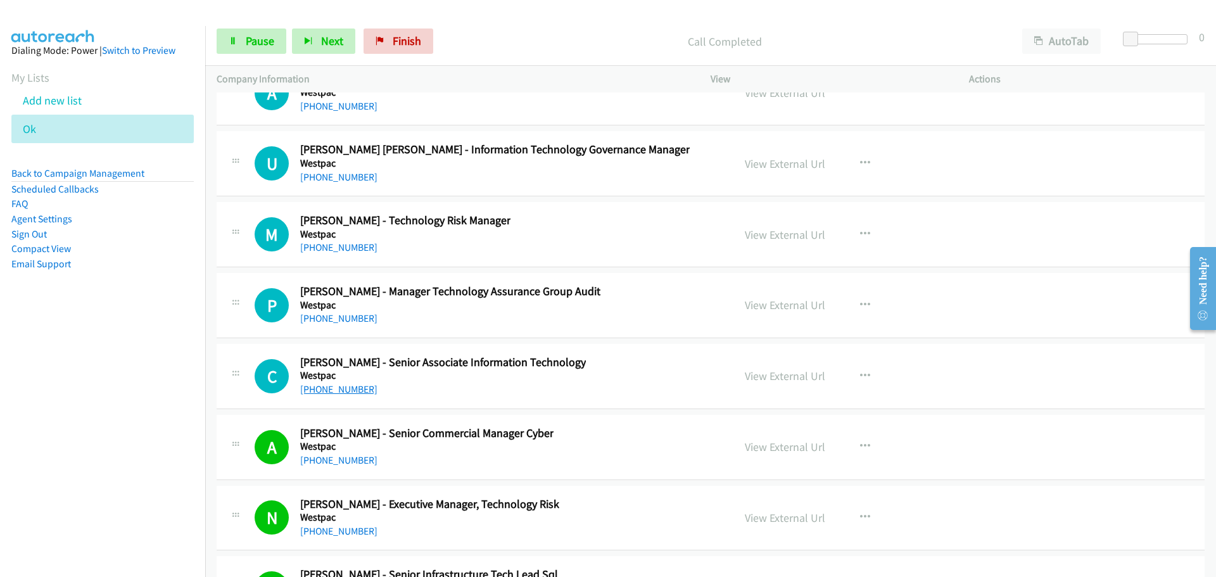
click at [355, 393] on link "[PHONE_NUMBER]" at bounding box center [338, 389] width 77 height 12
click at [350, 320] on link "[PHONE_NUMBER]" at bounding box center [338, 318] width 77 height 12
click at [330, 320] on link "[PHONE_NUMBER]" at bounding box center [338, 318] width 77 height 12
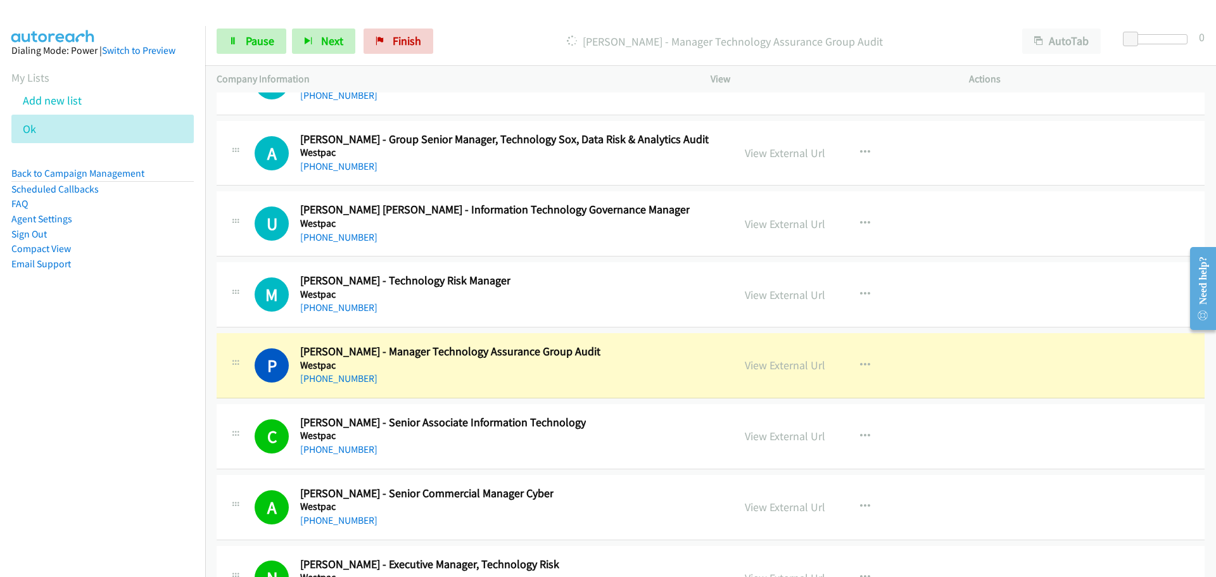
scroll to position [33571, 0]
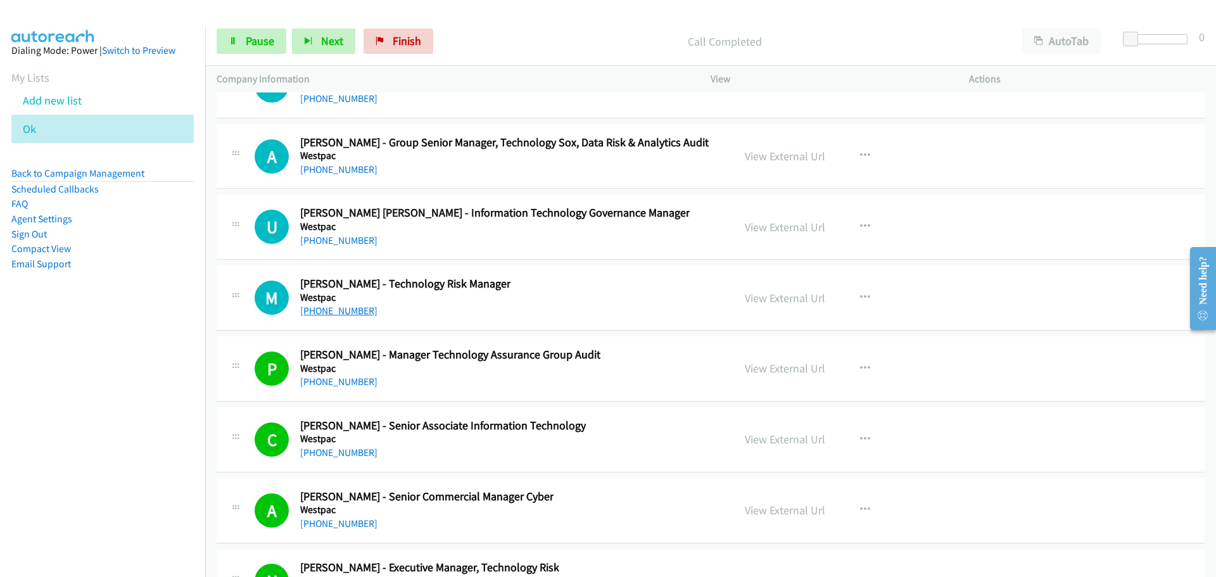
click at [310, 310] on link "[PHONE_NUMBER]" at bounding box center [338, 311] width 77 height 12
click at [321, 237] on link "[PHONE_NUMBER]" at bounding box center [338, 240] width 77 height 12
click at [321, 170] on link "[PHONE_NUMBER]" at bounding box center [338, 169] width 77 height 12
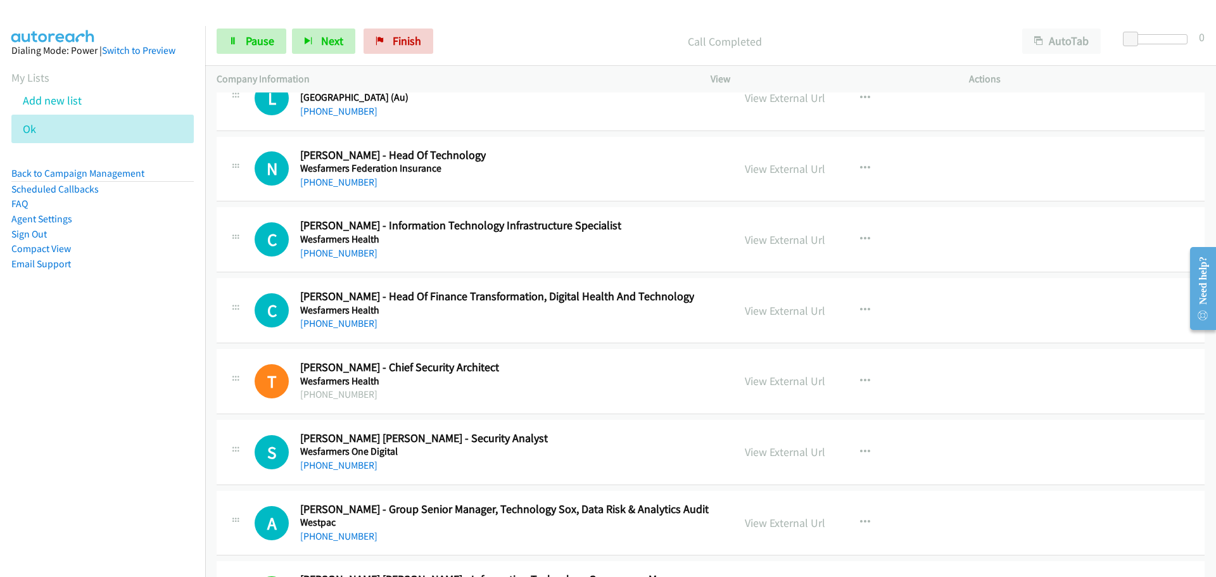
scroll to position [33191, 0]
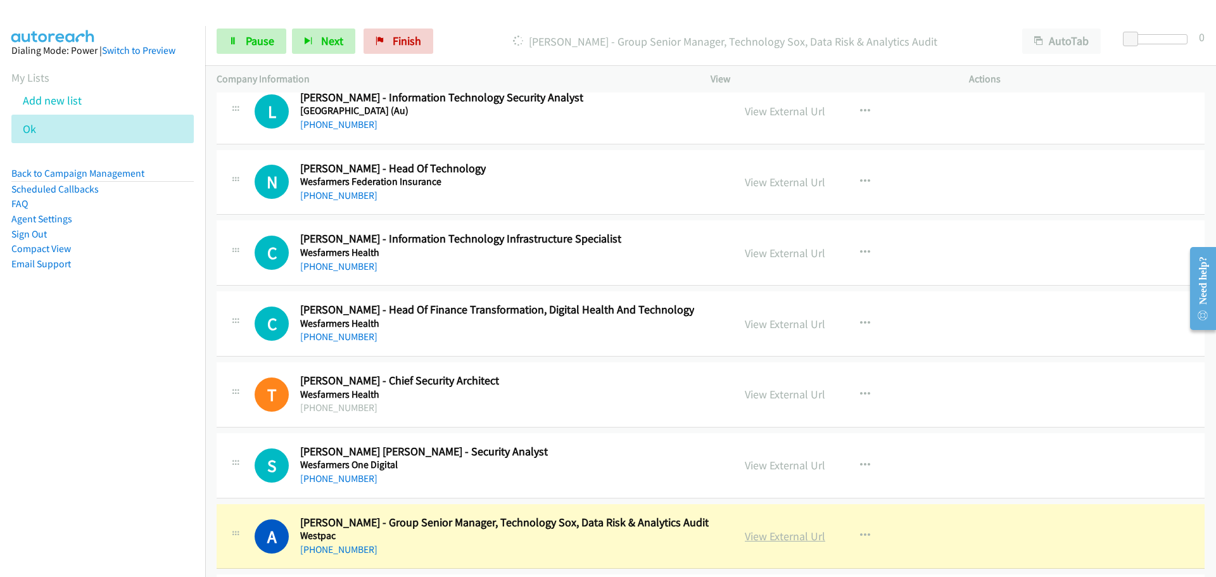
click at [778, 538] on link "View External Url" at bounding box center [785, 536] width 80 height 15
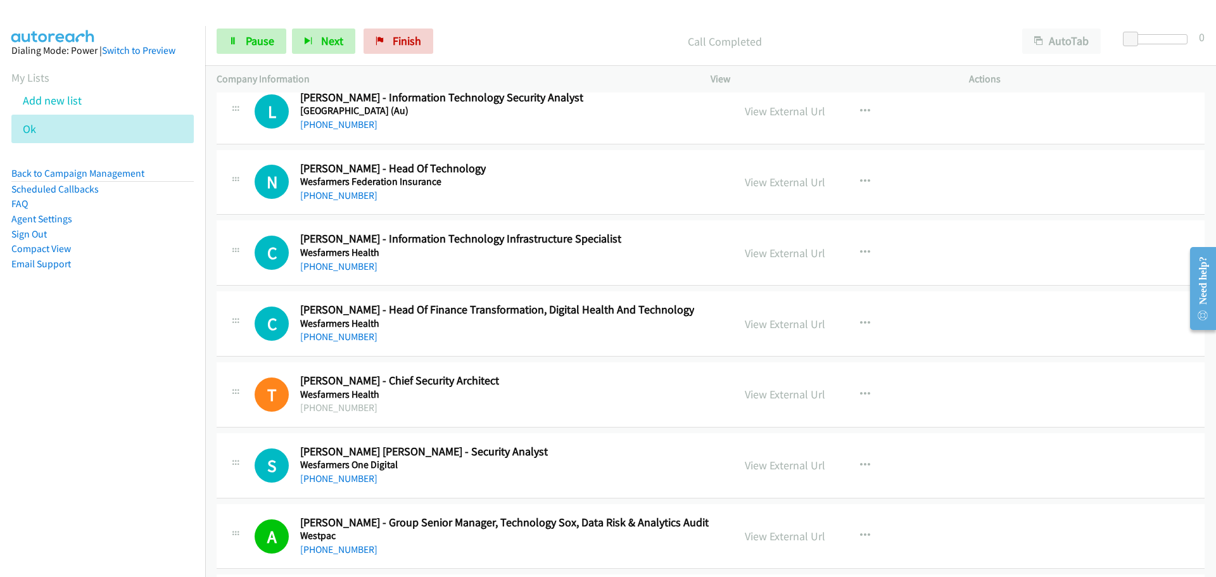
drag, startPoint x: 336, startPoint y: 481, endPoint x: 335, endPoint y: 489, distance: 9.0
click at [336, 481] on link "[PHONE_NUMBER]" at bounding box center [338, 478] width 77 height 12
click at [332, 336] on link "[PHONE_NUMBER]" at bounding box center [338, 337] width 77 height 12
drag, startPoint x: 331, startPoint y: 268, endPoint x: 417, endPoint y: 265, distance: 86.8
click at [331, 268] on link "[PHONE_NUMBER]" at bounding box center [338, 266] width 77 height 12
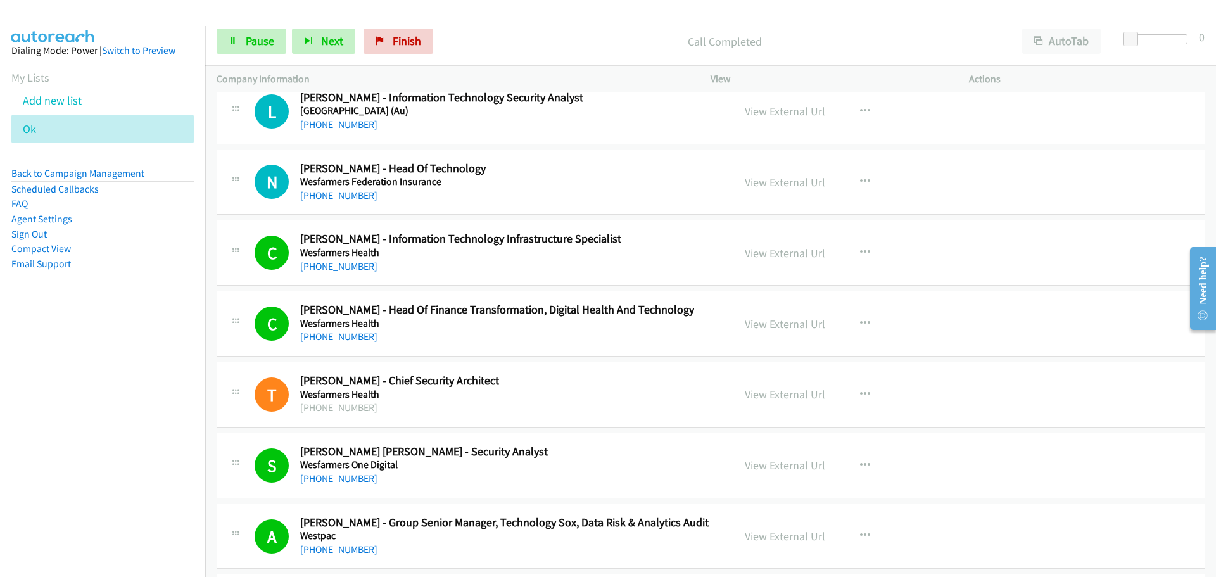
click at [329, 196] on link "[PHONE_NUMBER]" at bounding box center [338, 195] width 77 height 12
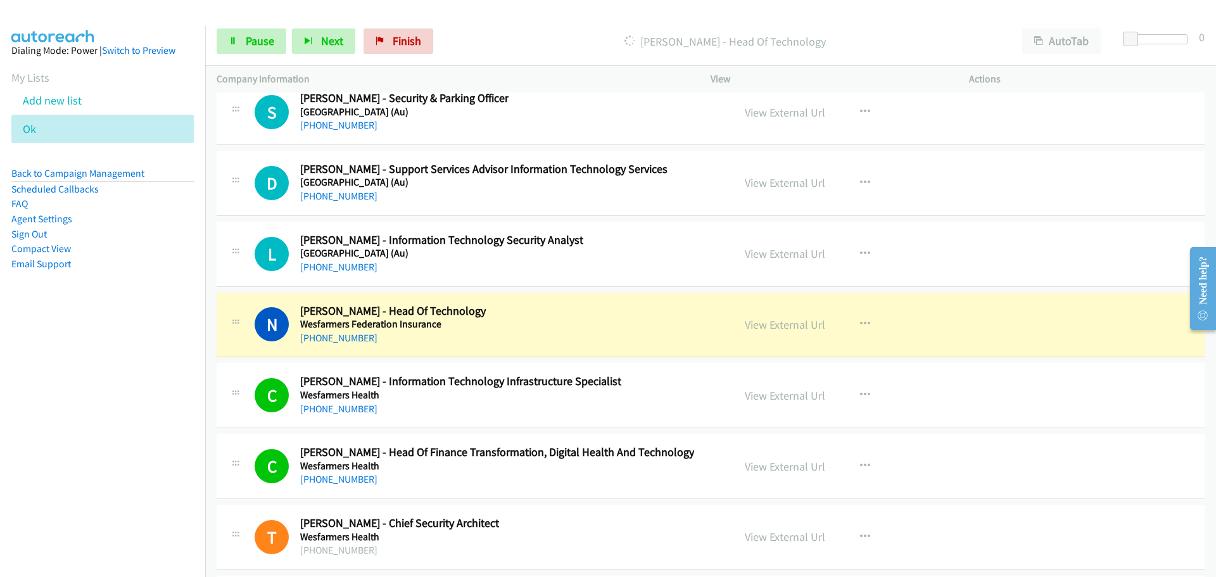
scroll to position [32938, 0]
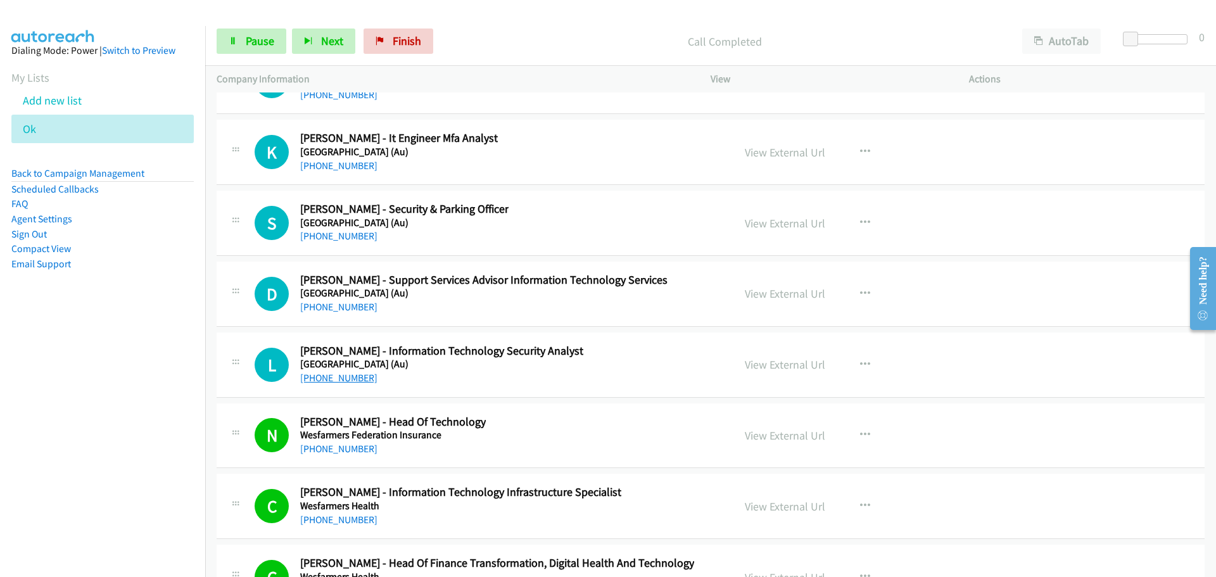
click at [348, 379] on link "[PHONE_NUMBER]" at bounding box center [338, 378] width 77 height 12
drag, startPoint x: 916, startPoint y: 529, endPoint x: 873, endPoint y: 472, distance: 70.9
click at [916, 529] on div "C Callback Scheduled [PERSON_NAME] - Information Technology Infrastructure Spec…" at bounding box center [711, 506] width 988 height 65
drag, startPoint x: 324, startPoint y: 305, endPoint x: 574, endPoint y: 323, distance: 250.7
click at [329, 303] on link "[PHONE_NUMBER]" at bounding box center [338, 307] width 77 height 12
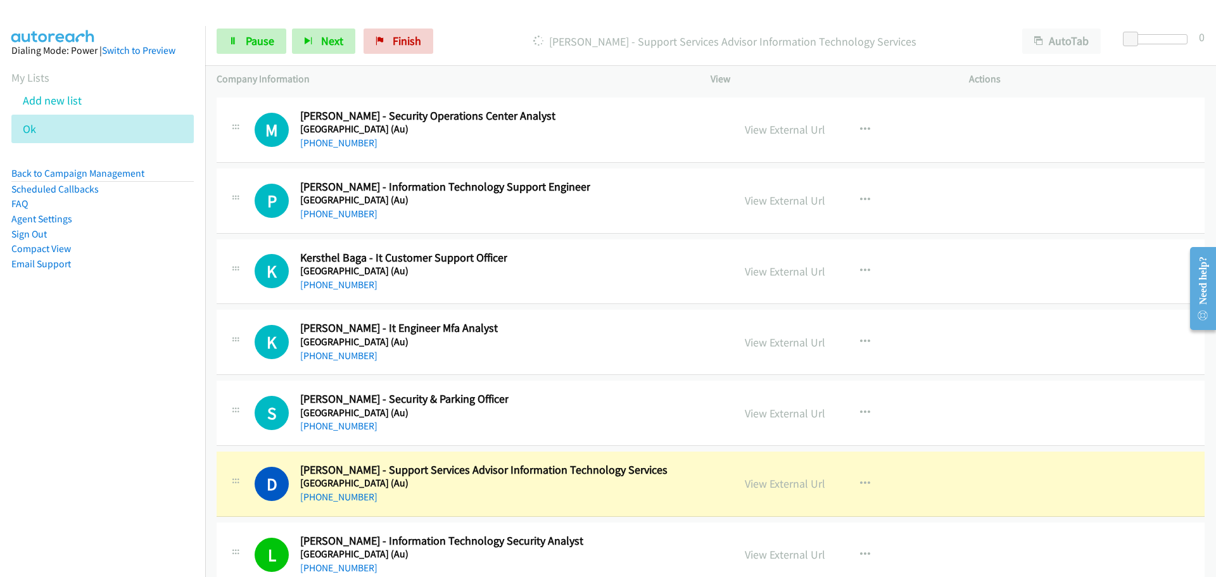
scroll to position [32685, 0]
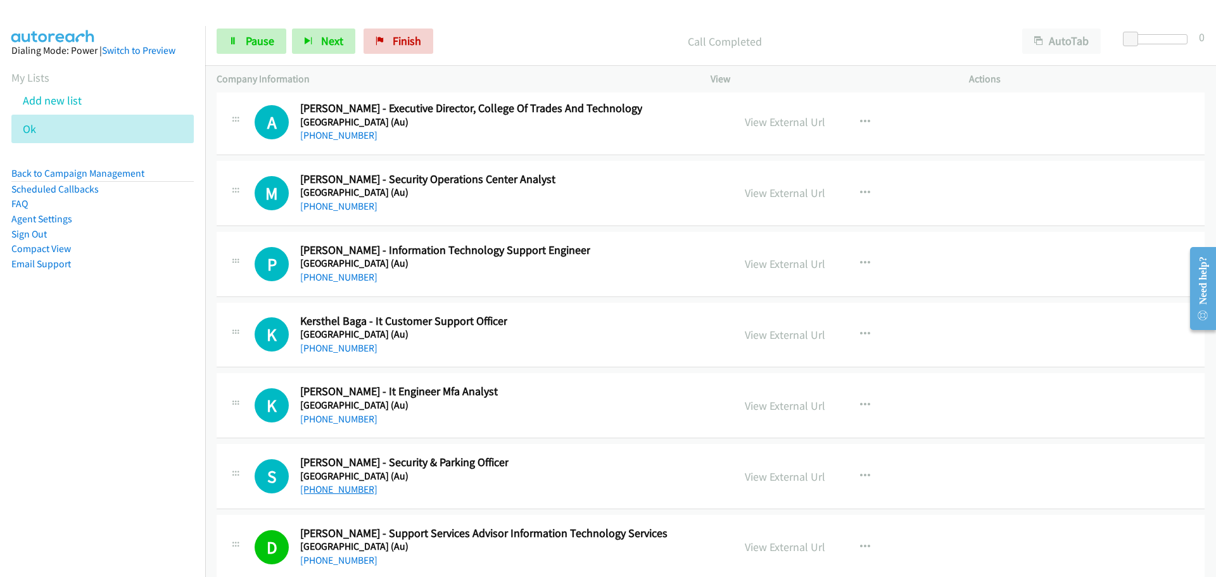
click at [337, 491] on link "[PHONE_NUMBER]" at bounding box center [338, 489] width 77 height 12
drag, startPoint x: 347, startPoint y: 422, endPoint x: 1166, endPoint y: 413, distance: 819.4
click at [347, 422] on link "[PHONE_NUMBER]" at bounding box center [338, 419] width 77 height 12
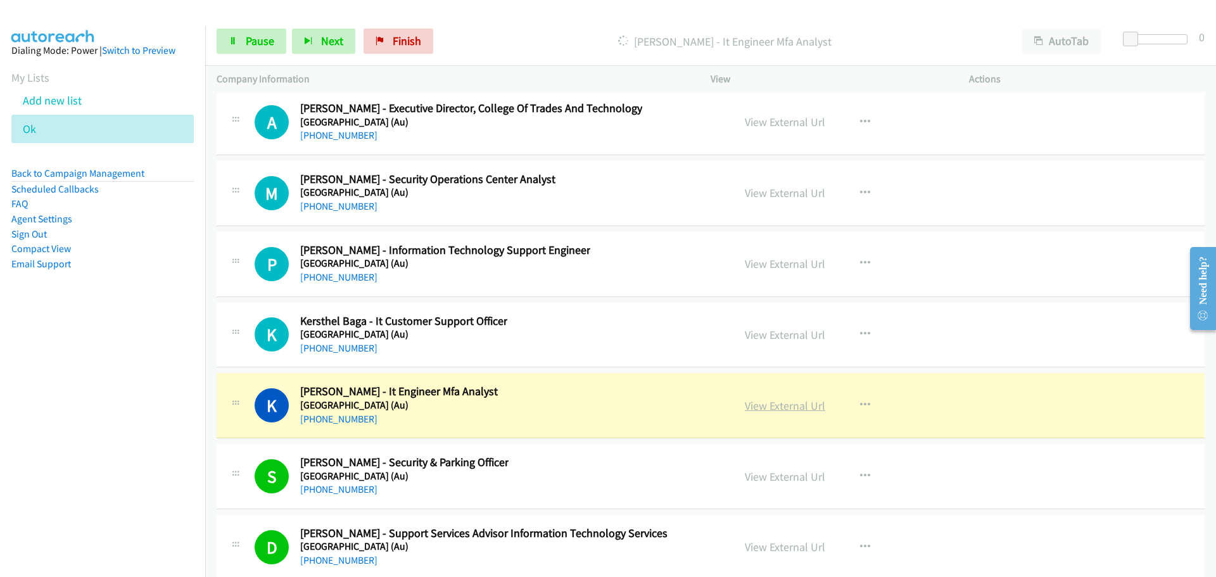
click at [790, 410] on link "View External Url" at bounding box center [785, 405] width 80 height 15
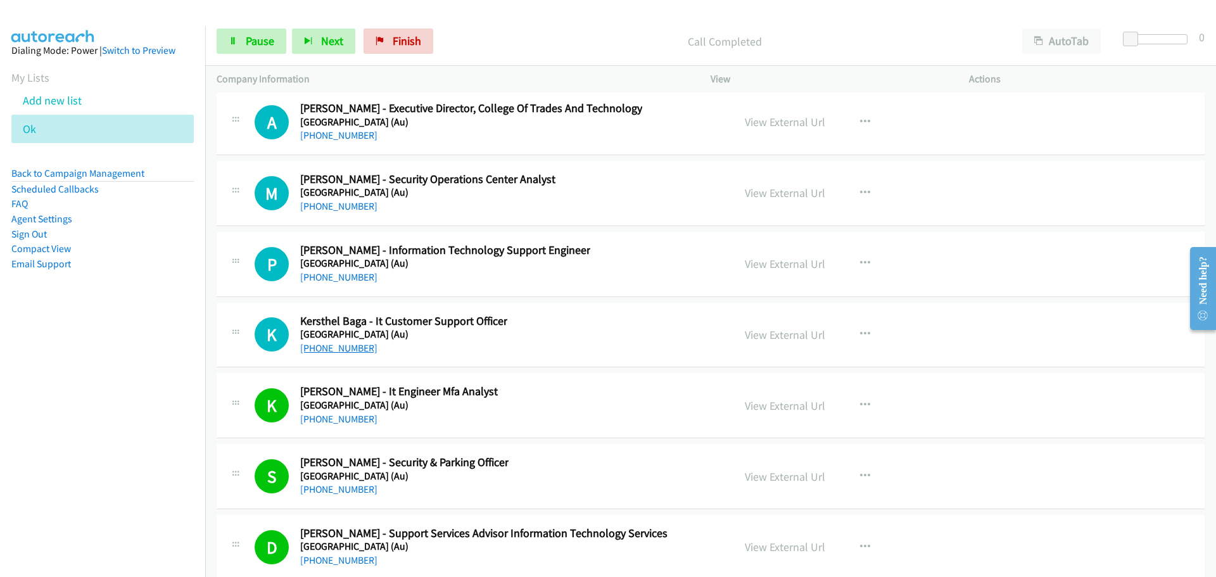
click at [343, 349] on link "[PHONE_NUMBER]" at bounding box center [338, 348] width 77 height 12
click at [329, 273] on link "[PHONE_NUMBER]" at bounding box center [338, 277] width 77 height 12
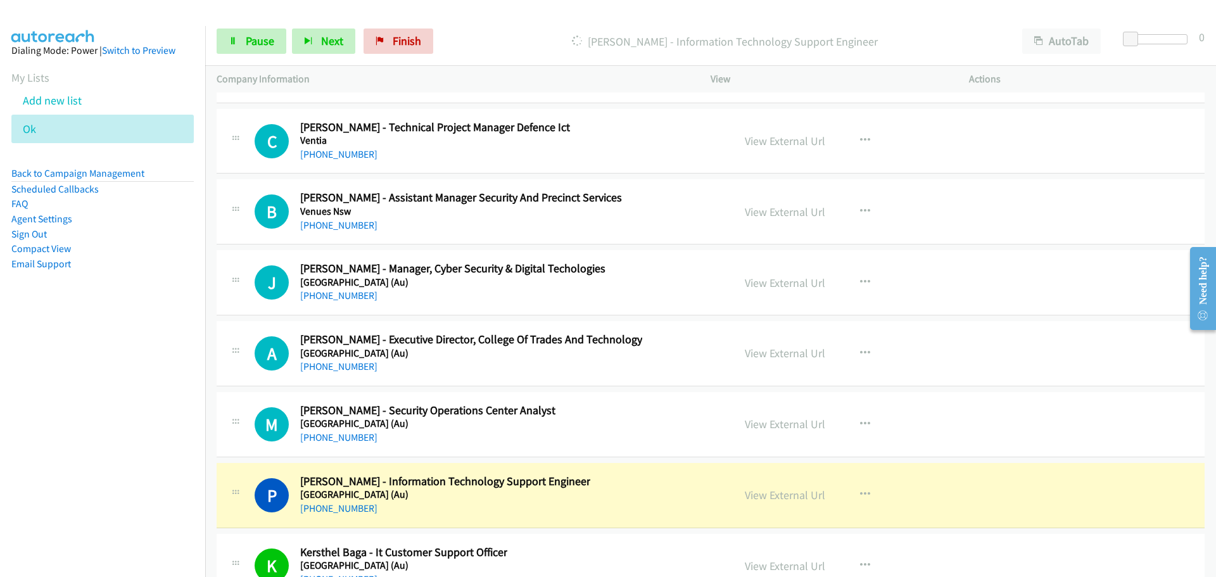
scroll to position [32432, 0]
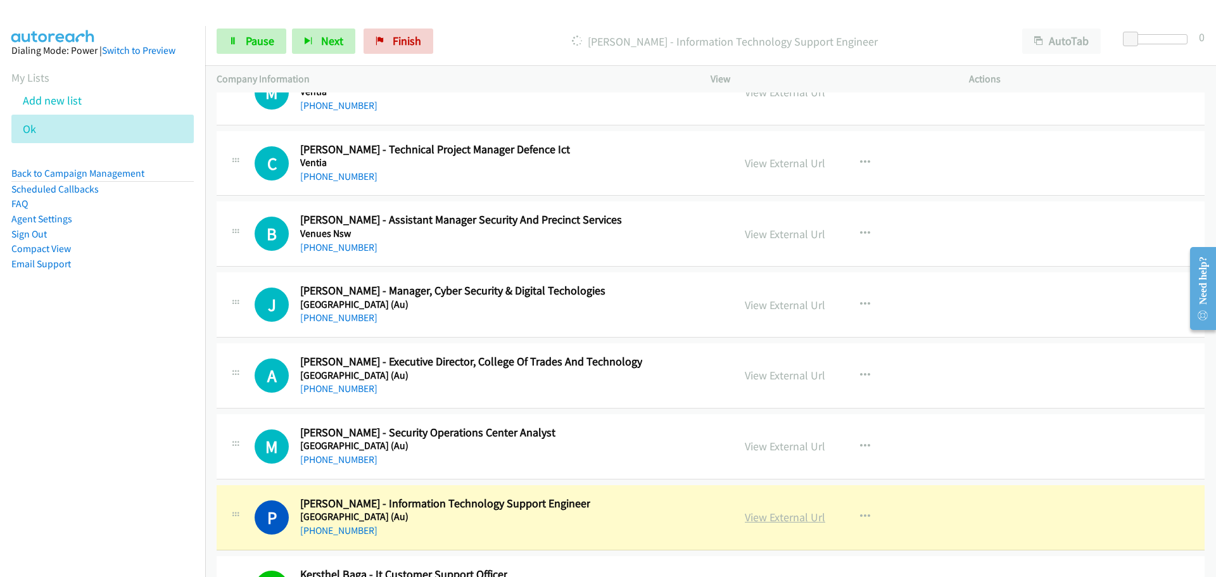
click at [798, 517] on link "View External Url" at bounding box center [785, 517] width 80 height 15
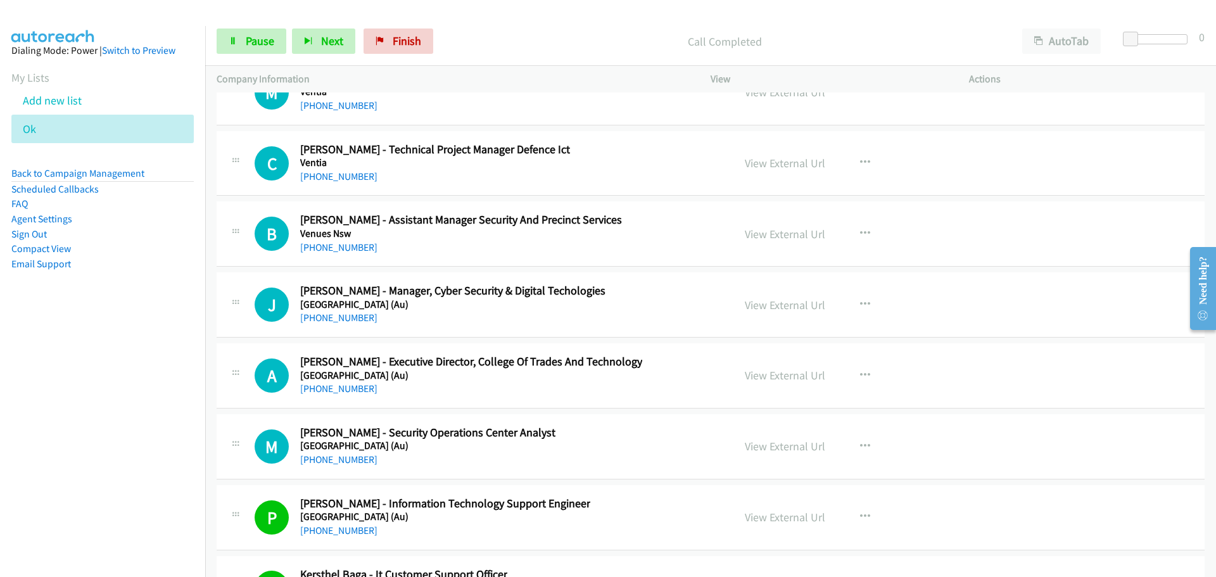
drag, startPoint x: 324, startPoint y: 457, endPoint x: 1204, endPoint y: 457, distance: 880.2
click at [348, 460] on link "[PHONE_NUMBER]" at bounding box center [338, 459] width 77 height 12
click at [333, 391] on link "[PHONE_NUMBER]" at bounding box center [338, 388] width 77 height 12
click at [336, 319] on link "[PHONE_NUMBER]" at bounding box center [338, 318] width 77 height 12
click at [325, 240] on div "[PHONE_NUMBER]" at bounding box center [461, 247] width 322 height 15
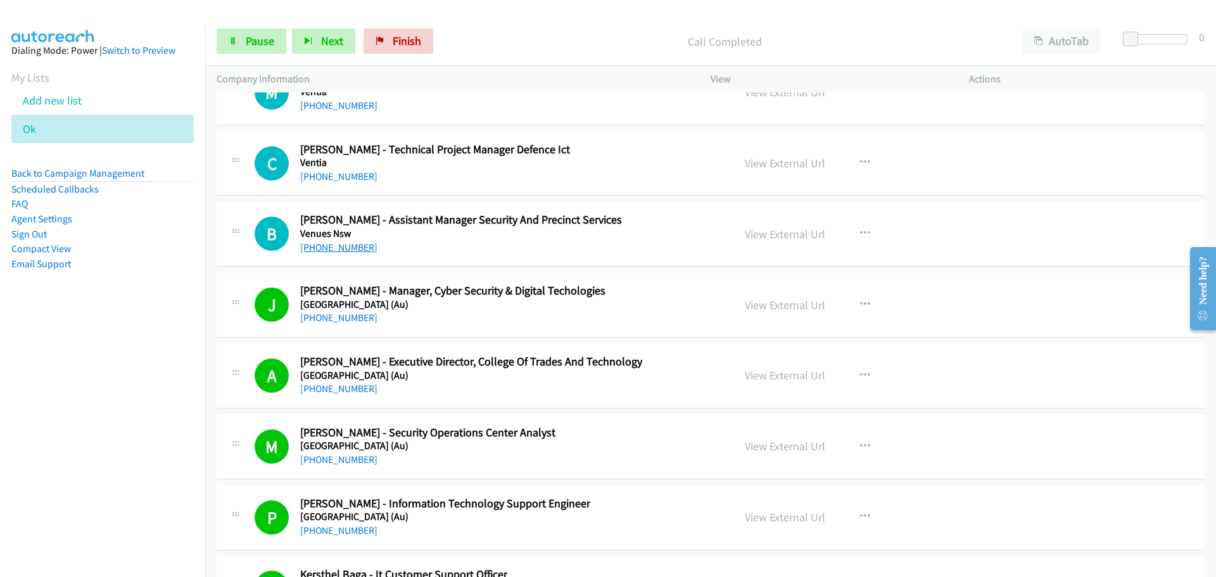
click at [339, 244] on link "[PHONE_NUMBER]" at bounding box center [338, 247] width 77 height 12
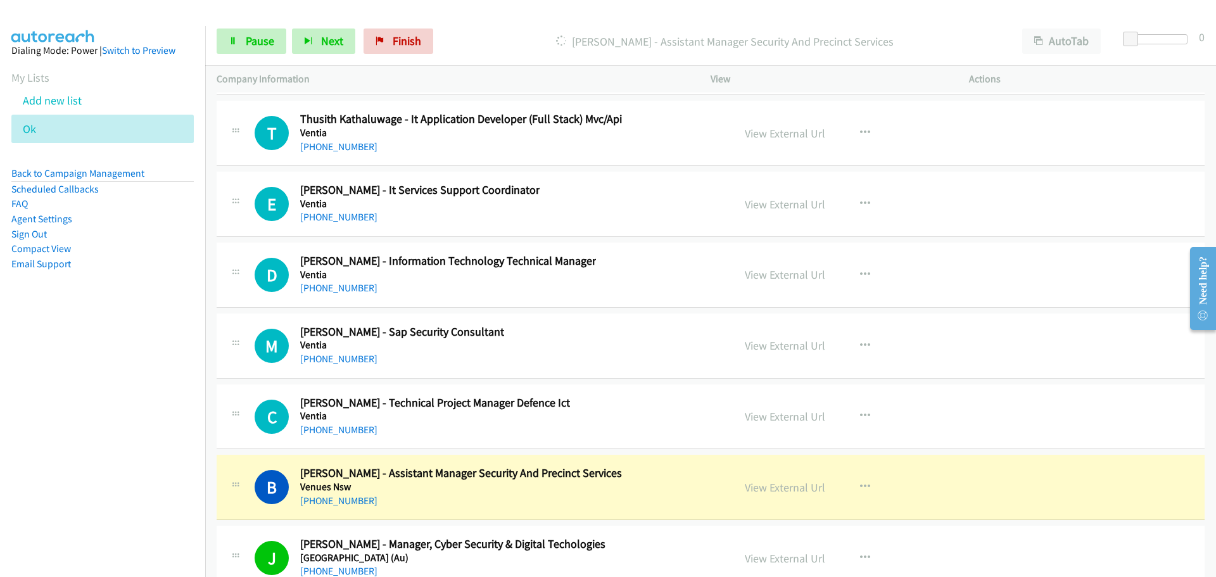
scroll to position [32115, 0]
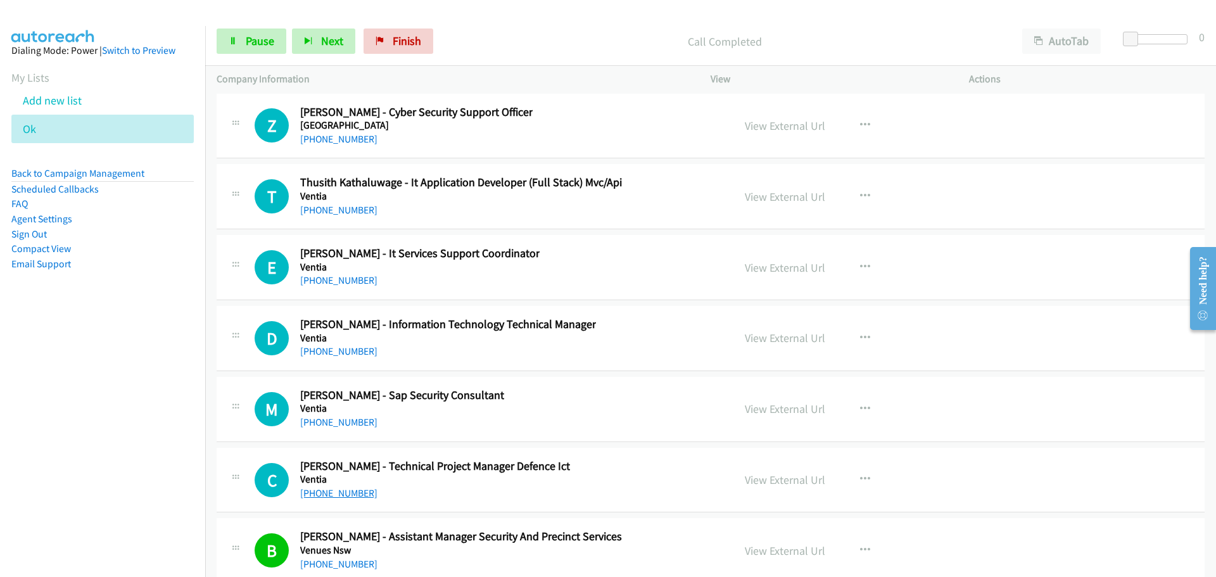
drag, startPoint x: 329, startPoint y: 492, endPoint x: 1063, endPoint y: 522, distance: 734.5
click at [329, 492] on link "[PHONE_NUMBER]" at bounding box center [338, 493] width 77 height 12
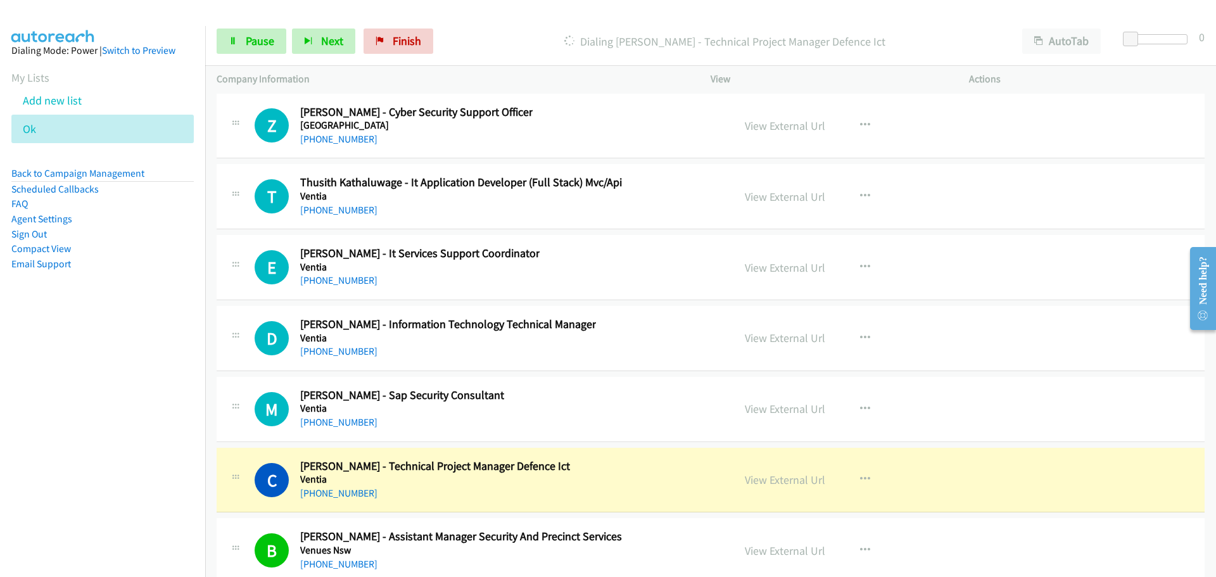
scroll to position [32052, 0]
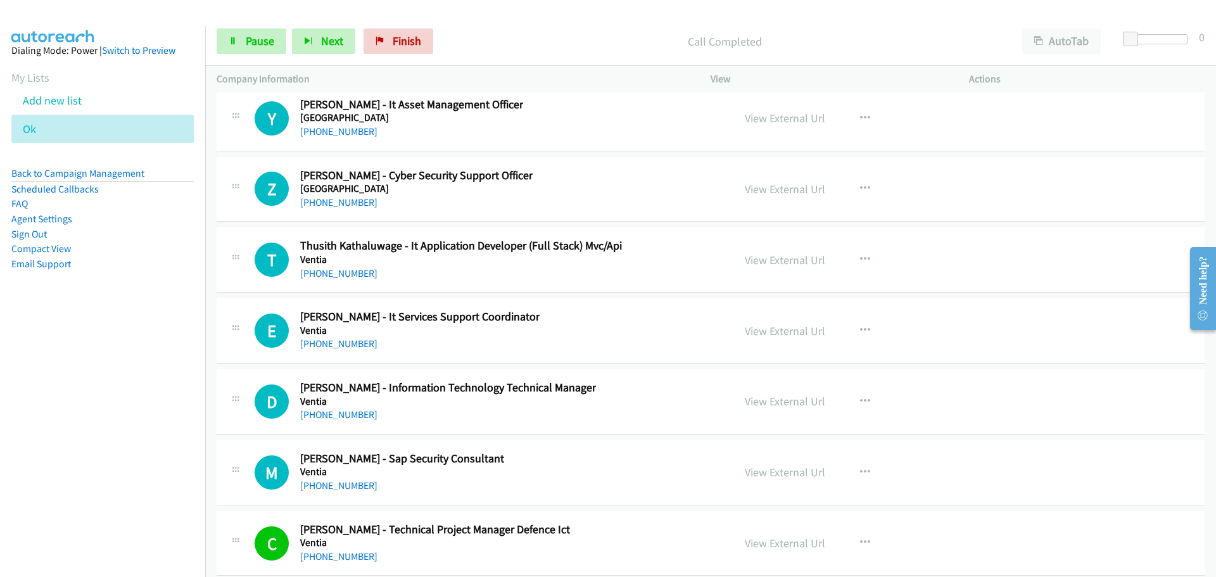
drag, startPoint x: 363, startPoint y: 488, endPoint x: 784, endPoint y: 493, distance: 421.1
click at [363, 488] on link "[PHONE_NUMBER]" at bounding box center [338, 485] width 77 height 12
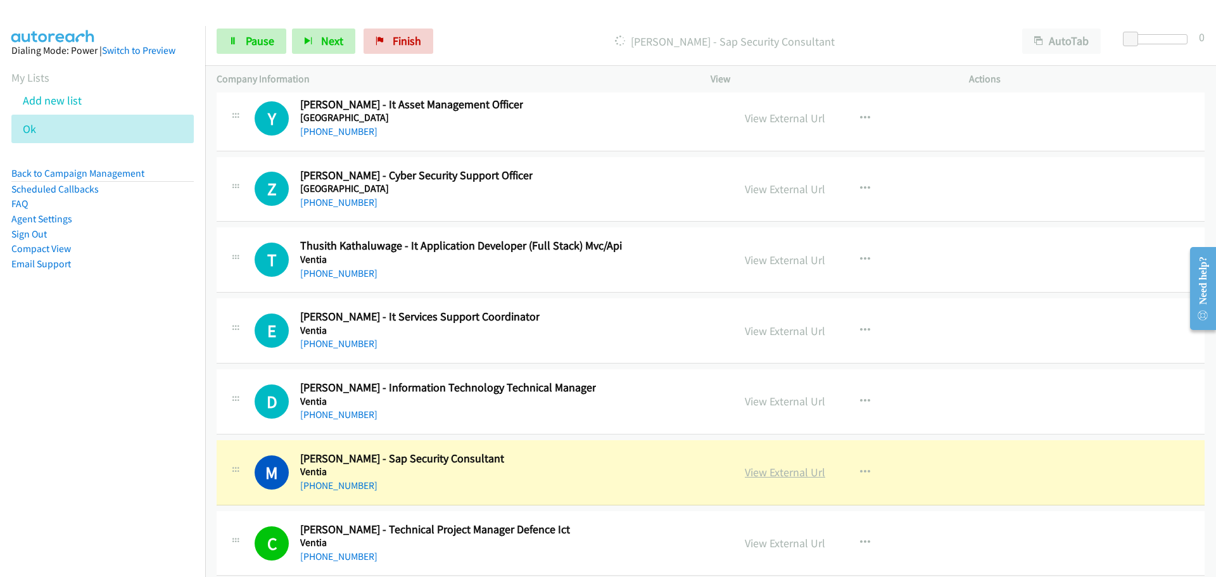
click at [792, 474] on link "View External Url" at bounding box center [785, 472] width 80 height 15
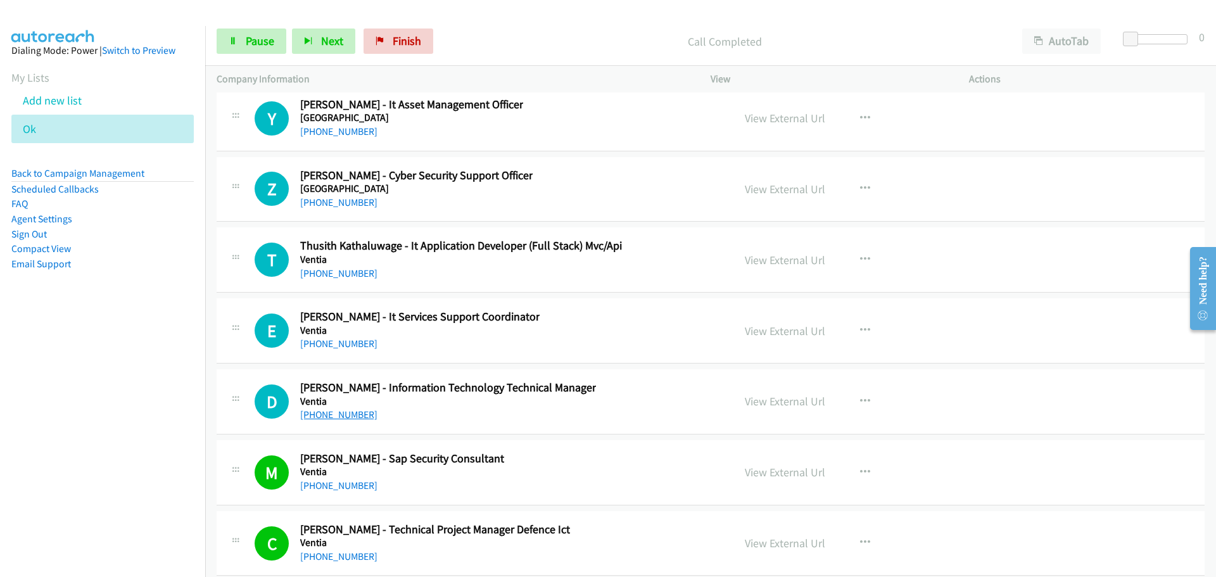
click at [348, 413] on link "[PHONE_NUMBER]" at bounding box center [338, 414] width 77 height 12
click at [353, 341] on link "[PHONE_NUMBER]" at bounding box center [338, 343] width 77 height 12
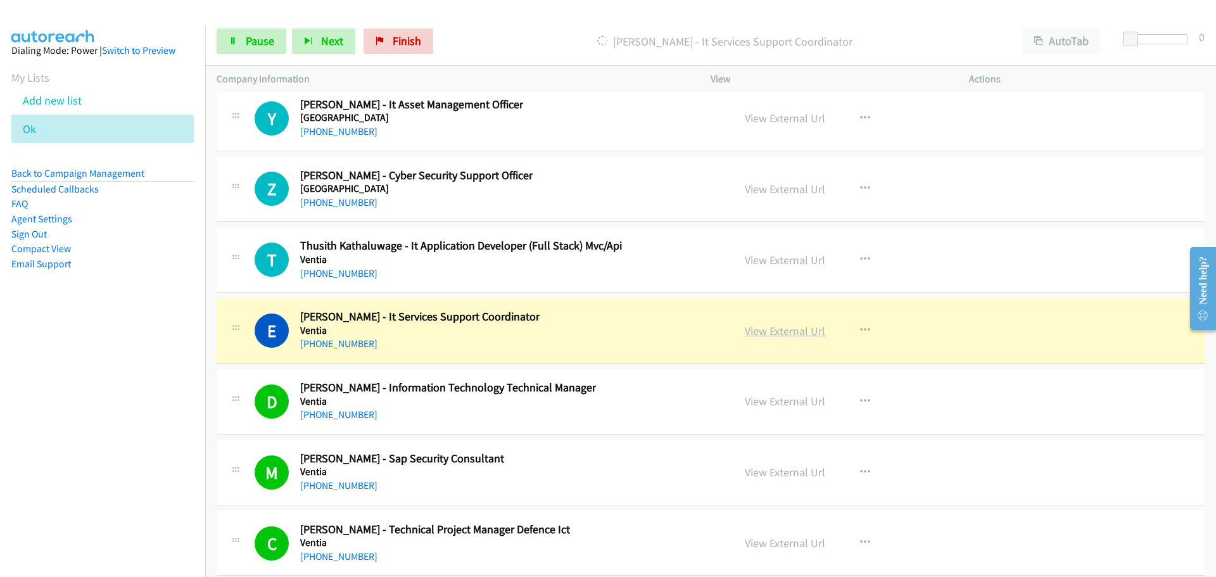
click at [771, 331] on link "View External Url" at bounding box center [785, 331] width 80 height 15
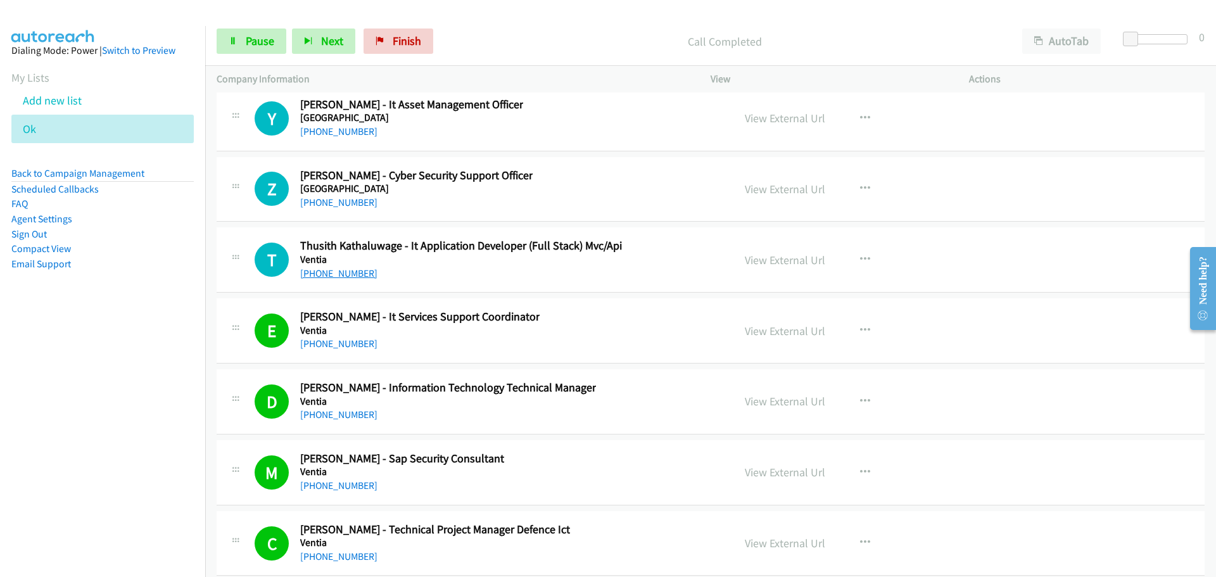
click at [342, 270] on link "[PHONE_NUMBER]" at bounding box center [338, 273] width 77 height 12
click at [348, 202] on link "[PHONE_NUMBER]" at bounding box center [338, 202] width 77 height 12
drag, startPoint x: 339, startPoint y: 128, endPoint x: 356, endPoint y: 127, distance: 17.8
click at [339, 128] on link "[PHONE_NUMBER]" at bounding box center [338, 131] width 77 height 12
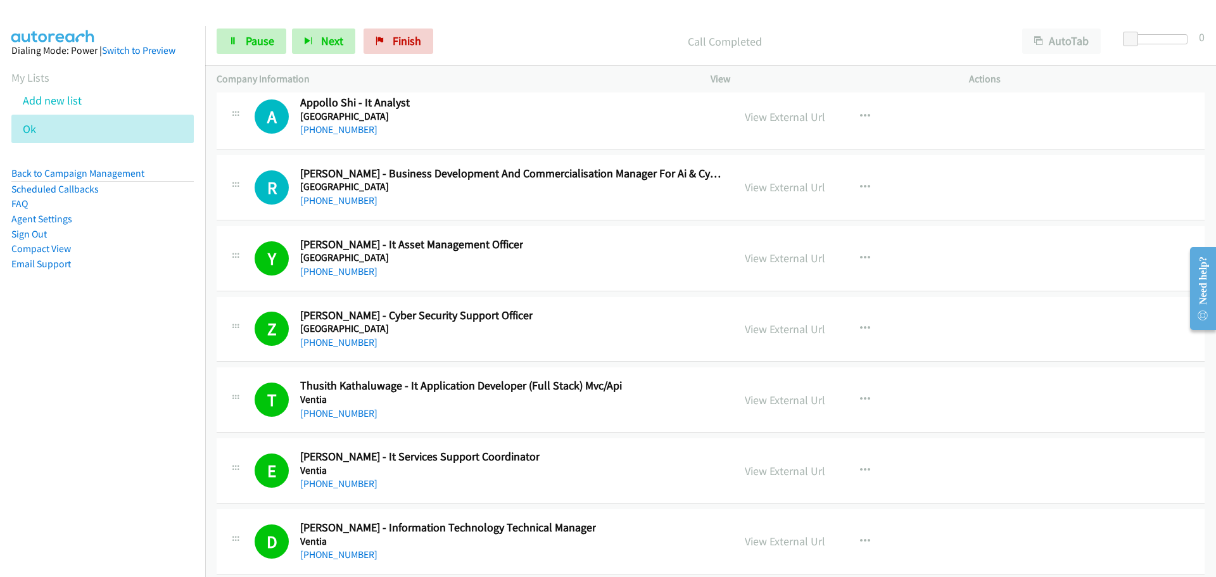
scroll to position [31862, 0]
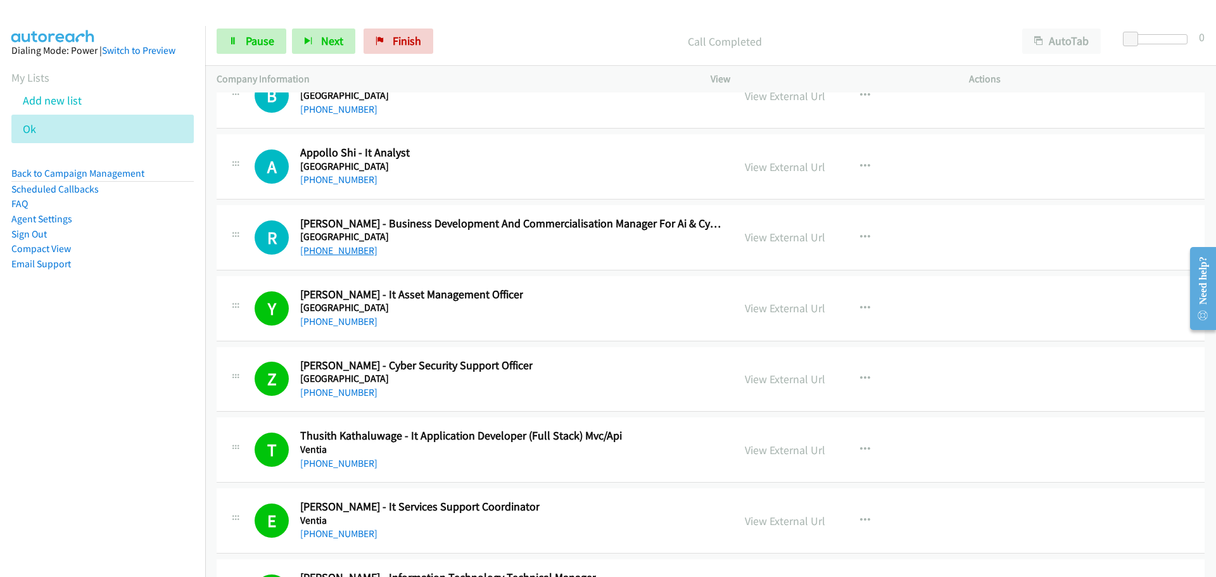
drag, startPoint x: 327, startPoint y: 248, endPoint x: 369, endPoint y: 249, distance: 41.2
click at [327, 248] on link "[PHONE_NUMBER]" at bounding box center [338, 250] width 77 height 12
click at [315, 255] on link "[PHONE_NUMBER]" at bounding box center [338, 250] width 77 height 12
click at [343, 256] on link "[PHONE_NUMBER]" at bounding box center [338, 250] width 77 height 12
click at [339, 251] on link "[PHONE_NUMBER]" at bounding box center [338, 250] width 77 height 12
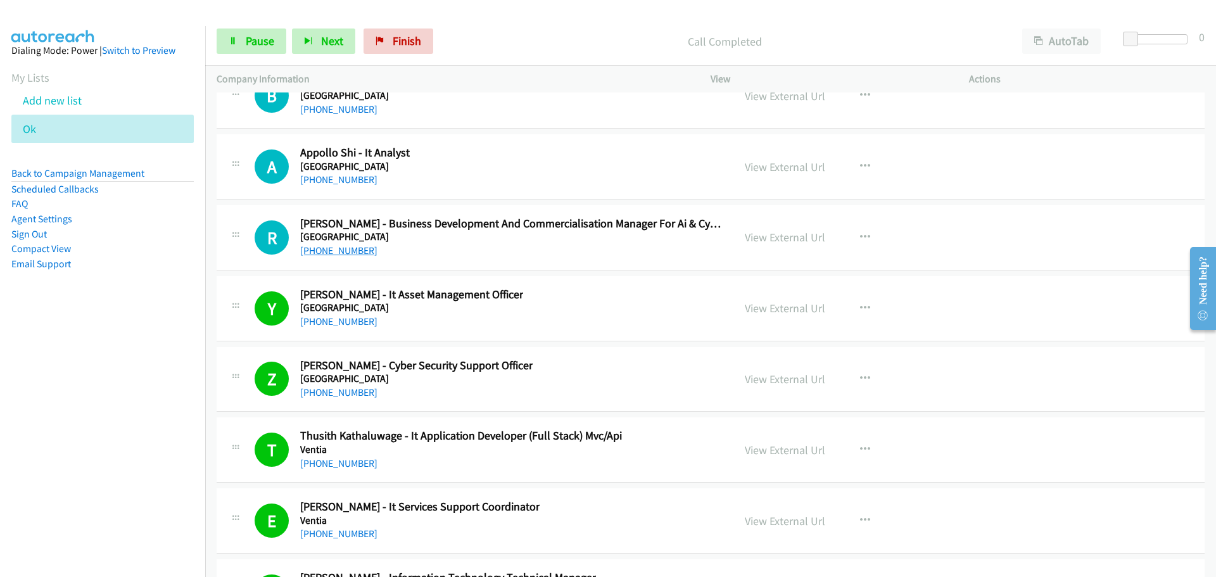
click at [314, 247] on link "[PHONE_NUMBER]" at bounding box center [338, 250] width 77 height 12
click at [335, 175] on link "[PHONE_NUMBER]" at bounding box center [338, 179] width 77 height 12
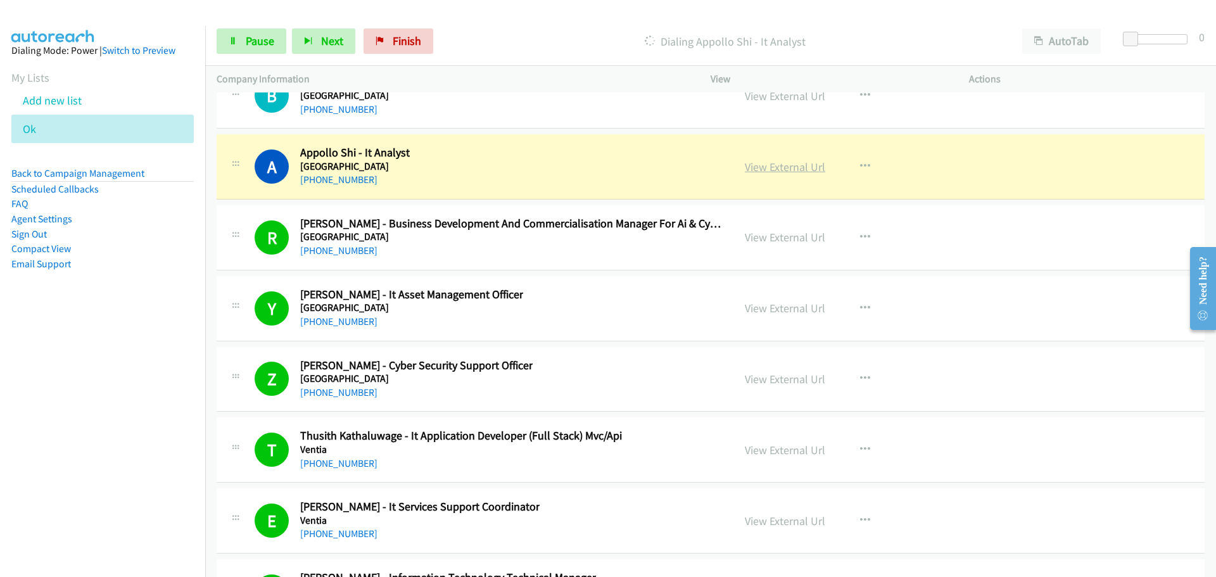
click at [776, 165] on link "View External Url" at bounding box center [785, 167] width 80 height 15
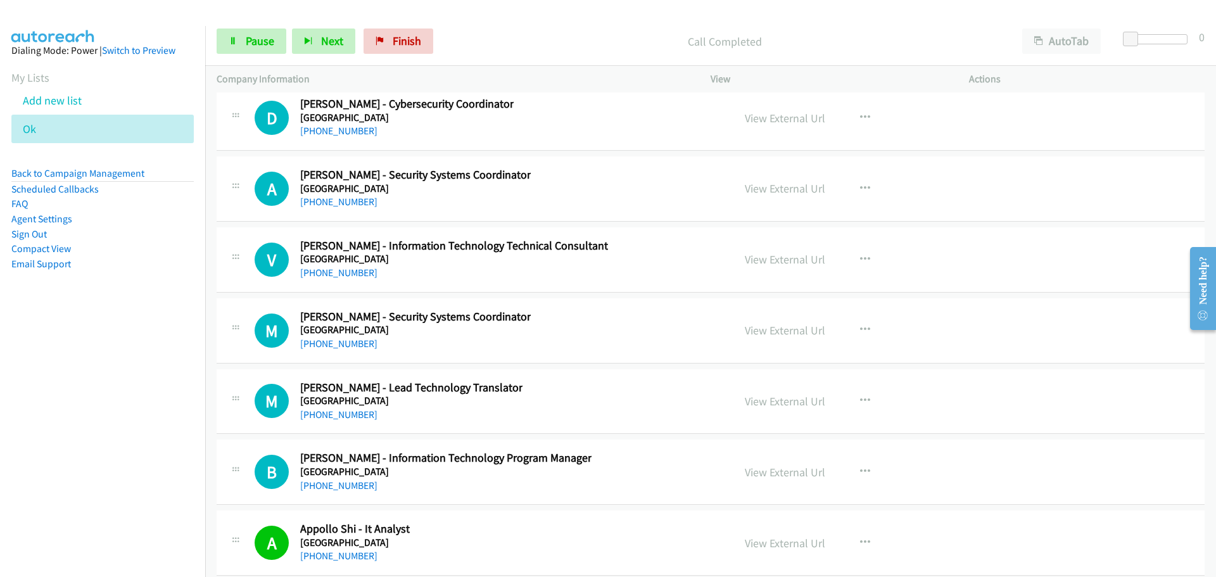
scroll to position [31482, 0]
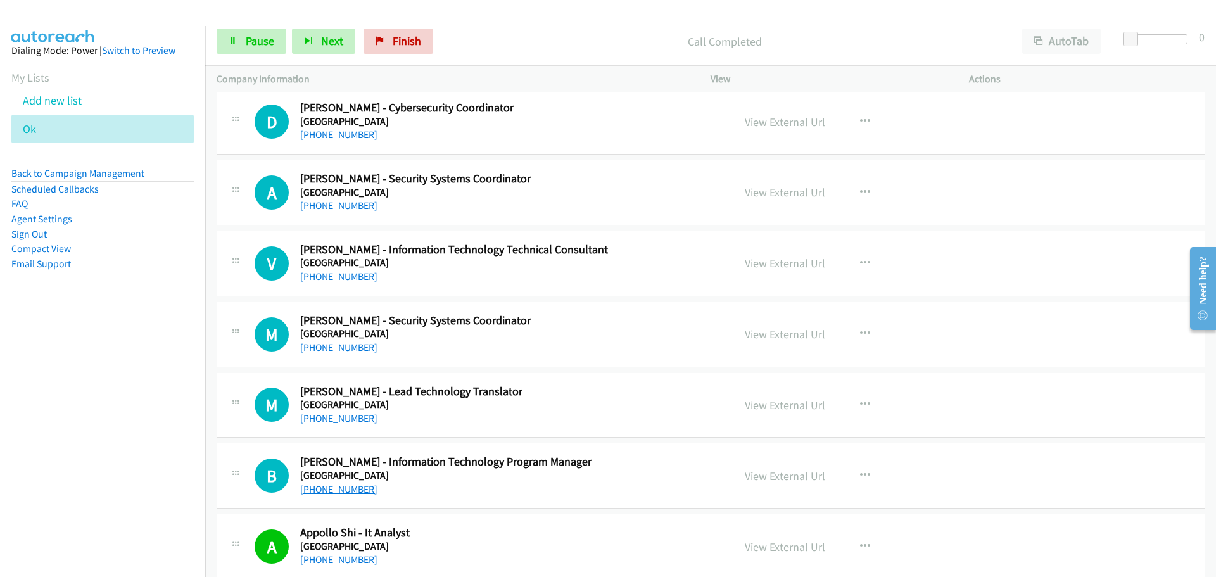
click at [343, 489] on link "[PHONE_NUMBER]" at bounding box center [338, 489] width 77 height 12
click at [343, 420] on link "[PHONE_NUMBER]" at bounding box center [338, 418] width 77 height 12
drag, startPoint x: 345, startPoint y: 346, endPoint x: 358, endPoint y: 349, distance: 13.7
click at [337, 351] on link "[PHONE_NUMBER]" at bounding box center [338, 347] width 77 height 12
click at [361, 277] on link "[PHONE_NUMBER]" at bounding box center [338, 276] width 77 height 12
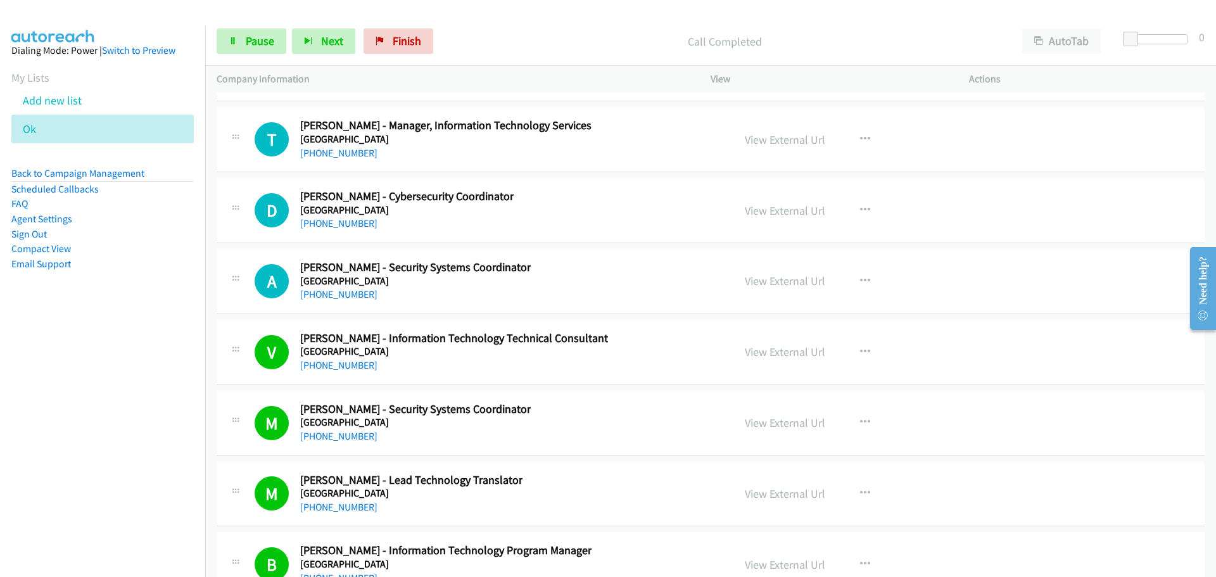
scroll to position [31292, 0]
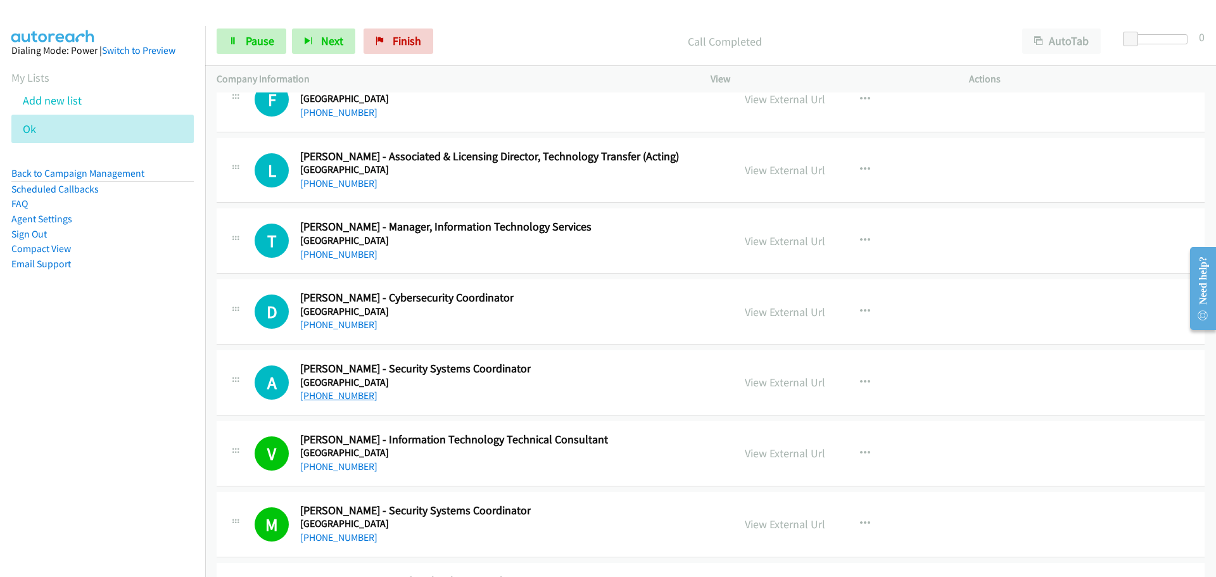
click at [342, 399] on link "[PHONE_NUMBER]" at bounding box center [338, 395] width 77 height 12
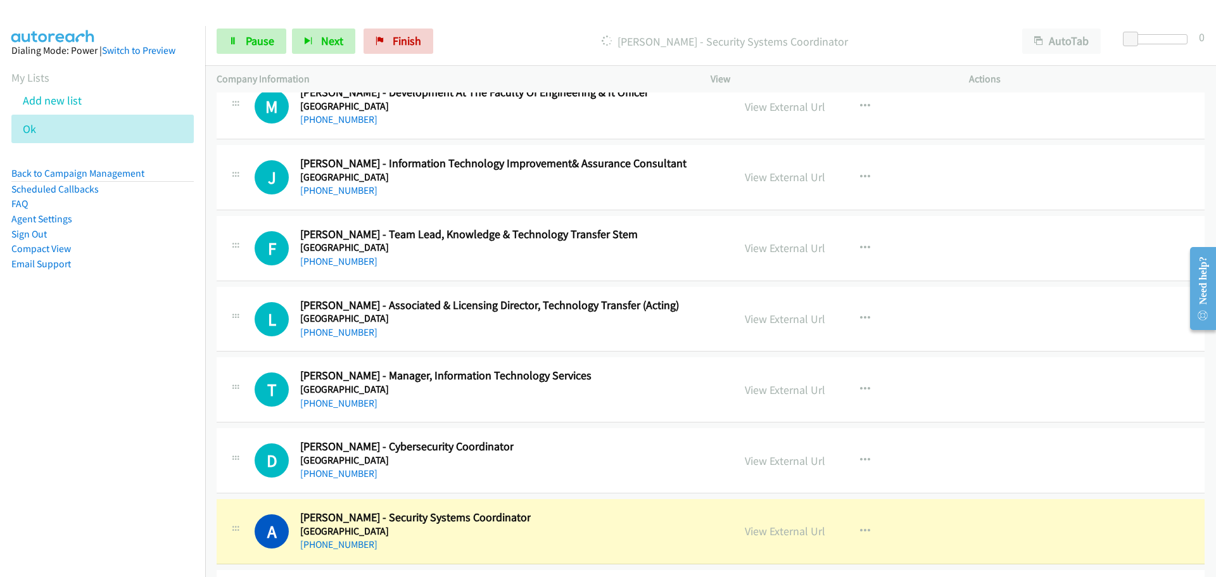
scroll to position [31165, 0]
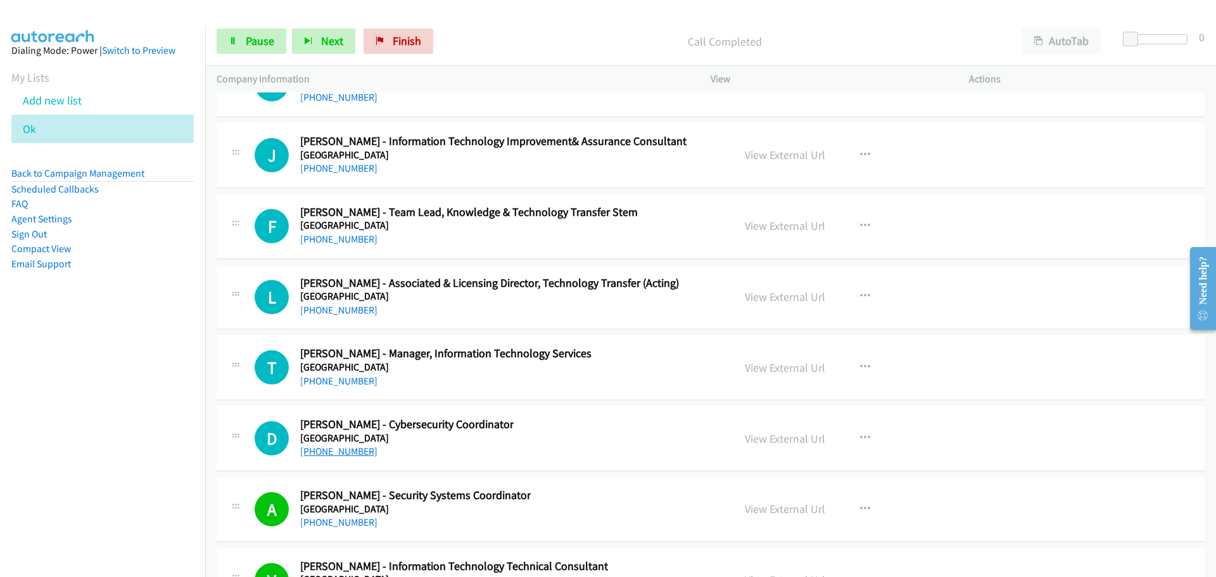
click at [339, 449] on link "[PHONE_NUMBER]" at bounding box center [338, 451] width 77 height 12
click at [354, 383] on link "[PHONE_NUMBER]" at bounding box center [338, 381] width 77 height 12
click at [336, 315] on link "[PHONE_NUMBER]" at bounding box center [338, 310] width 77 height 12
drag, startPoint x: 325, startPoint y: 240, endPoint x: 14, endPoint y: 20, distance: 381.1
click at [325, 240] on link "[PHONE_NUMBER]" at bounding box center [338, 239] width 77 height 12
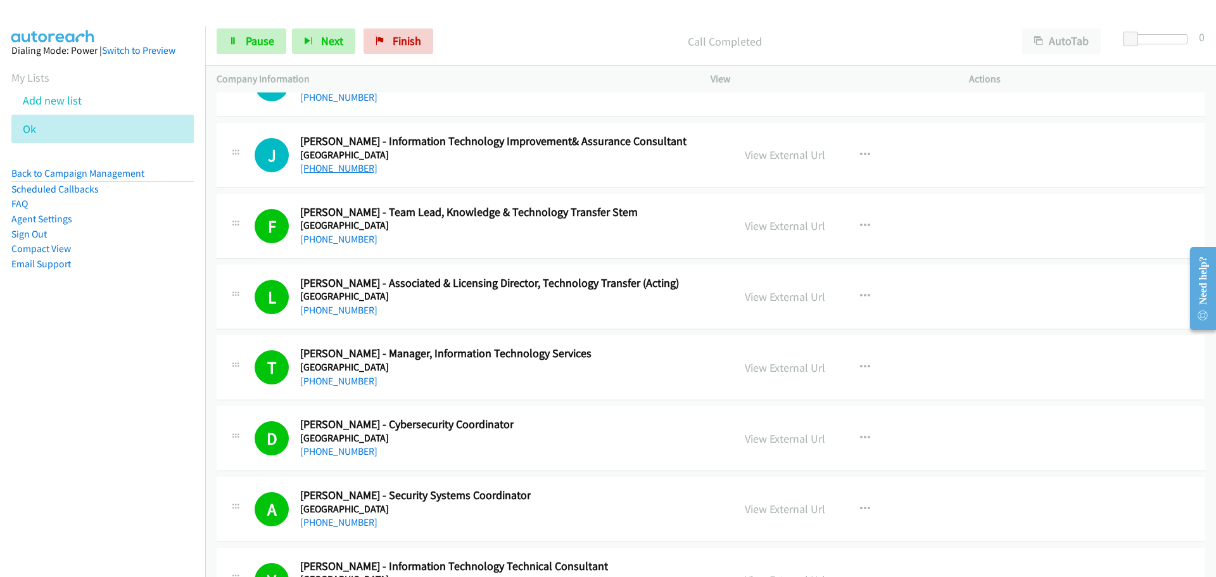
click at [351, 167] on link "[PHONE_NUMBER]" at bounding box center [338, 168] width 77 height 12
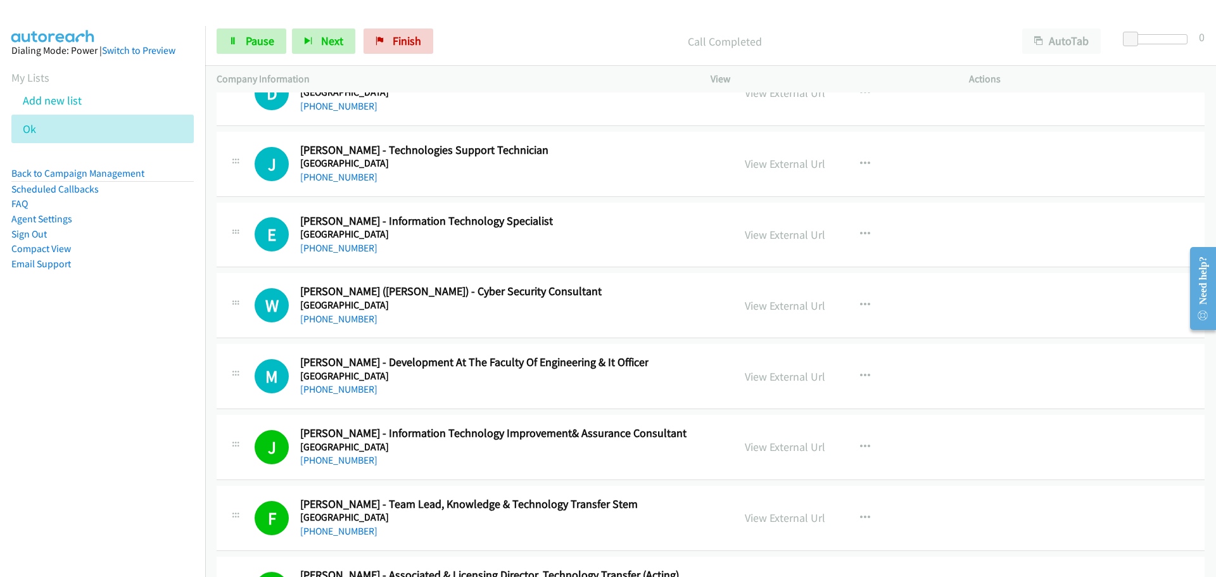
scroll to position [30849, 0]
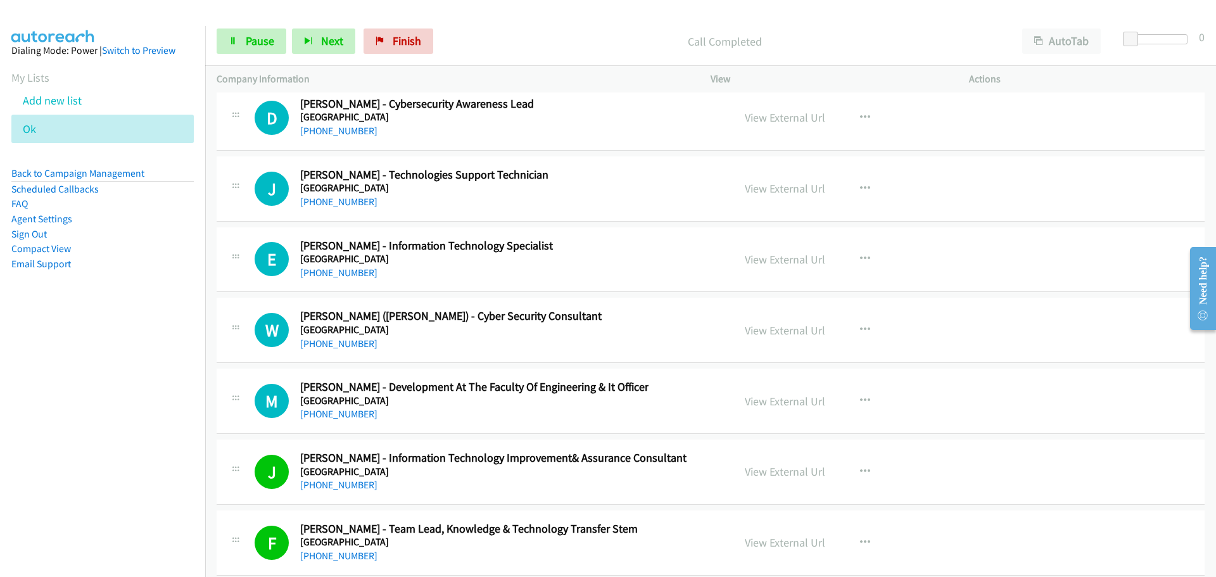
drag, startPoint x: 356, startPoint y: 410, endPoint x: 1205, endPoint y: 487, distance: 852.6
click at [356, 410] on link "[PHONE_NUMBER]" at bounding box center [338, 414] width 77 height 12
click at [341, 346] on link "[PHONE_NUMBER]" at bounding box center [338, 343] width 77 height 12
drag, startPoint x: 871, startPoint y: 517, endPoint x: 873, endPoint y: 505, distance: 12.3
click at [798, 527] on div "View External Url View External Url Schedule/Manage Callback Start Calls Here R…" at bounding box center [868, 543] width 270 height 42
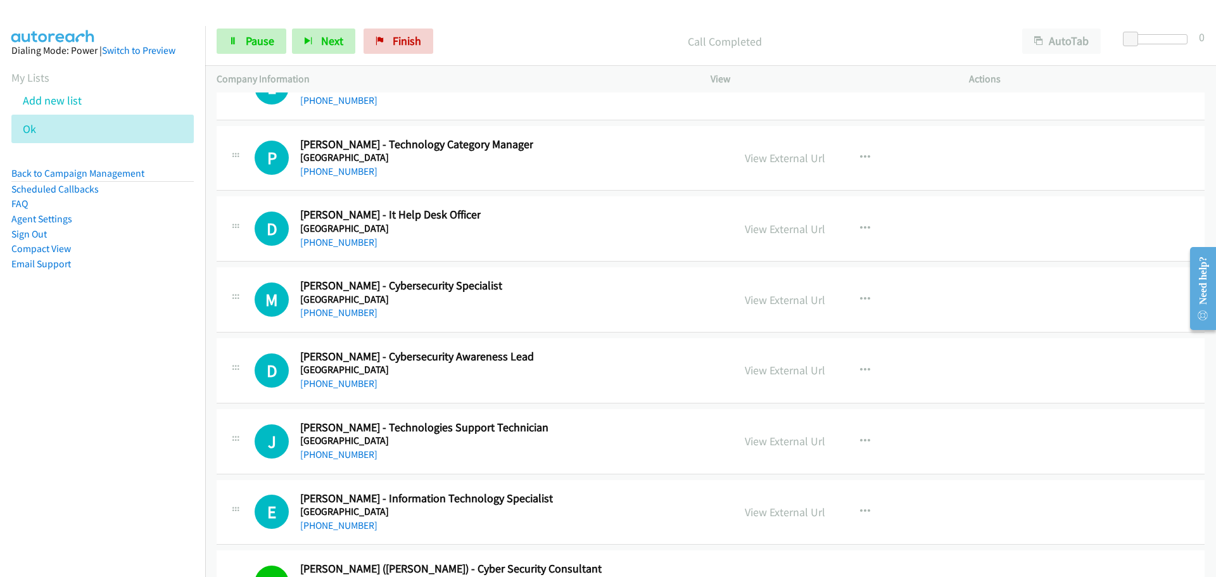
scroll to position [30595, 0]
click at [351, 527] on link "[PHONE_NUMBER]" at bounding box center [338, 526] width 77 height 12
click at [1044, 520] on div "E Callback Scheduled [PERSON_NAME] - Information Technology Specialist [GEOGRAP…" at bounding box center [711, 513] width 988 height 65
click at [353, 453] on link "[PHONE_NUMBER]" at bounding box center [338, 455] width 77 height 12
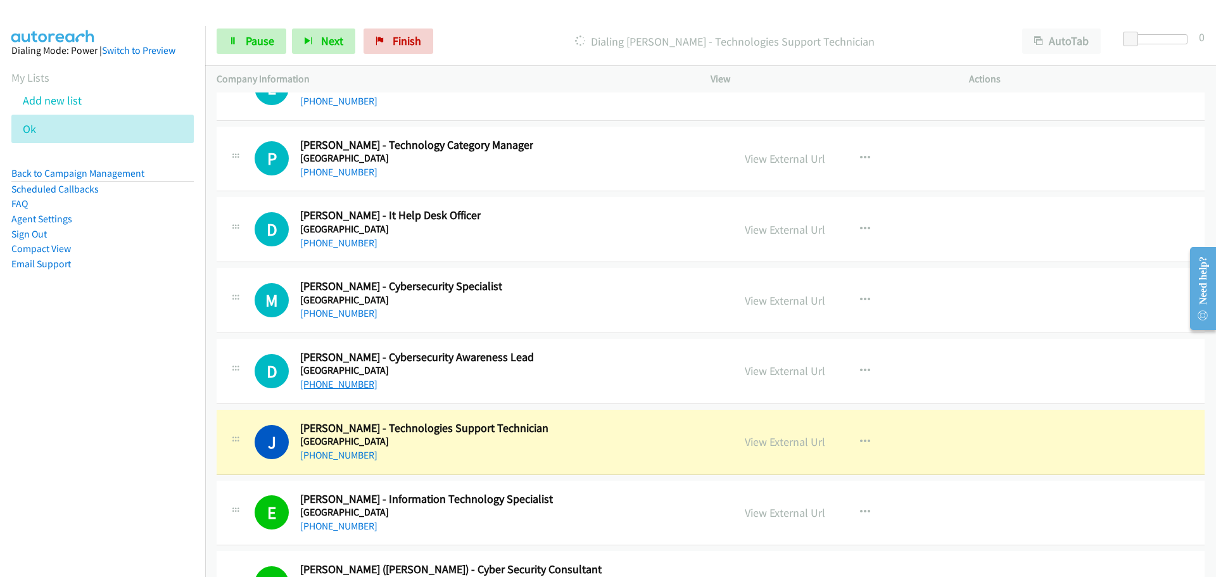
click at [324, 386] on link "[PHONE_NUMBER]" at bounding box center [338, 384] width 77 height 12
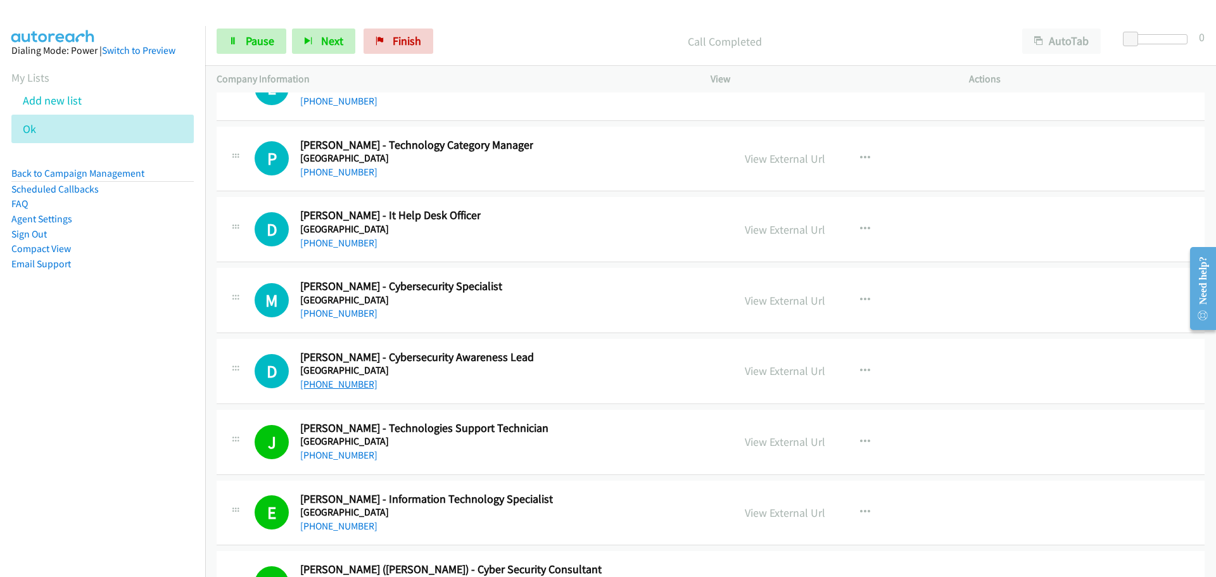
click at [331, 385] on link "[PHONE_NUMBER]" at bounding box center [338, 384] width 77 height 12
drag, startPoint x: 331, startPoint y: 310, endPoint x: 443, endPoint y: 330, distance: 114.4
click at [331, 310] on link "[PHONE_NUMBER]" at bounding box center [338, 313] width 77 height 12
click at [349, 246] on link "[PHONE_NUMBER]" at bounding box center [338, 243] width 77 height 12
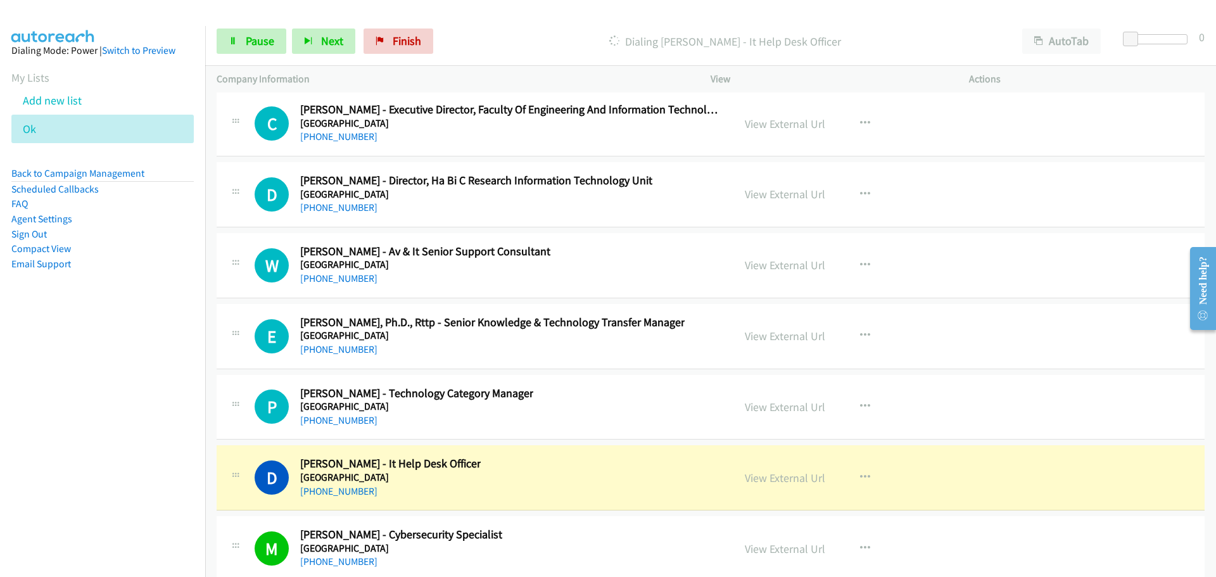
scroll to position [30342, 0]
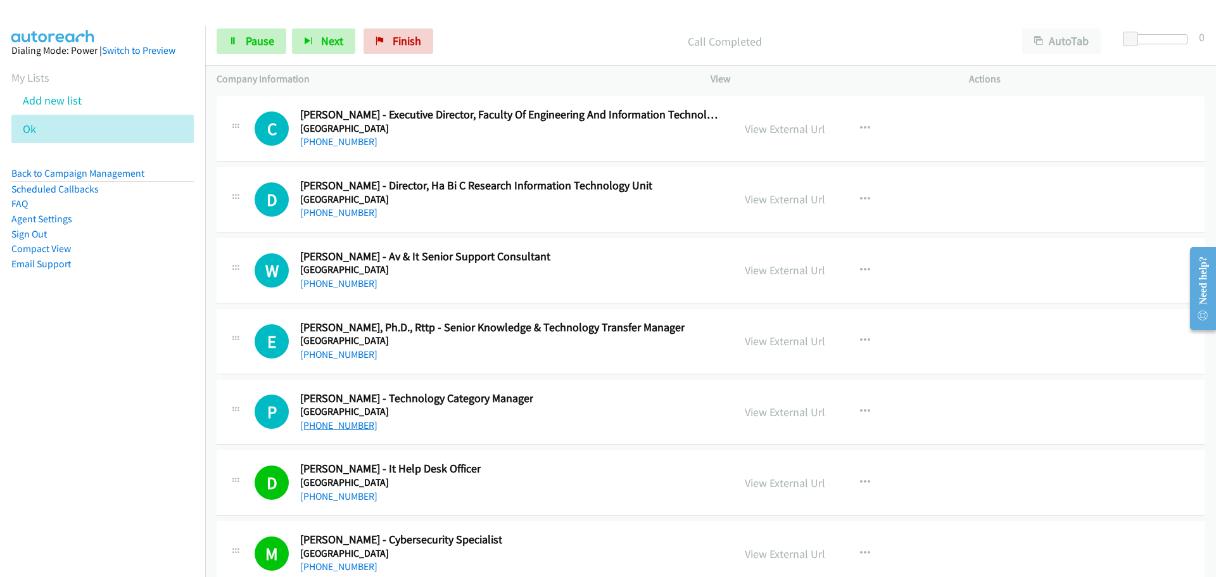
click at [337, 424] on link "[PHONE_NUMBER]" at bounding box center [338, 425] width 77 height 12
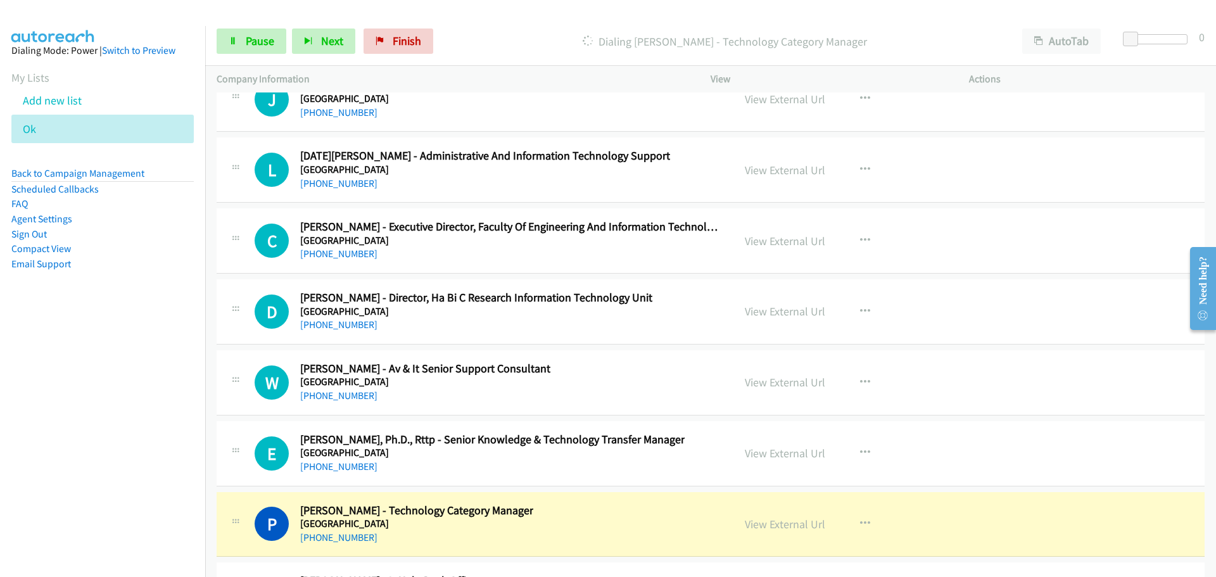
scroll to position [30215, 0]
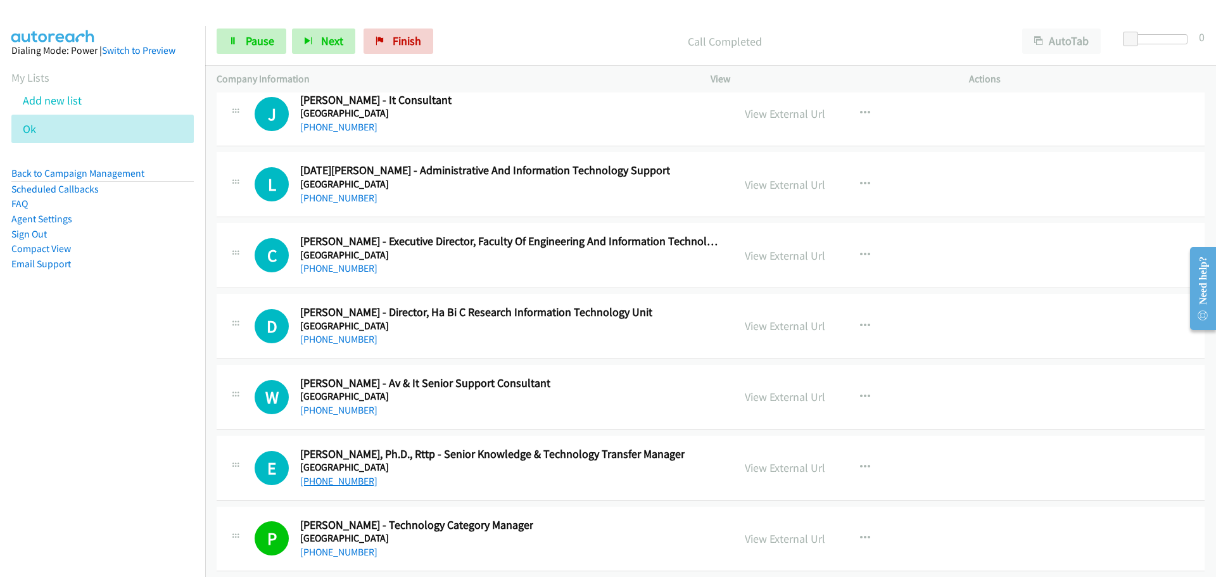
drag, startPoint x: 346, startPoint y: 481, endPoint x: 1195, endPoint y: 479, distance: 849.8
click at [346, 481] on link "[PHONE_NUMBER]" at bounding box center [338, 481] width 77 height 12
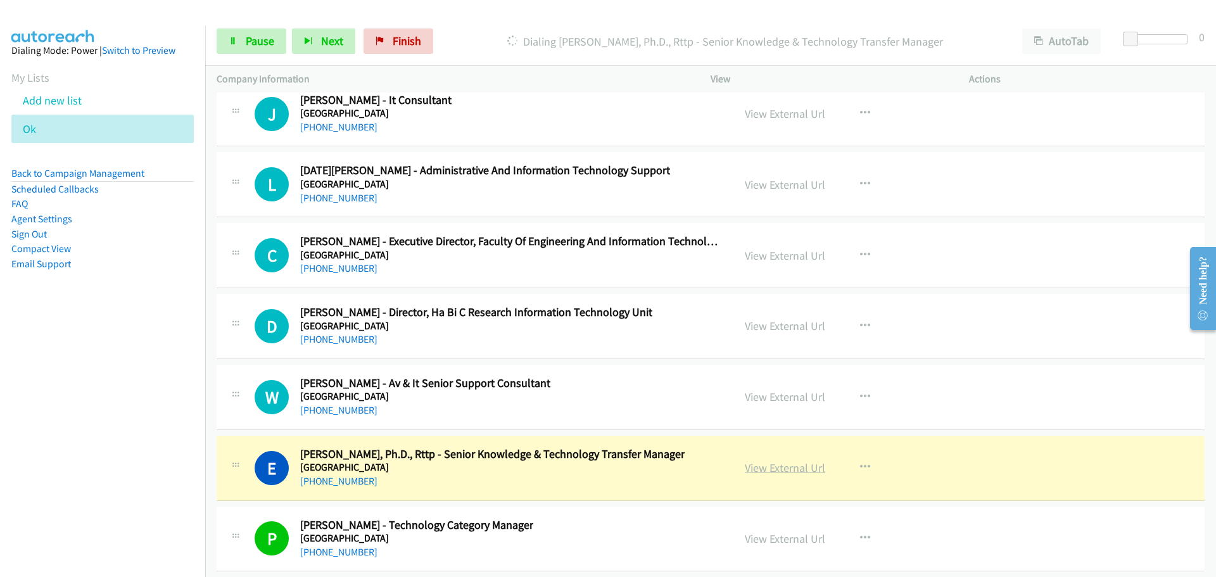
click at [785, 467] on link "View External Url" at bounding box center [785, 467] width 80 height 15
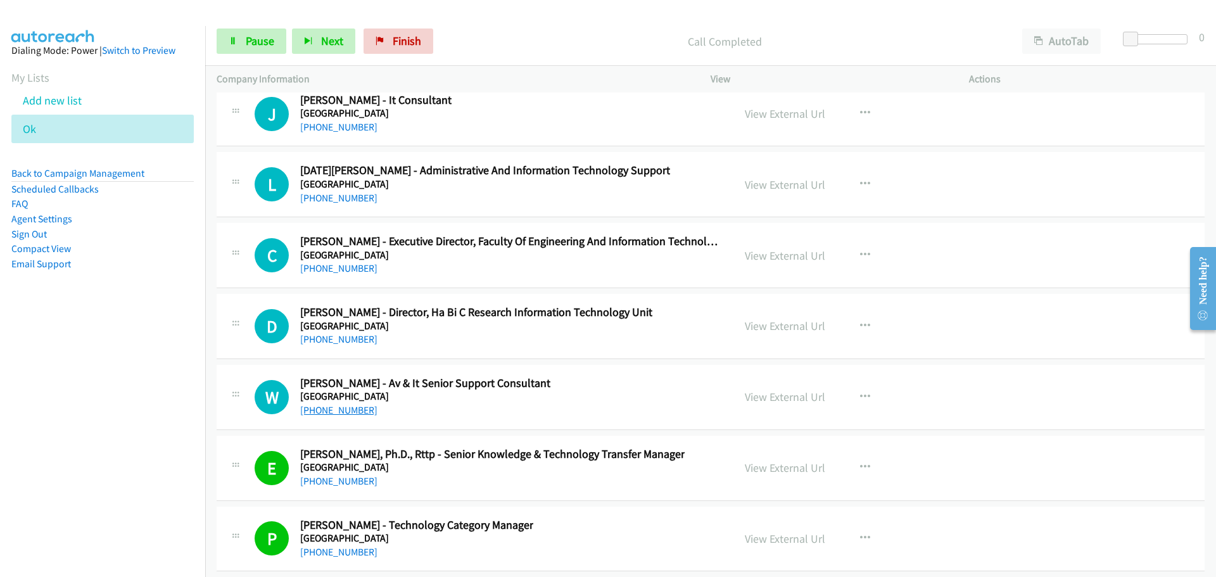
click at [351, 413] on link "[PHONE_NUMBER]" at bounding box center [338, 410] width 77 height 12
click at [349, 339] on link "[PHONE_NUMBER]" at bounding box center [338, 339] width 77 height 12
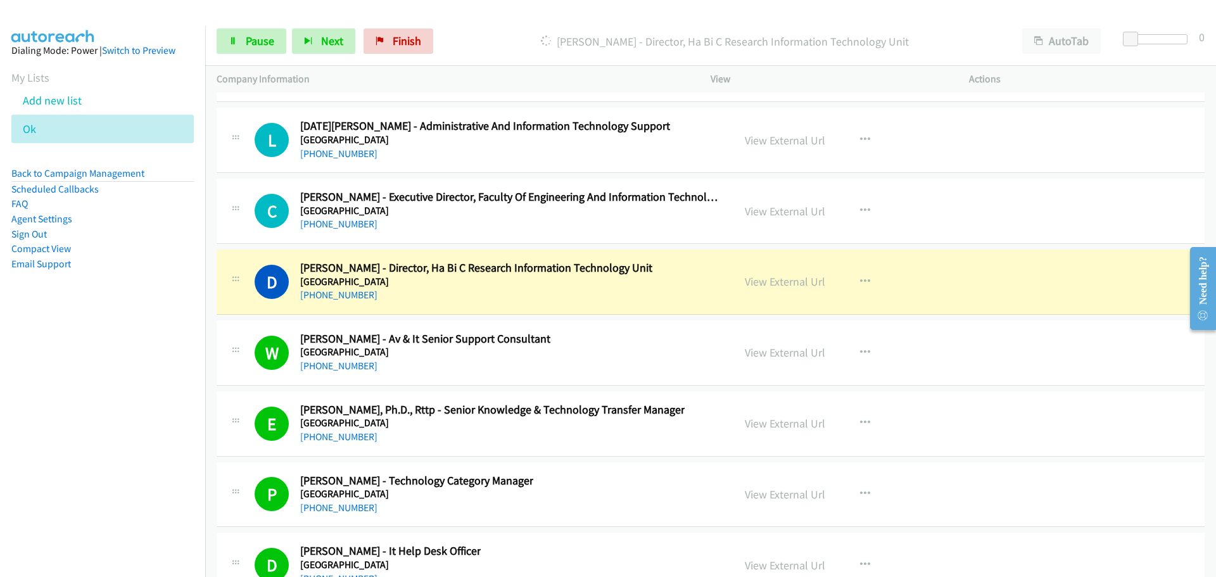
scroll to position [30279, 0]
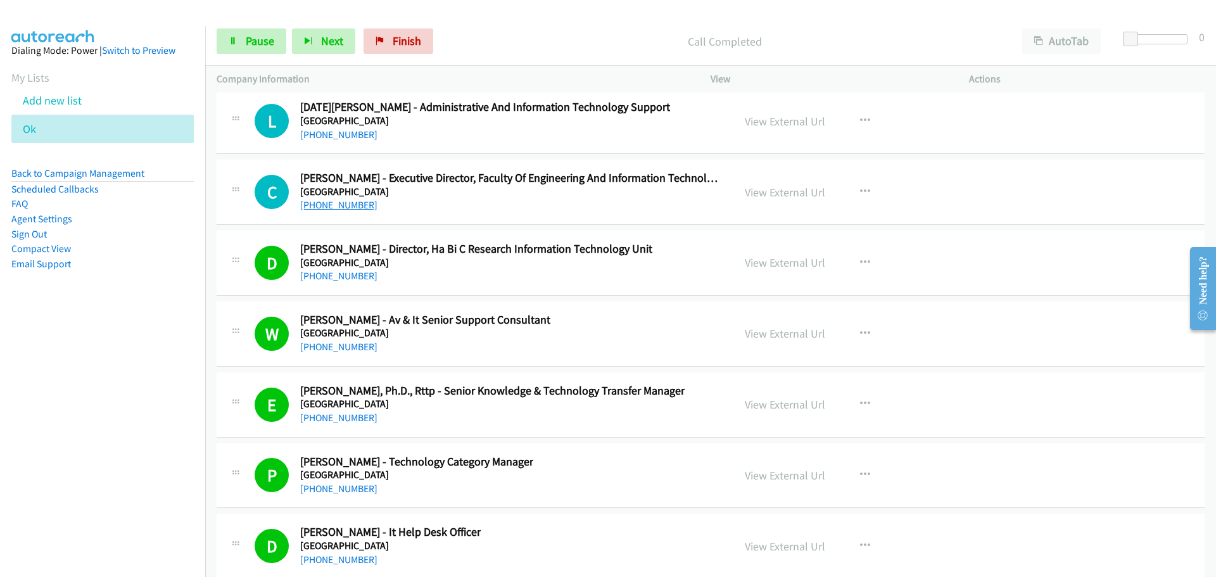
drag, startPoint x: 348, startPoint y: 204, endPoint x: 1, endPoint y: 22, distance: 391.1
click at [348, 204] on link "[PHONE_NUMBER]" at bounding box center [338, 205] width 77 height 12
drag, startPoint x: 348, startPoint y: 129, endPoint x: 450, endPoint y: 137, distance: 103.0
click at [348, 129] on link "[PHONE_NUMBER]" at bounding box center [338, 135] width 77 height 12
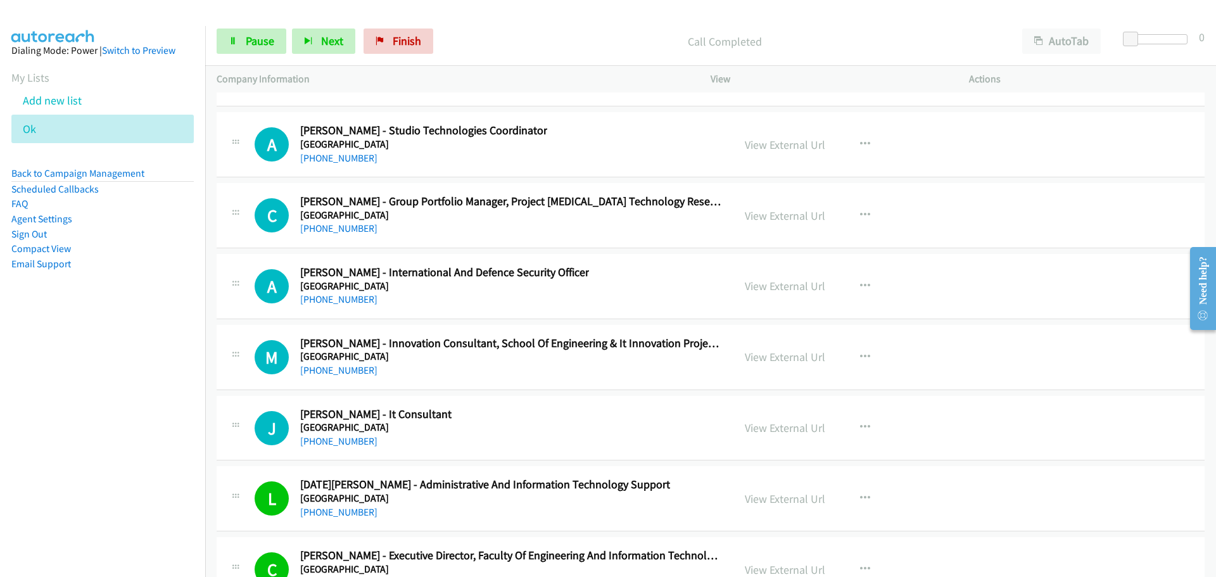
scroll to position [29899, 0]
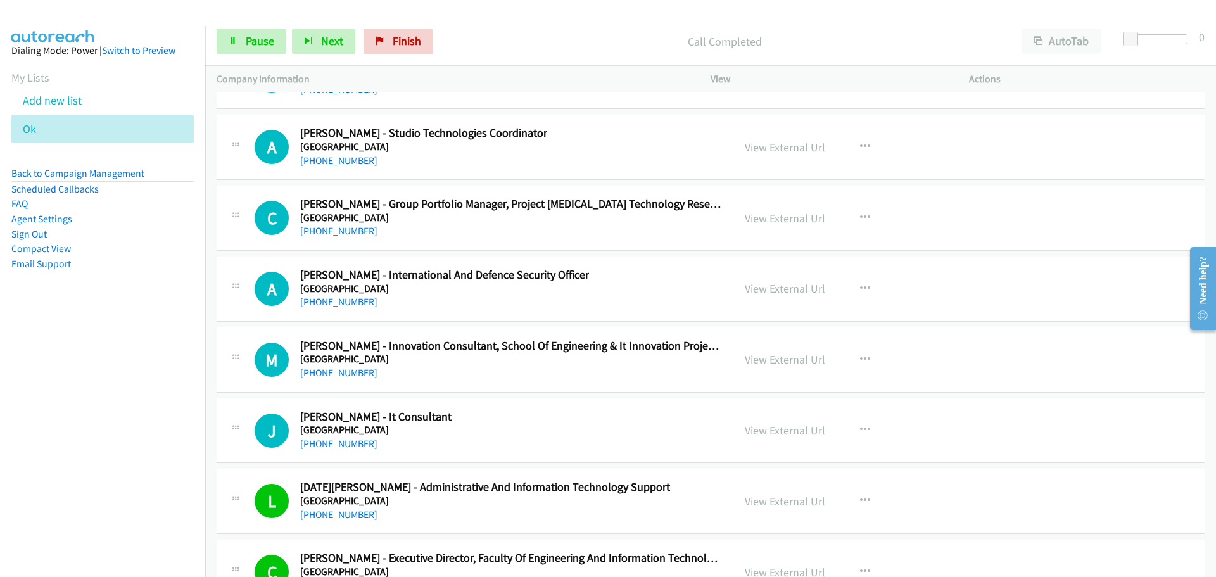
click at [325, 442] on link "[PHONE_NUMBER]" at bounding box center [338, 444] width 77 height 12
click at [322, 443] on link "[PHONE_NUMBER]" at bounding box center [338, 444] width 77 height 12
drag, startPoint x: 317, startPoint y: 372, endPoint x: 1124, endPoint y: 439, distance: 810.1
click at [317, 372] on link "[PHONE_NUMBER]" at bounding box center [338, 373] width 77 height 12
drag, startPoint x: 327, startPoint y: 301, endPoint x: 1125, endPoint y: 346, distance: 798.5
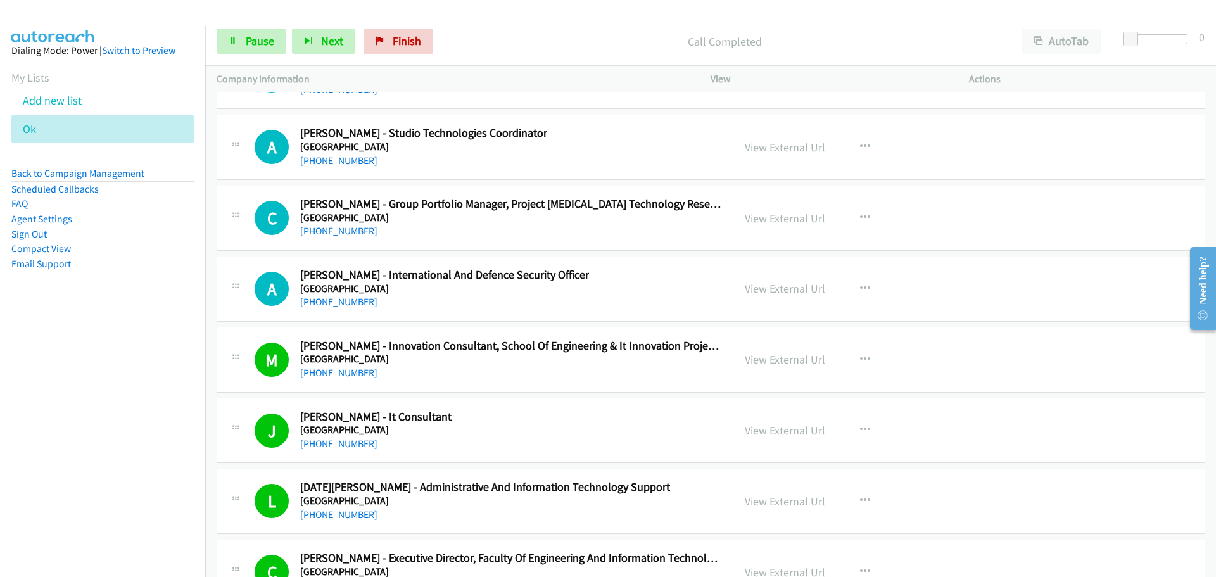
click at [327, 301] on link "[PHONE_NUMBER]" at bounding box center [338, 302] width 77 height 12
drag, startPoint x: 341, startPoint y: 232, endPoint x: 350, endPoint y: 230, distance: 8.6
click at [341, 232] on link "[PHONE_NUMBER]" at bounding box center [338, 231] width 77 height 12
drag, startPoint x: 338, startPoint y: 158, endPoint x: 1178, endPoint y: 211, distance: 841.4
click at [338, 158] on link "[PHONE_NUMBER]" at bounding box center [338, 161] width 77 height 12
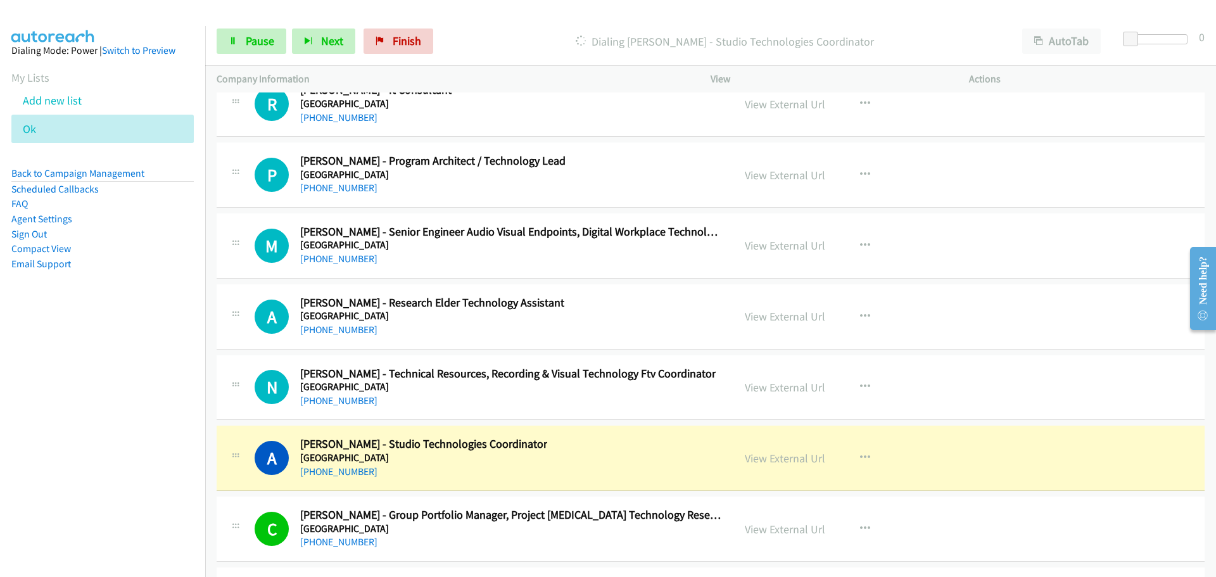
scroll to position [29582, 0]
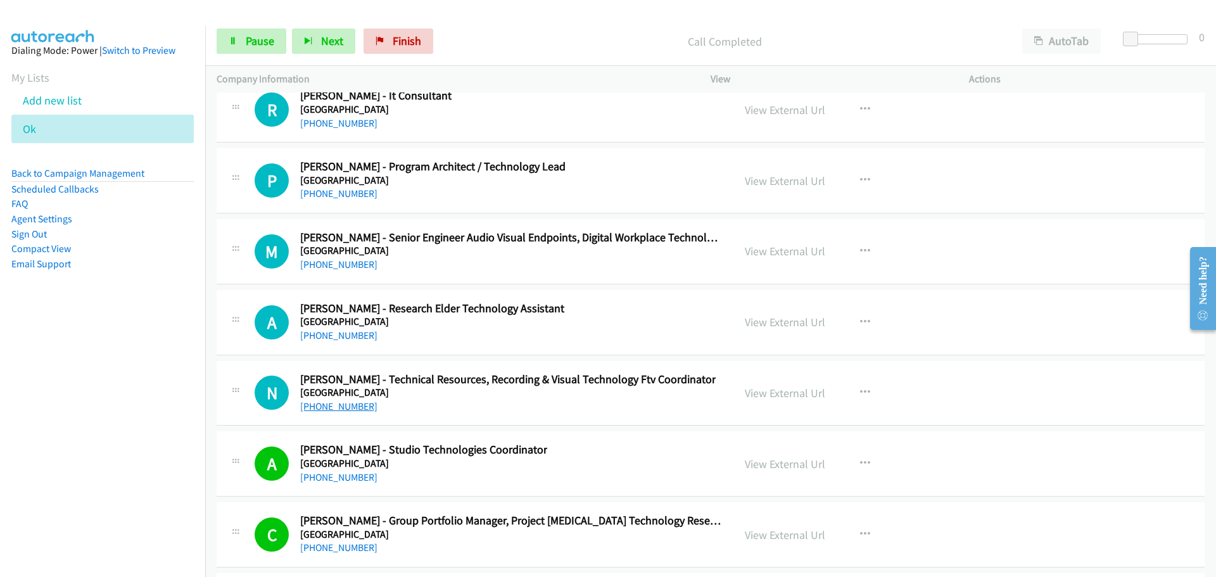
click at [348, 407] on link "[PHONE_NUMBER]" at bounding box center [338, 406] width 77 height 12
click at [336, 402] on link "[PHONE_NUMBER]" at bounding box center [338, 406] width 77 height 12
drag, startPoint x: 350, startPoint y: 334, endPoint x: 359, endPoint y: 328, distance: 10.5
click at [350, 334] on link "[PHONE_NUMBER]" at bounding box center [338, 335] width 77 height 12
click at [1088, 525] on div "C Callback Scheduled [PERSON_NAME] - Group Portfolio Manager, Project [MEDICAL_…" at bounding box center [711, 534] width 988 height 65
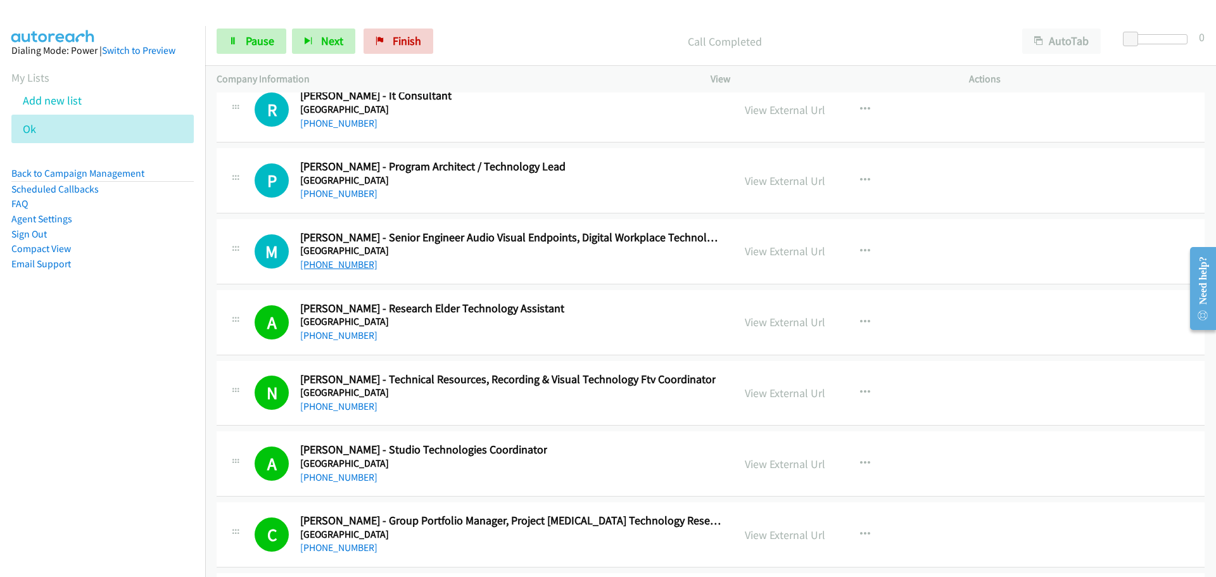
click at [337, 267] on link "[PHONE_NUMBER]" at bounding box center [338, 264] width 77 height 12
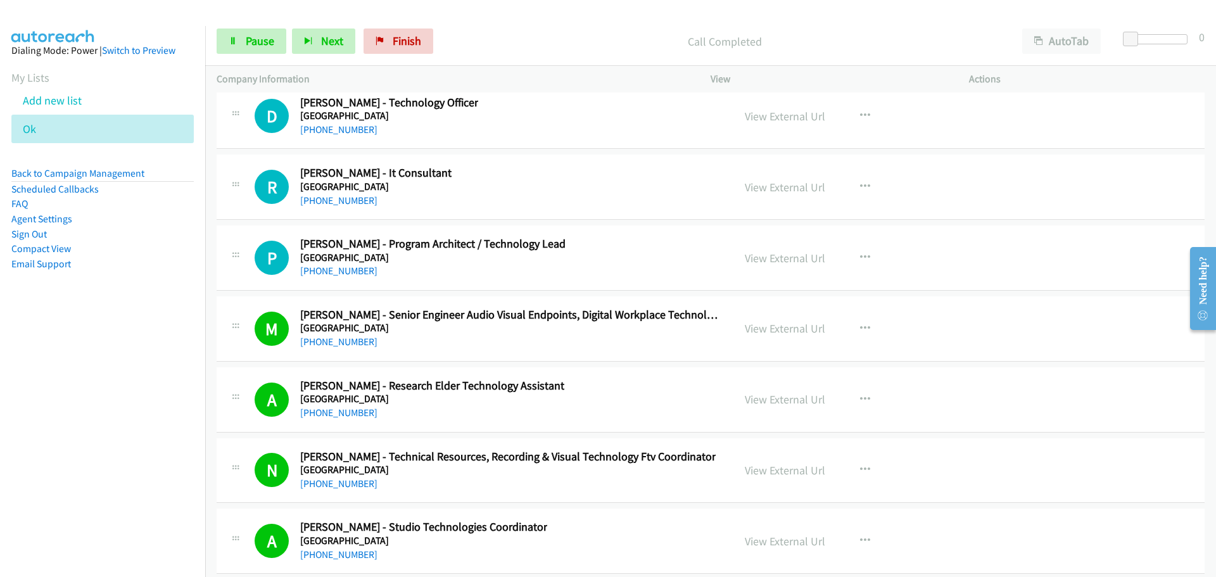
scroll to position [29392, 0]
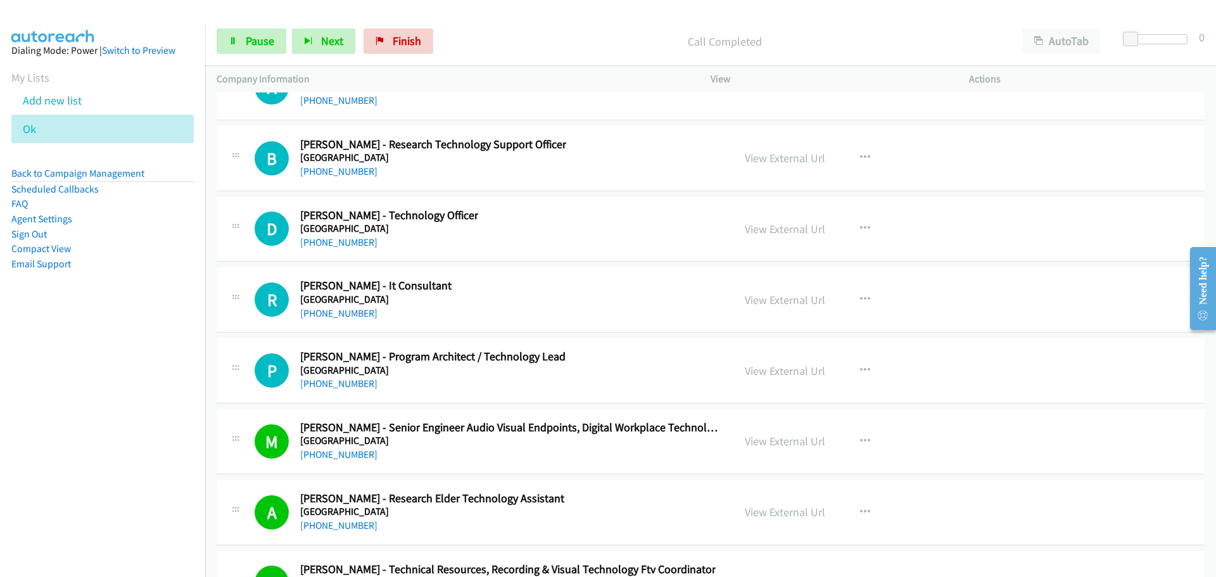
click at [342, 382] on link "[PHONE_NUMBER]" at bounding box center [338, 383] width 77 height 12
click at [324, 311] on link "[PHONE_NUMBER]" at bounding box center [338, 313] width 77 height 12
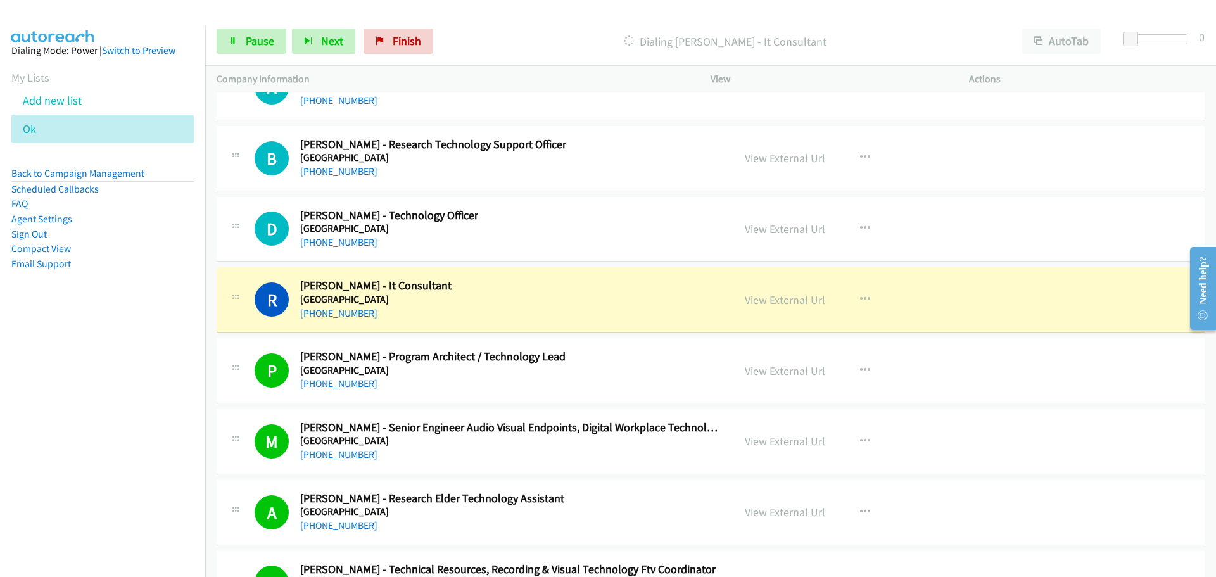
click at [664, 528] on div "A Callback Scheduled [PERSON_NAME] - Research Elder Technology Assistant [GEOGR…" at bounding box center [488, 512] width 467 height 42
